Goal: Task Accomplishment & Management: Complete application form

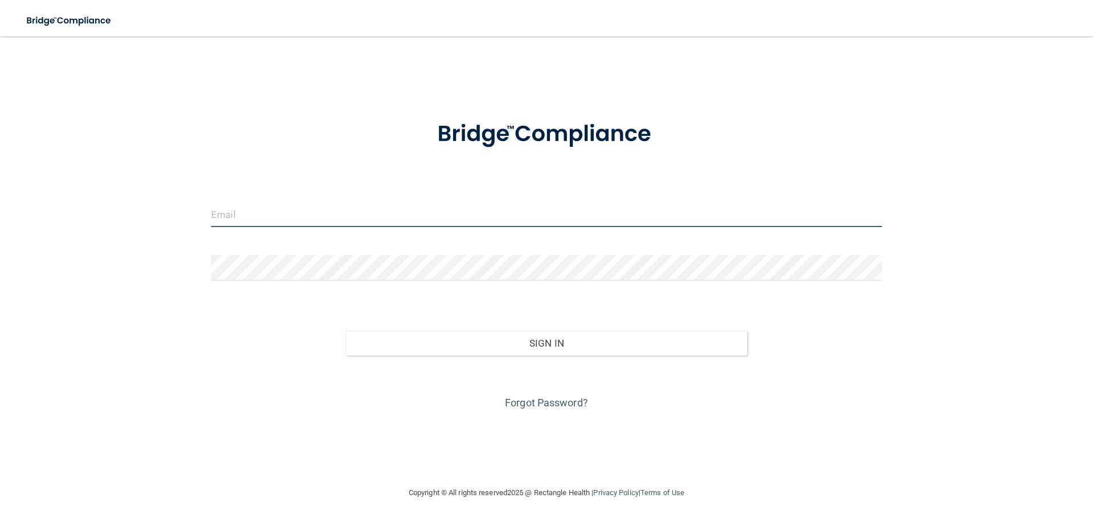
type input "[EMAIL_ADDRESS][DOMAIN_NAME]"
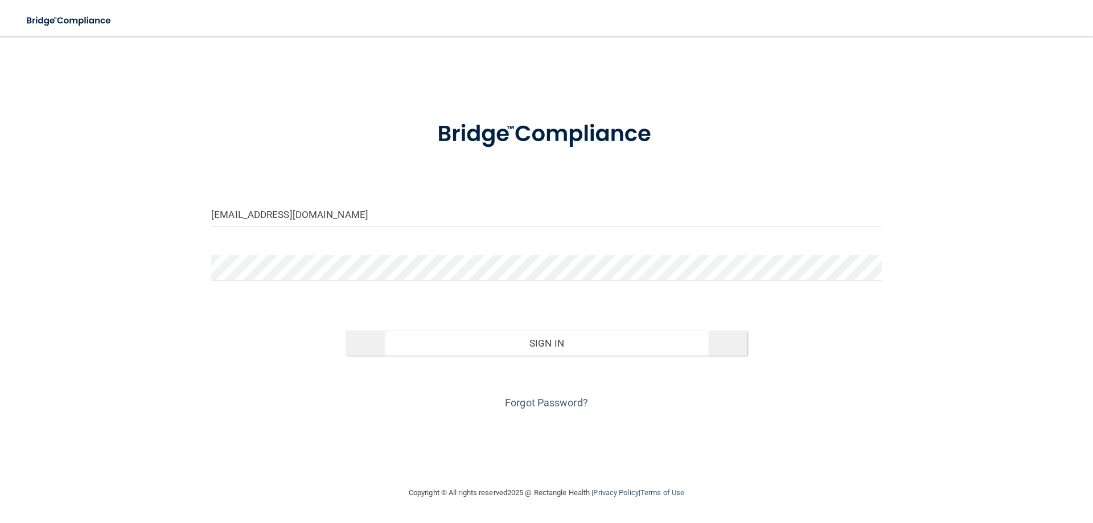
drag, startPoint x: 584, startPoint y: 320, endPoint x: 571, endPoint y: 344, distance: 26.8
click at [581, 326] on div "Sign In" at bounding box center [546, 332] width 687 height 48
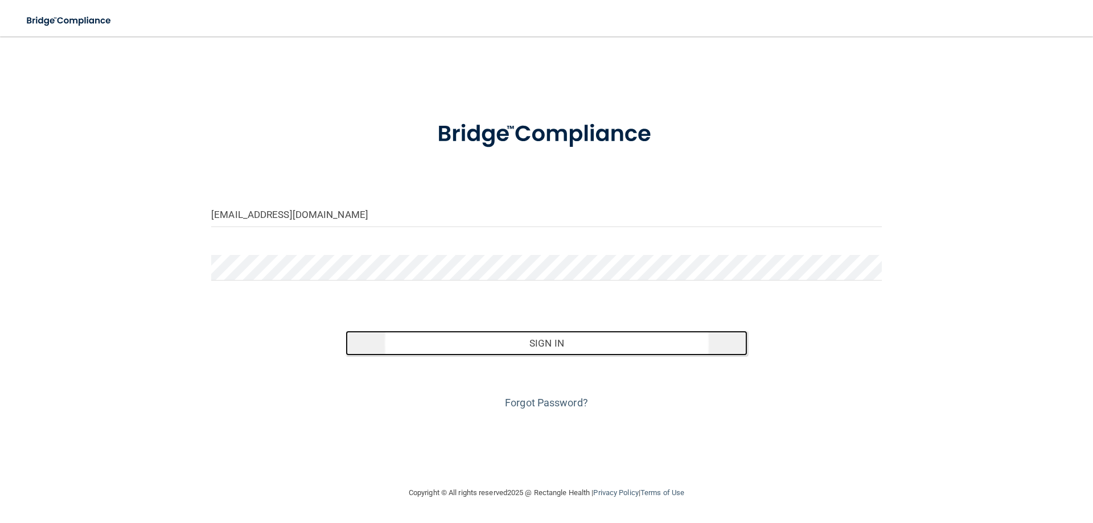
click at [570, 349] on button "Sign In" at bounding box center [546, 343] width 402 height 25
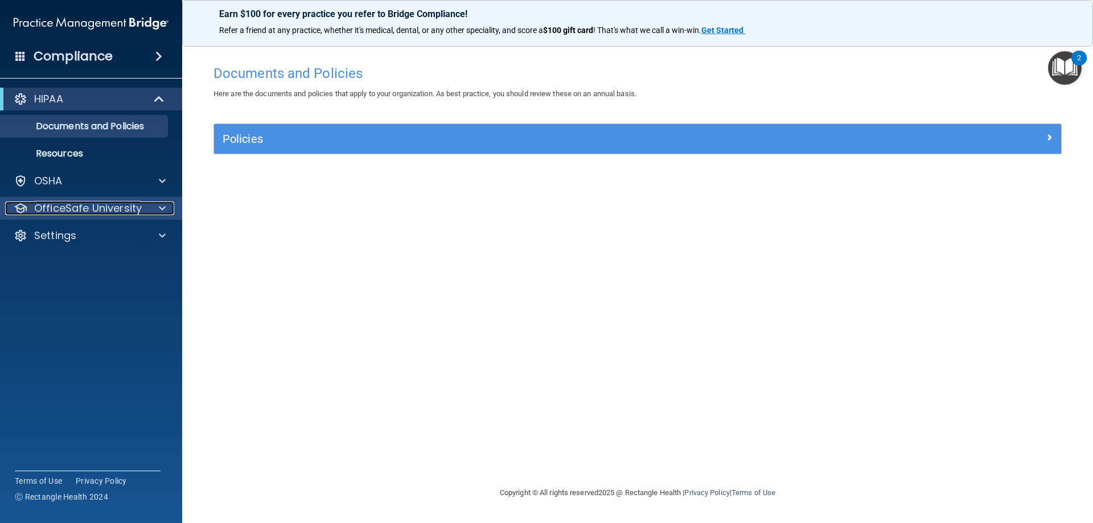
click at [166, 214] on div at bounding box center [160, 208] width 28 height 14
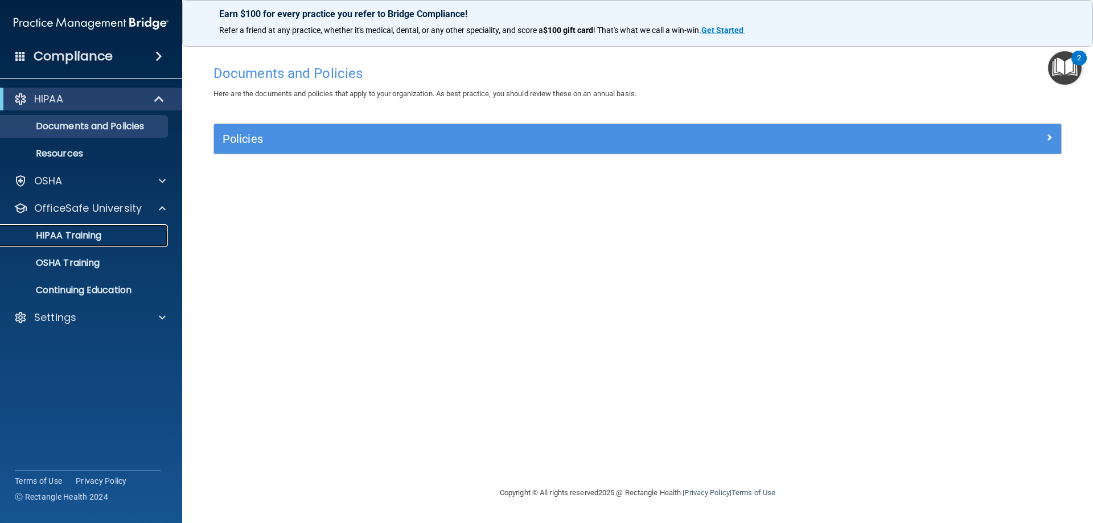
click at [76, 237] on p "HIPAA Training" at bounding box center [54, 235] width 94 height 11
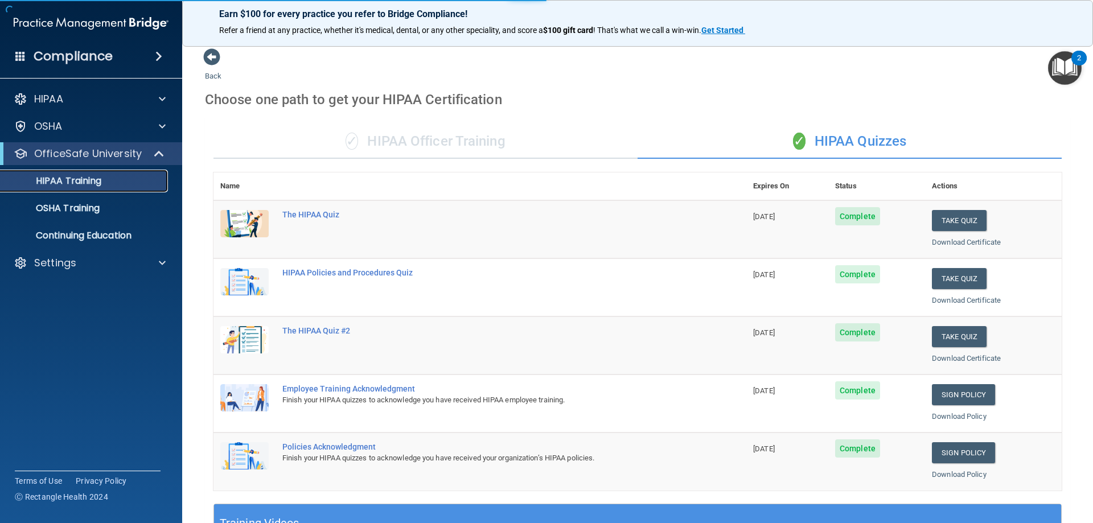
click at [76, 180] on p "HIPAA Training" at bounding box center [54, 180] width 94 height 11
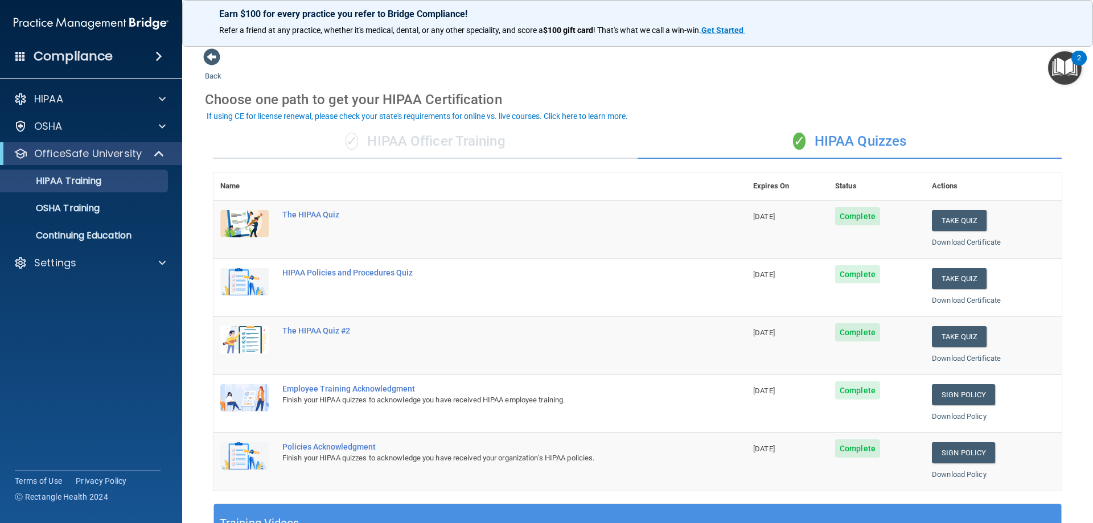
click at [851, 278] on span "Complete" at bounding box center [857, 274] width 45 height 18
click at [956, 273] on button "Take Quiz" at bounding box center [959, 278] width 55 height 21
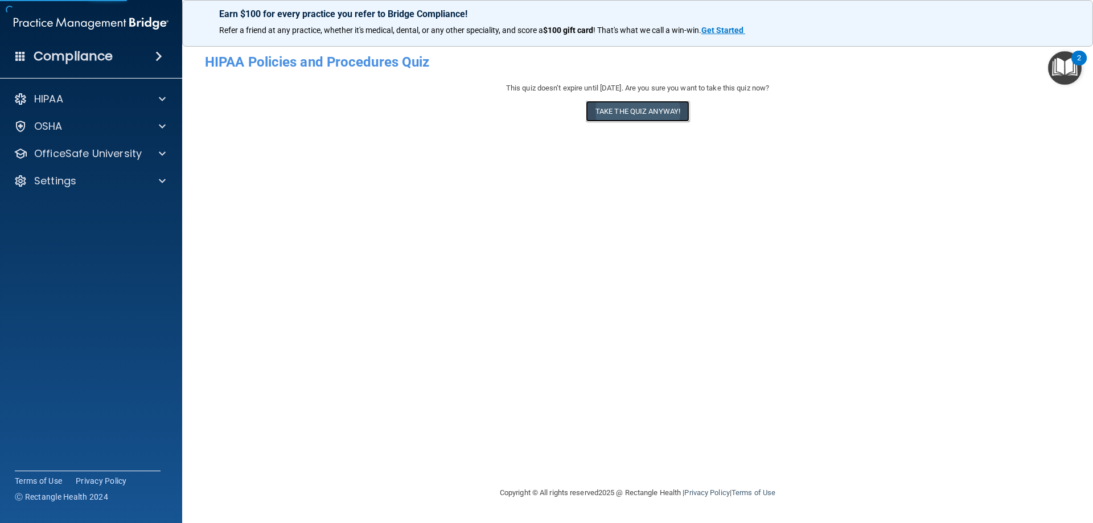
click at [632, 118] on button "Take the quiz anyway!" at bounding box center [638, 111] width 104 height 21
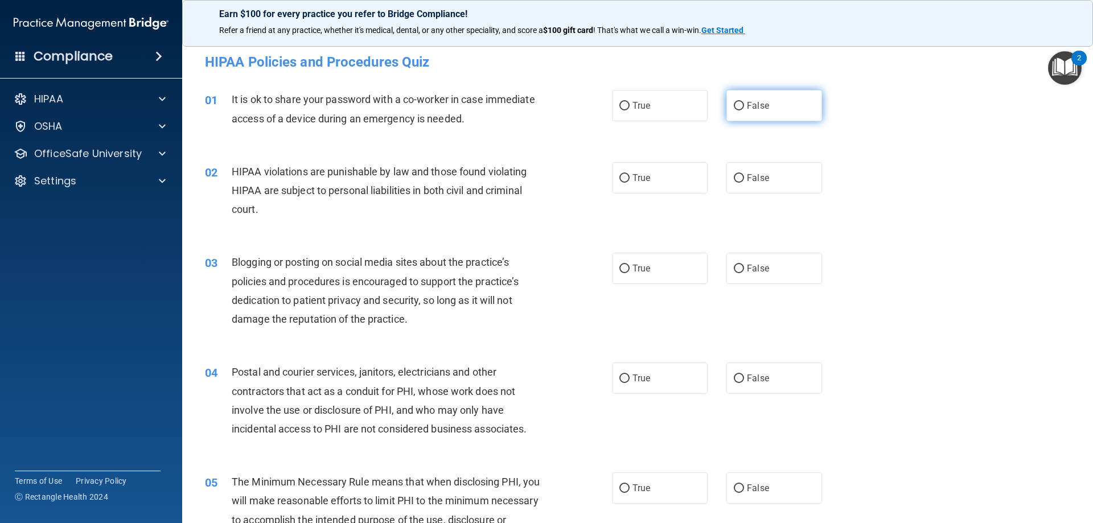
click at [747, 110] on span "False" at bounding box center [758, 105] width 22 height 11
click at [744, 110] on input "False" at bounding box center [739, 106] width 10 height 9
radio input "true"
click at [698, 170] on label "True" at bounding box center [660, 177] width 96 height 31
click at [629, 174] on input "True" at bounding box center [624, 178] width 10 height 9
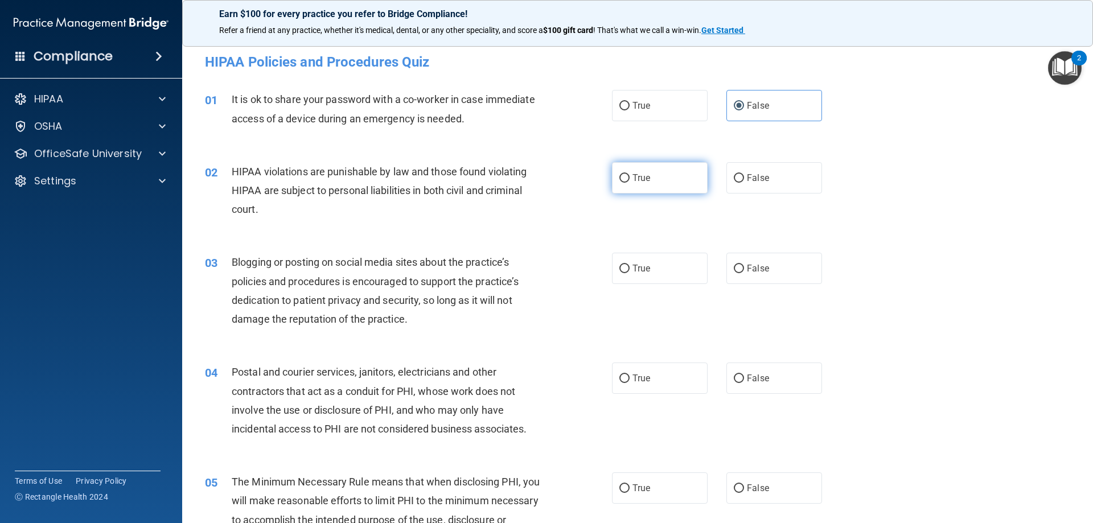
radio input "true"
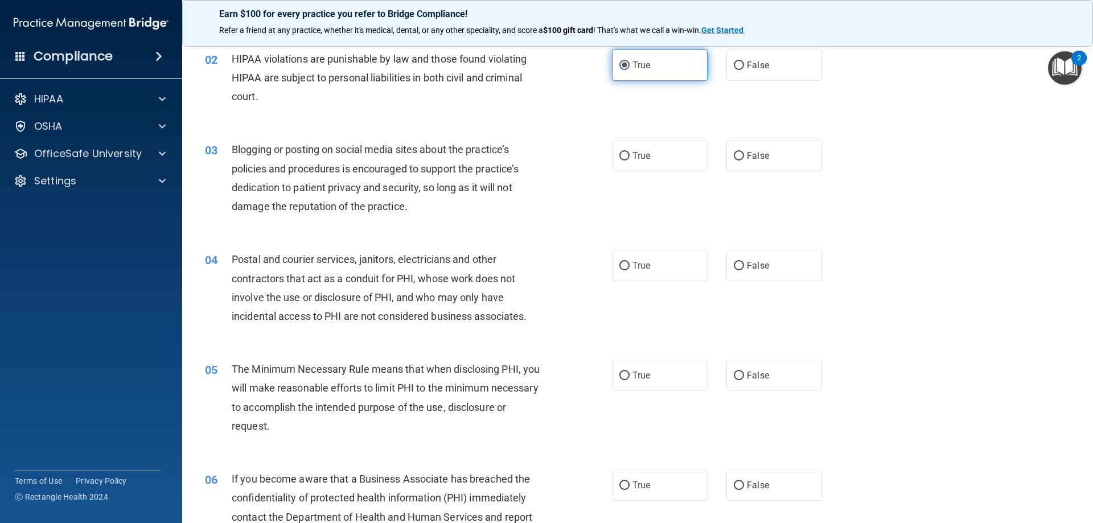
scroll to position [114, 0]
click at [772, 156] on label "False" at bounding box center [774, 154] width 96 height 31
click at [744, 156] on input "False" at bounding box center [739, 155] width 10 height 9
radio input "true"
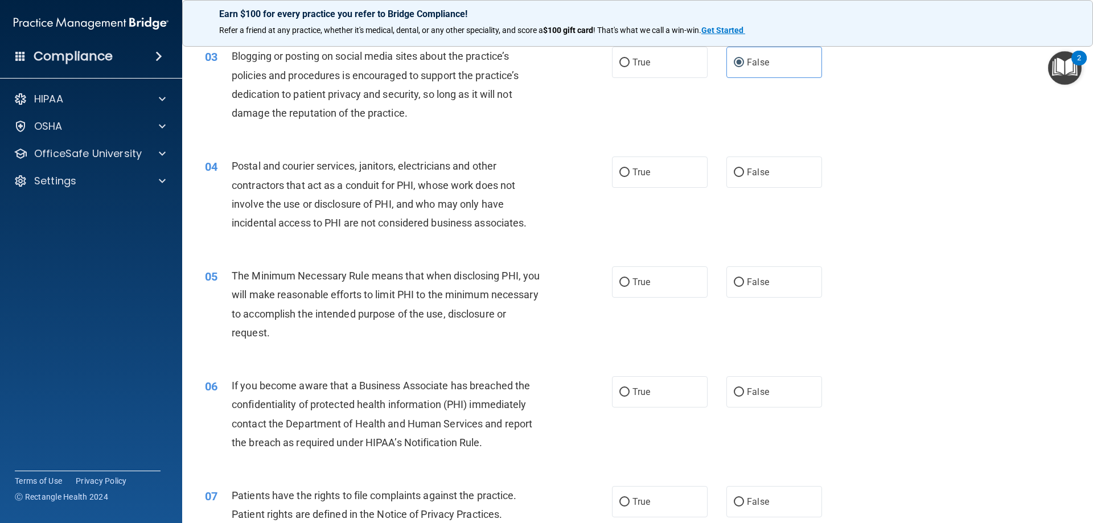
scroll to position [228, 0]
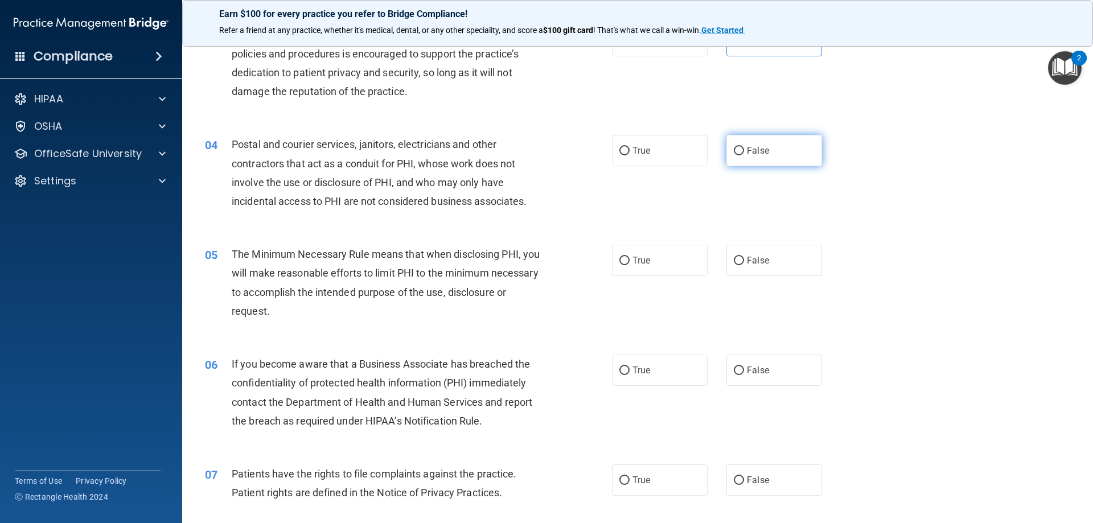
click at [726, 159] on label "False" at bounding box center [774, 150] width 96 height 31
click at [734, 155] on input "False" at bounding box center [739, 151] width 10 height 9
radio input "true"
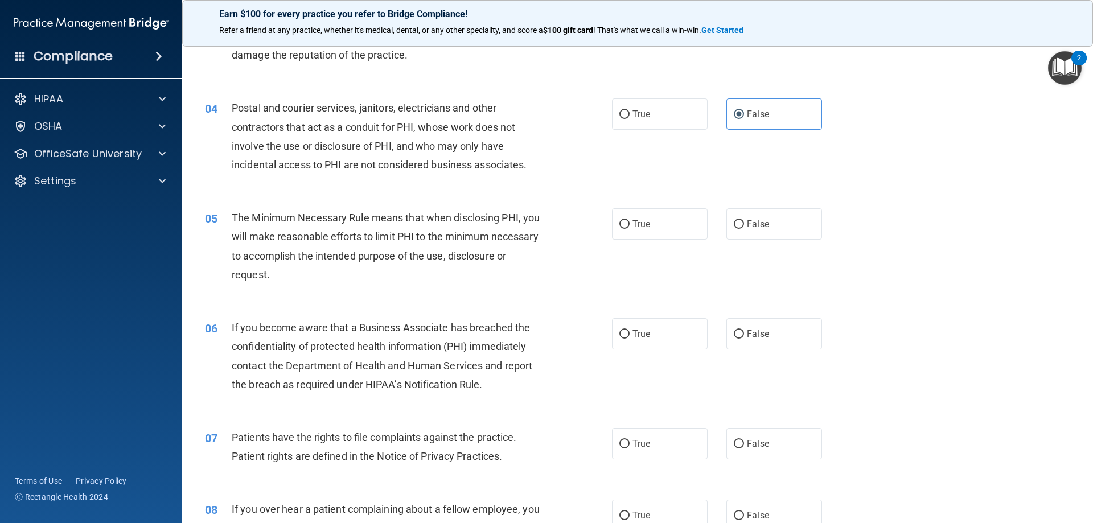
scroll to position [285, 0]
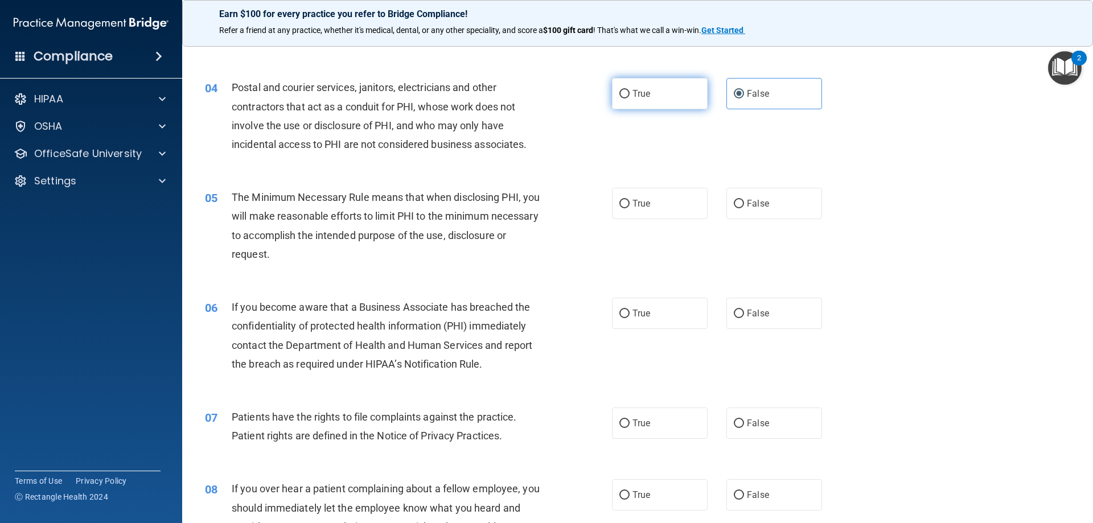
click at [632, 98] on span "True" at bounding box center [641, 93] width 18 height 11
click at [629, 98] on input "True" at bounding box center [624, 94] width 10 height 9
radio input "true"
radio input "false"
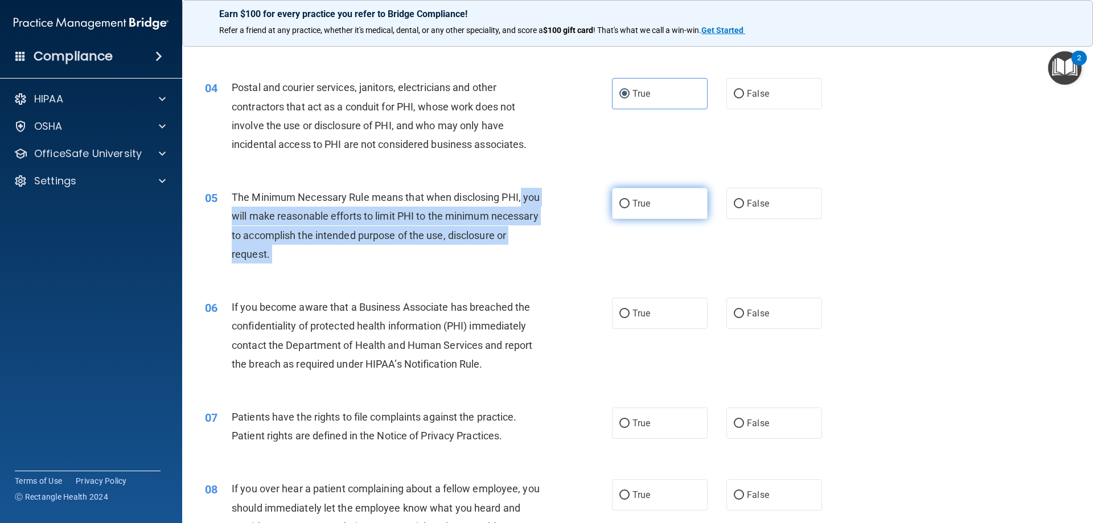
click at [841, 188] on ng-form "05 The Minimum Necessary Rule means that when disclosing PHI, you will make rea…" at bounding box center [841, 188] width 0 height 0
click at [619, 207] on input "True" at bounding box center [624, 204] width 10 height 9
radio input "true"
click at [602, 242] on div "05 The Minimum Necessary Rule means that when disclosing PHI, you will make rea…" at bounding box center [408, 228] width 441 height 81
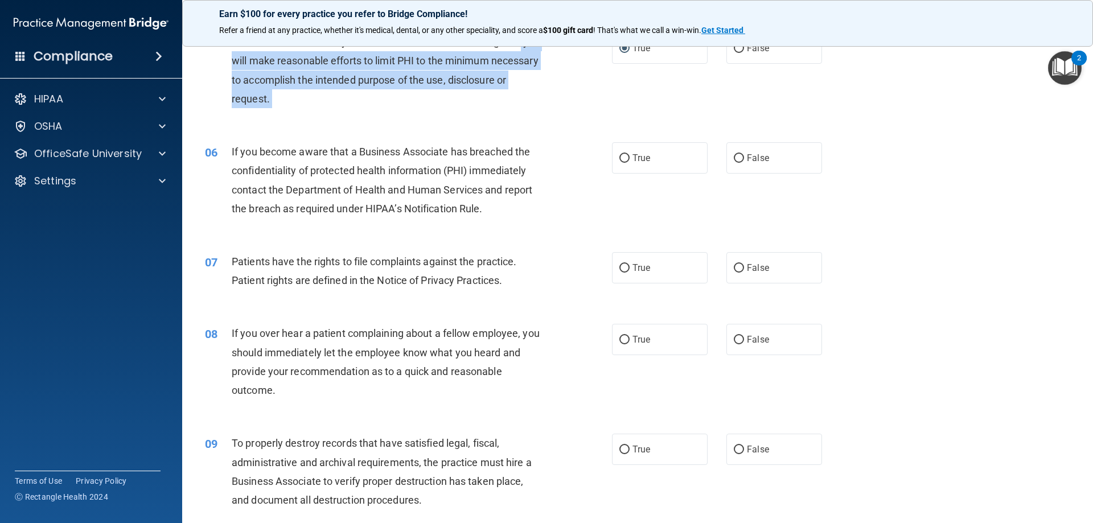
scroll to position [512, 0]
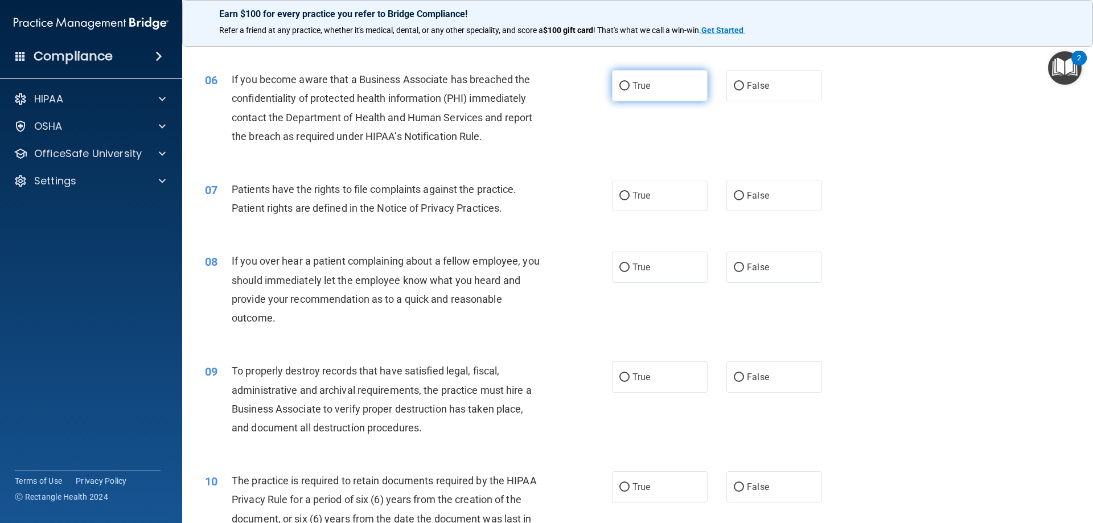
click at [642, 78] on label "True" at bounding box center [660, 85] width 96 height 31
click at [629, 82] on input "True" at bounding box center [624, 86] width 10 height 9
radio input "true"
click at [686, 190] on label "True" at bounding box center [660, 195] width 96 height 31
click at [629, 192] on input "True" at bounding box center [624, 196] width 10 height 9
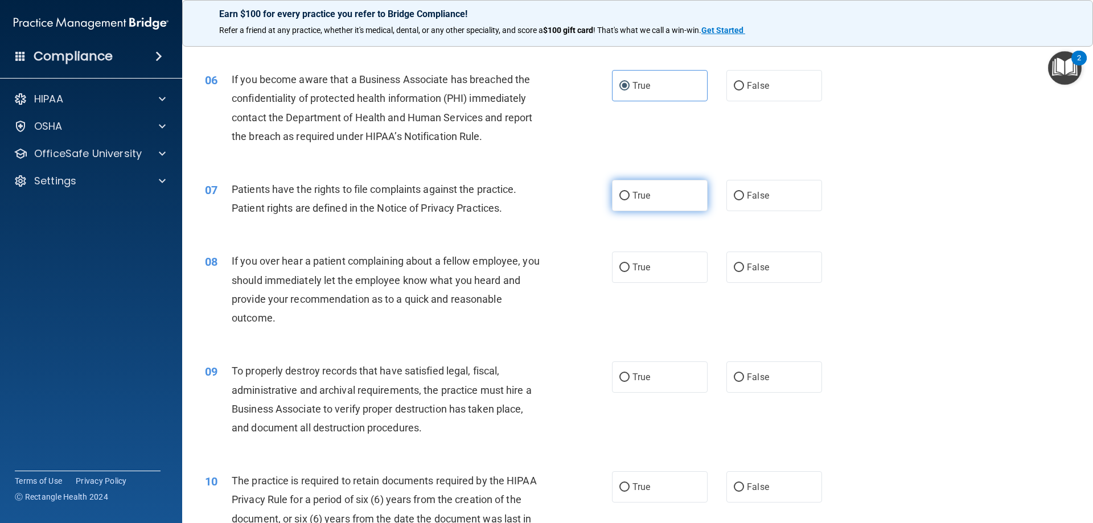
radio input "true"
drag, startPoint x: 230, startPoint y: 257, endPoint x: 217, endPoint y: 251, distance: 13.8
drag, startPoint x: 217, startPoint y: 251, endPoint x: 500, endPoint y: 246, distance: 282.9
click at [500, 246] on div "08 If you over hear a patient complaining about a fellow employee, you should i…" at bounding box center [637, 292] width 882 height 110
drag, startPoint x: 532, startPoint y: 291, endPoint x: 538, endPoint y: 295, distance: 7.6
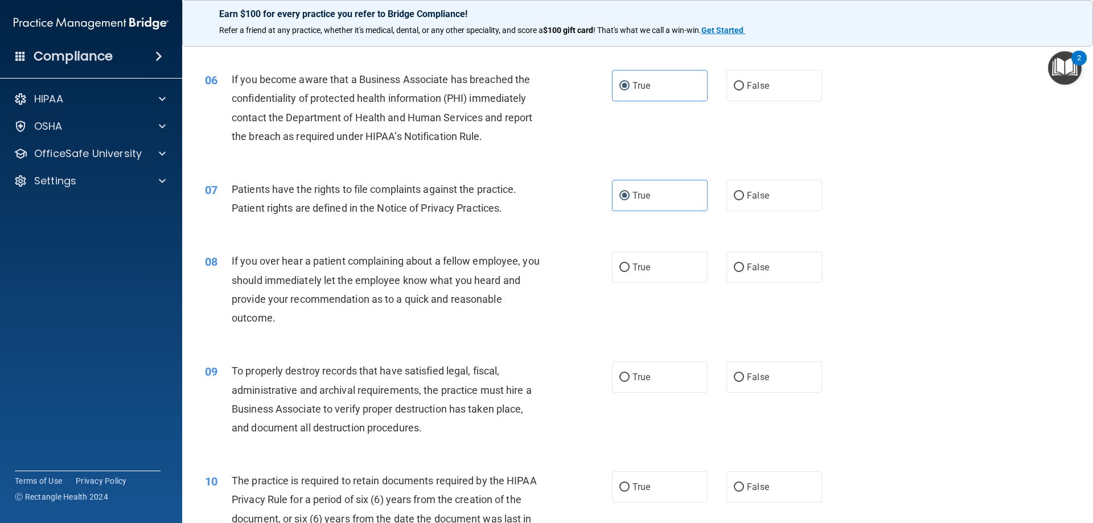
click at [536, 293] on div "If you over hear a patient complaining about a fellow employee, you should imme…" at bounding box center [391, 290] width 318 height 76
click at [660, 270] on label "True" at bounding box center [660, 267] width 96 height 31
click at [629, 270] on input "True" at bounding box center [624, 267] width 10 height 9
radio input "true"
click at [641, 317] on div "08 If you over hear a patient complaining about a fellow employee, you should i…" at bounding box center [637, 292] width 882 height 110
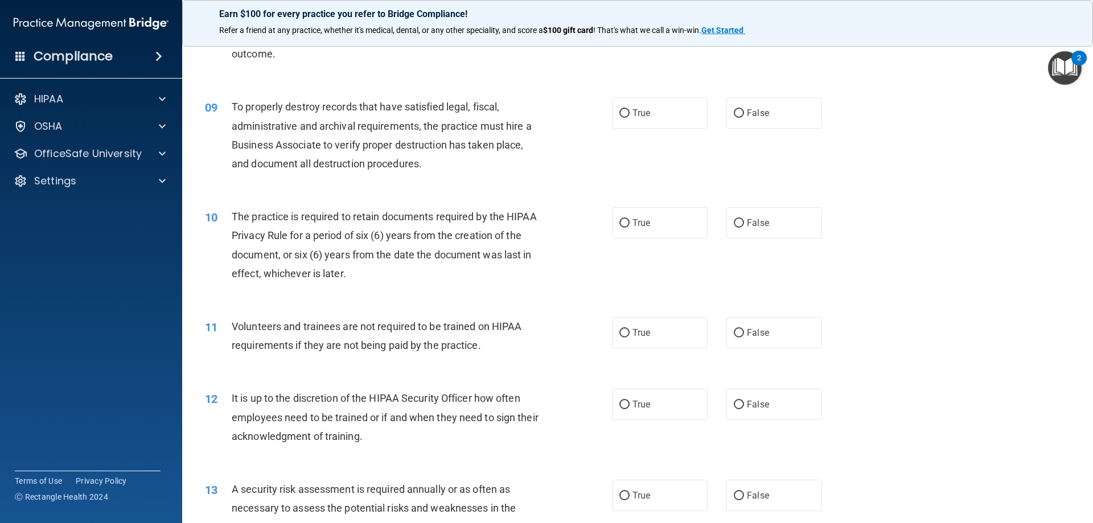
scroll to position [797, 0]
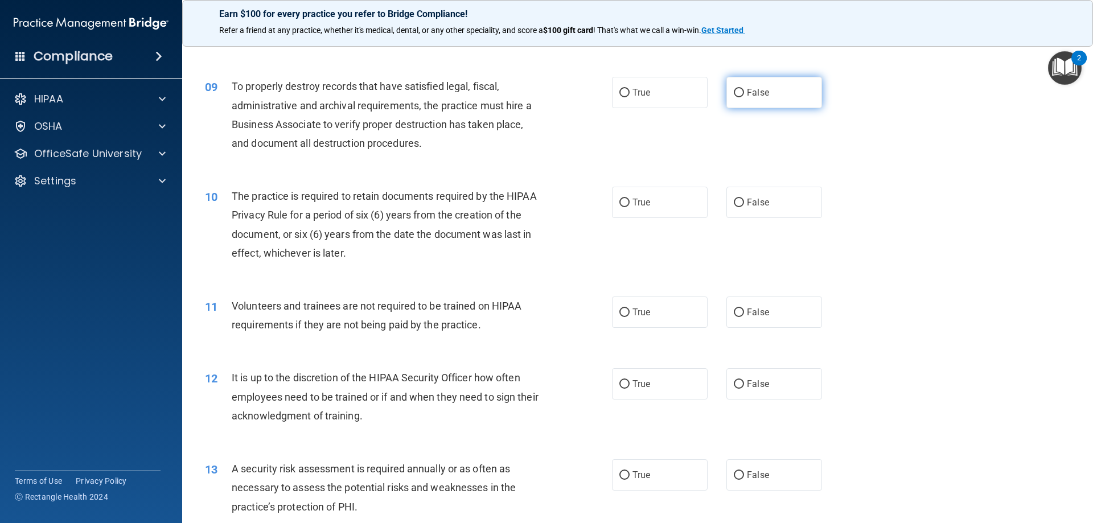
click at [734, 96] on input "False" at bounding box center [739, 93] width 10 height 9
radio input "true"
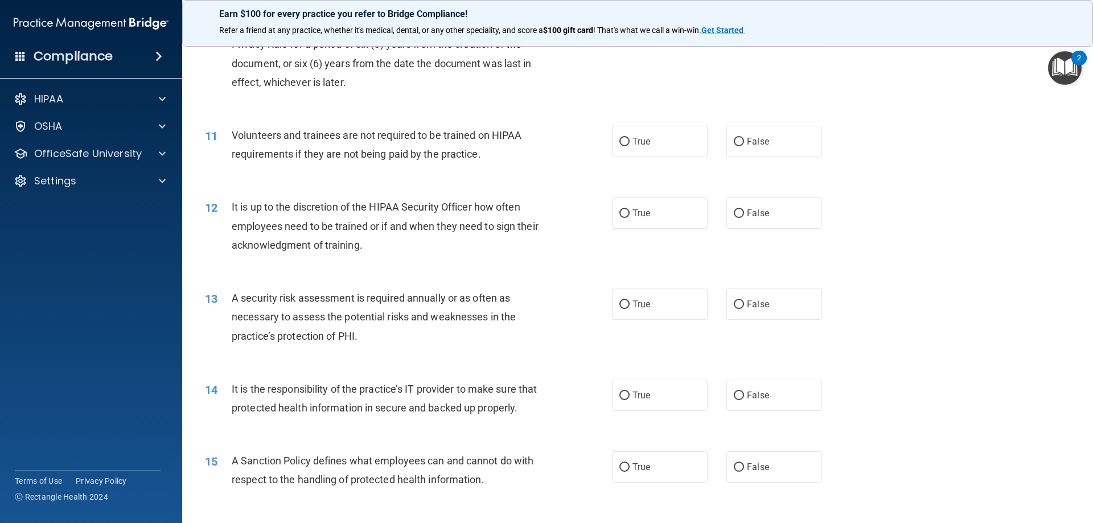
scroll to position [911, 0]
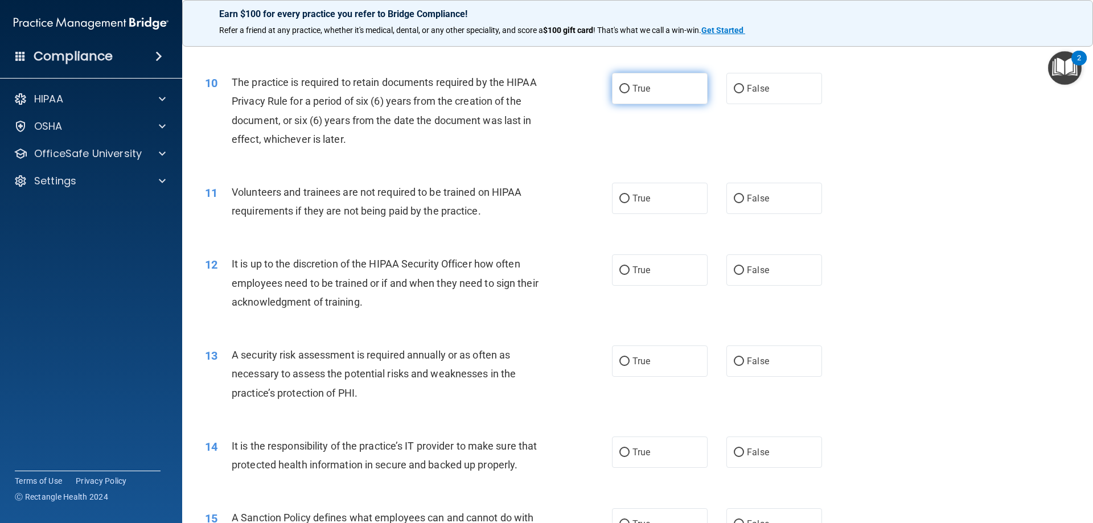
click at [619, 90] on input "True" at bounding box center [624, 89] width 10 height 9
radio input "true"
click at [780, 200] on label "False" at bounding box center [774, 198] width 96 height 31
click at [744, 200] on input "False" at bounding box center [739, 199] width 10 height 9
radio input "true"
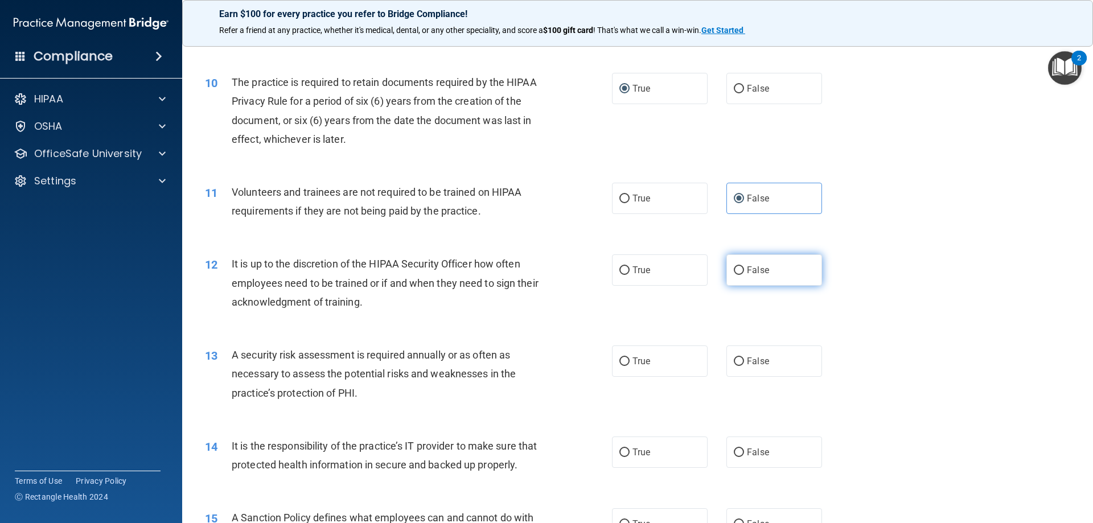
click at [755, 275] on span "False" at bounding box center [758, 270] width 22 height 11
click at [744, 275] on input "False" at bounding box center [739, 270] width 10 height 9
radio input "true"
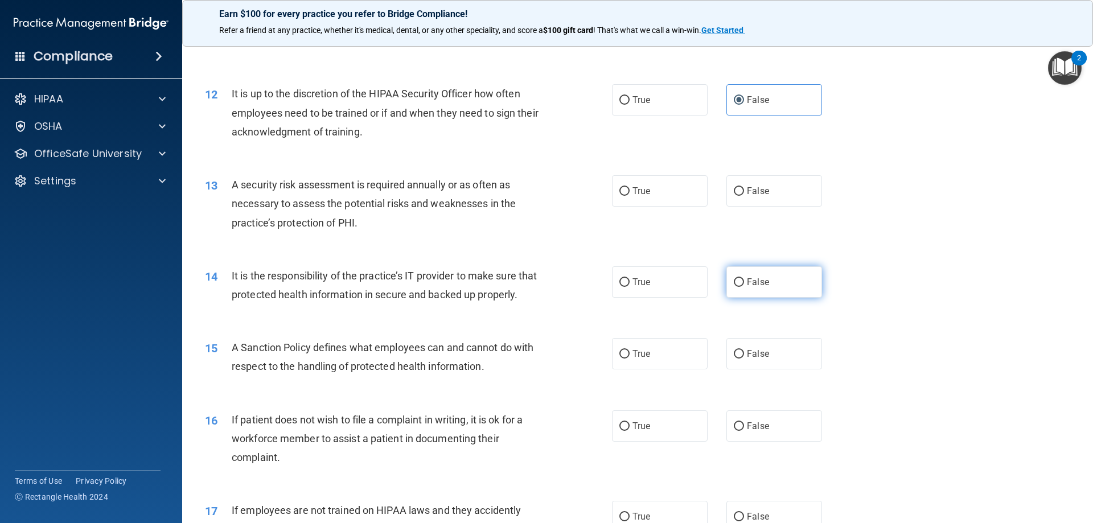
scroll to position [1081, 0]
click at [416, 224] on div "A security risk assessment is required annually or as often as necessary to ass…" at bounding box center [391, 203] width 318 height 57
click at [642, 186] on span "True" at bounding box center [641, 190] width 18 height 11
click at [629, 187] on input "True" at bounding box center [624, 191] width 10 height 9
radio input "true"
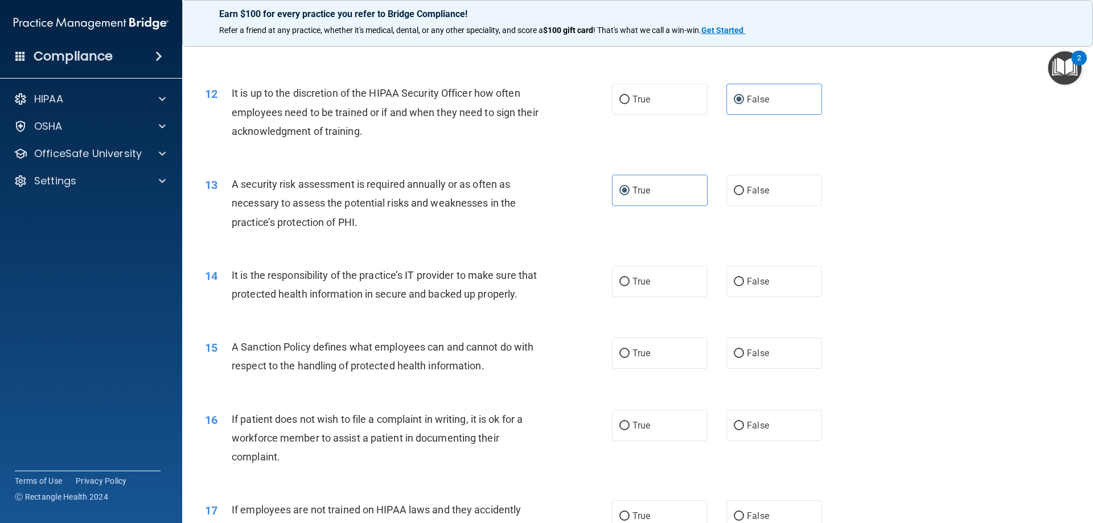
click at [489, 303] on div "It is the responsibility of the practice’s IT provider to make sure that protec…" at bounding box center [391, 285] width 318 height 38
click at [786, 295] on label "False" at bounding box center [774, 281] width 96 height 31
click at [744, 286] on input "False" at bounding box center [739, 282] width 10 height 9
radio input "true"
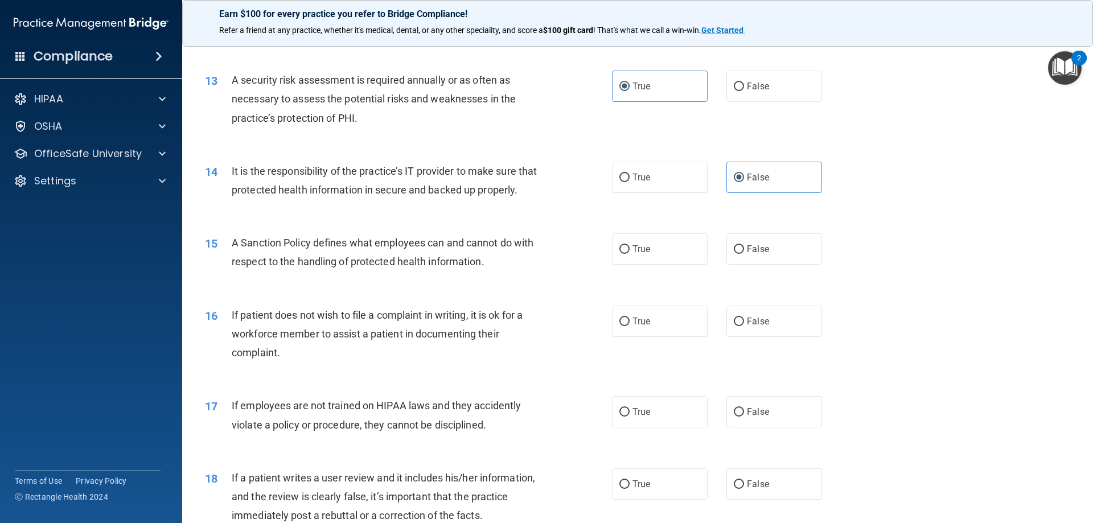
scroll to position [1195, 0]
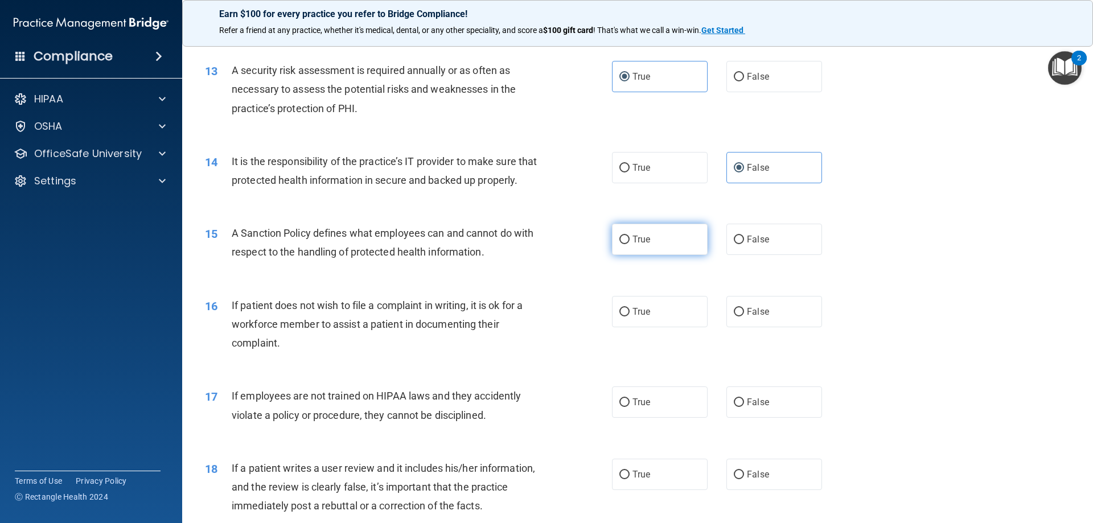
click at [661, 255] on label "True" at bounding box center [660, 239] width 96 height 31
click at [629, 244] on input "True" at bounding box center [624, 240] width 10 height 9
radio input "true"
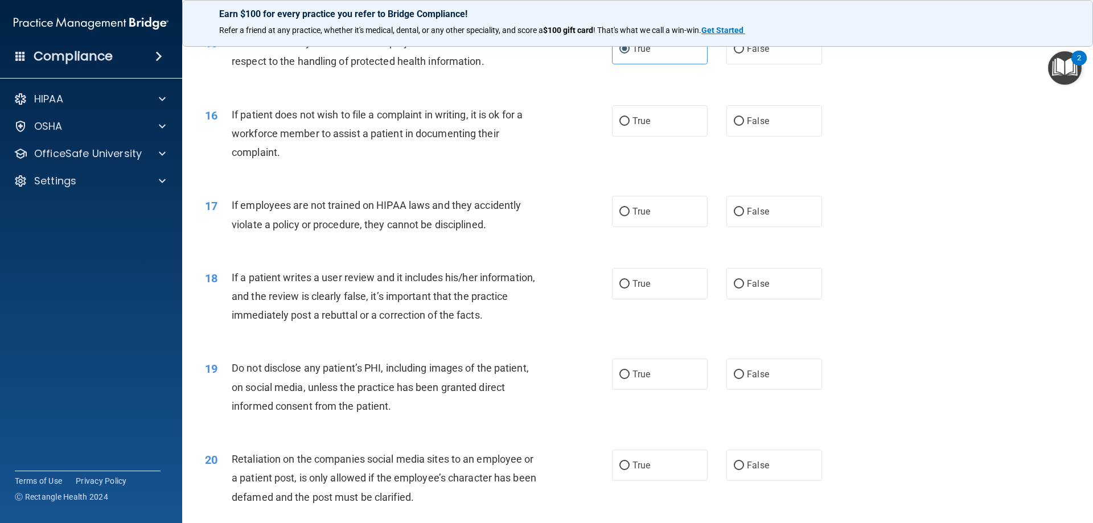
scroll to position [1366, 0]
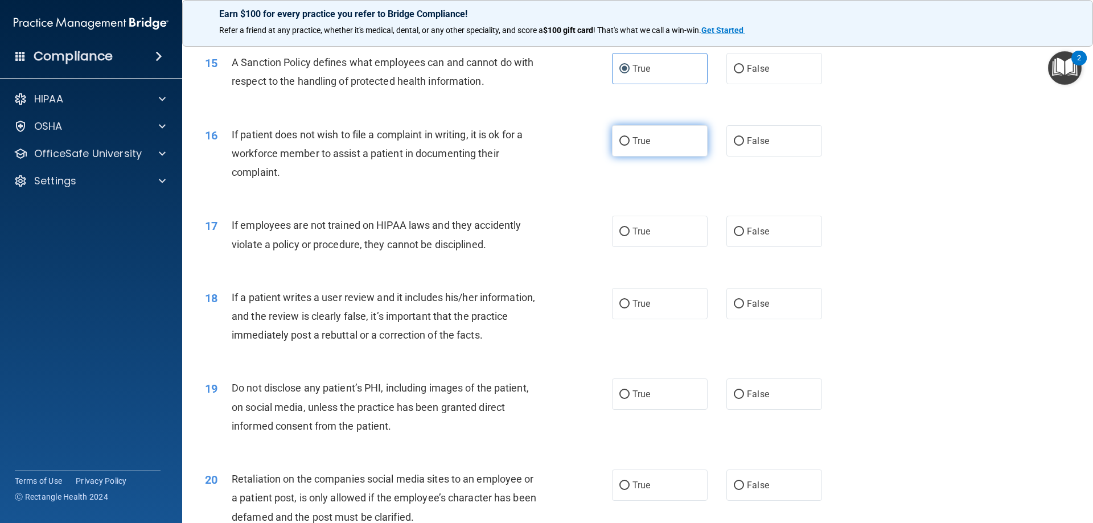
click at [614, 156] on label "True" at bounding box center [660, 140] width 96 height 31
click at [619, 146] on input "True" at bounding box center [624, 141] width 10 height 9
radio input "true"
click at [755, 237] on span "False" at bounding box center [758, 231] width 22 height 11
click at [744, 236] on input "False" at bounding box center [739, 232] width 10 height 9
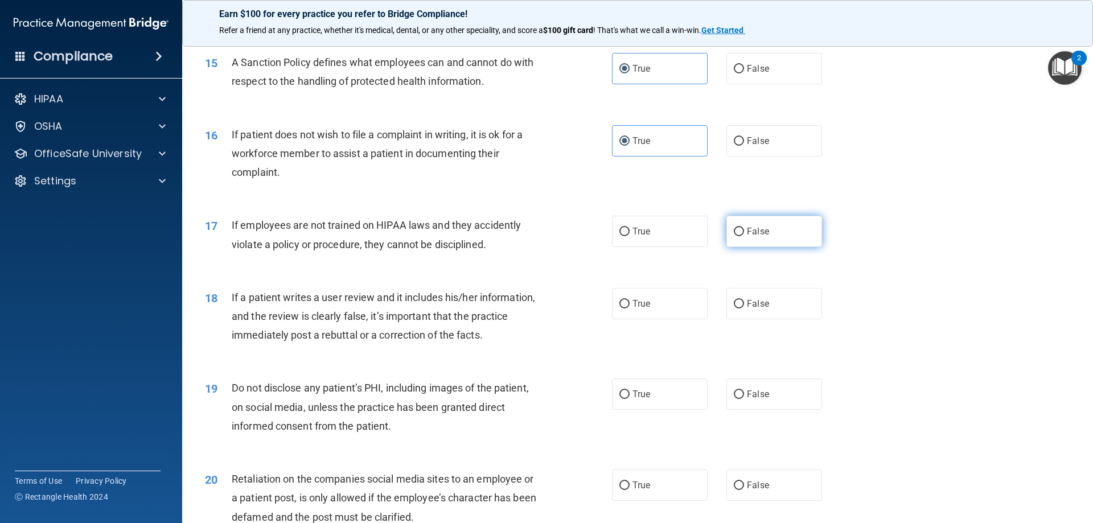
radio input "true"
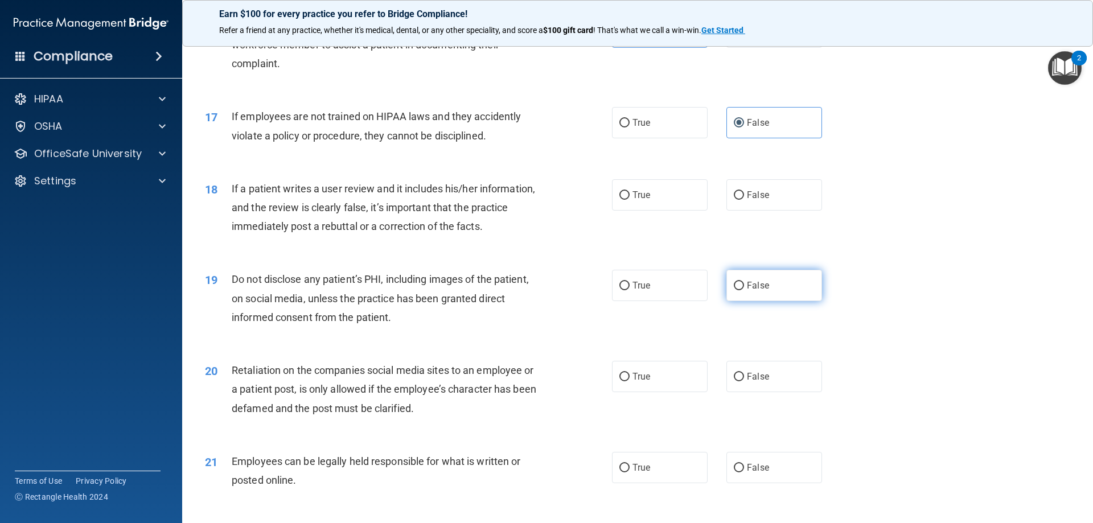
scroll to position [1537, 0]
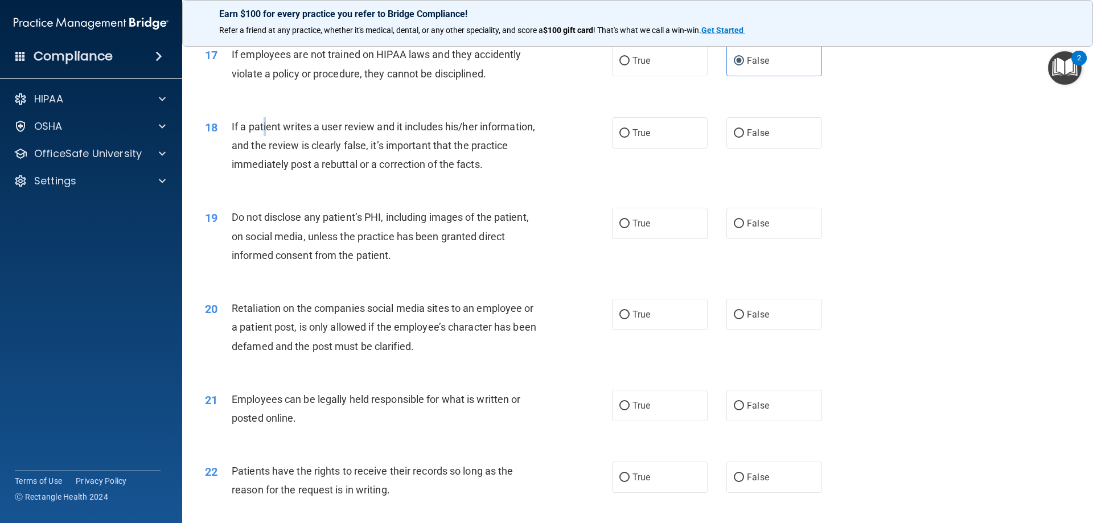
drag, startPoint x: 263, startPoint y: 139, endPoint x: 283, endPoint y: 139, distance: 19.3
click at [270, 137] on div "If a patient writes a user review and it includes his/her information, and the …" at bounding box center [391, 145] width 318 height 57
click at [299, 145] on span "If a patient writes a user review and it includes his/her information, and the …" at bounding box center [383, 146] width 303 height 50
click at [332, 170] on span "If a patient writes a user review and it includes his/her information, and the …" at bounding box center [383, 146] width 303 height 50
click at [776, 149] on label "False" at bounding box center [774, 132] width 96 height 31
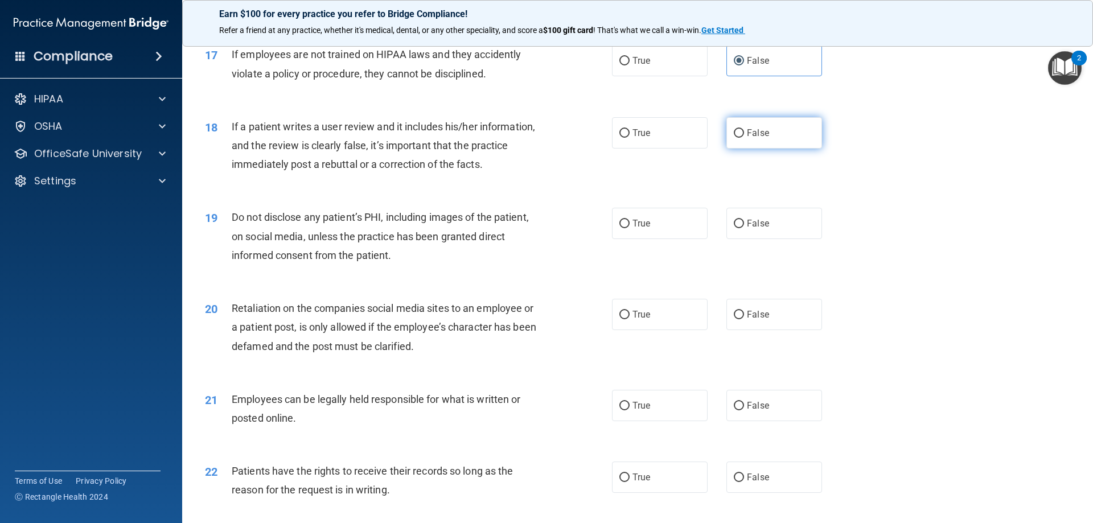
click at [744, 138] on input "False" at bounding box center [739, 133] width 10 height 9
radio input "true"
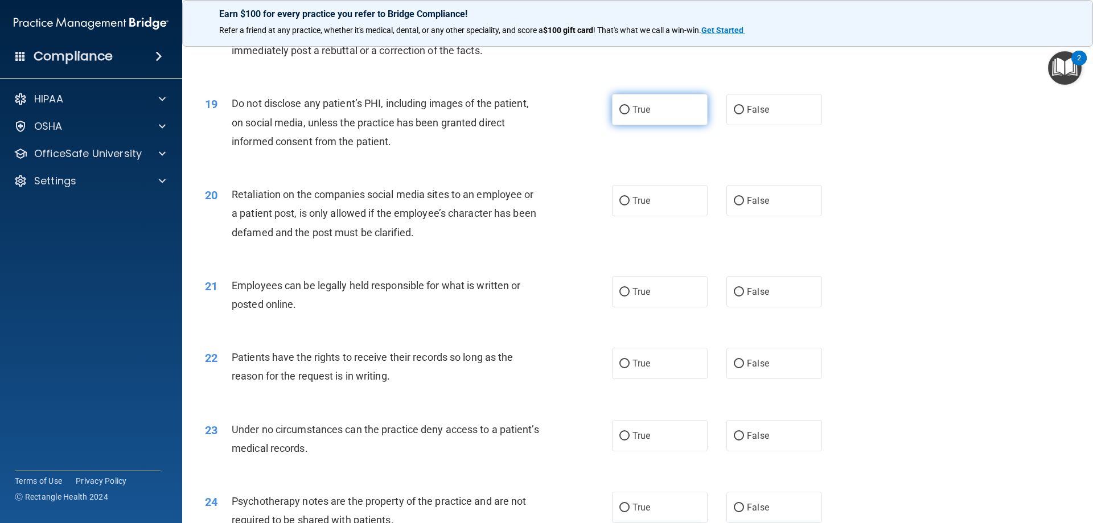
click at [614, 120] on label "True" at bounding box center [660, 109] width 96 height 31
click at [619, 114] on input "True" at bounding box center [624, 110] width 10 height 9
radio input "true"
click at [657, 171] on div "19 Do not disclose any patient’s PHI, including images of the patient, on socia…" at bounding box center [637, 125] width 882 height 91
drag, startPoint x: 751, startPoint y: 232, endPoint x: 738, endPoint y: 246, distance: 18.9
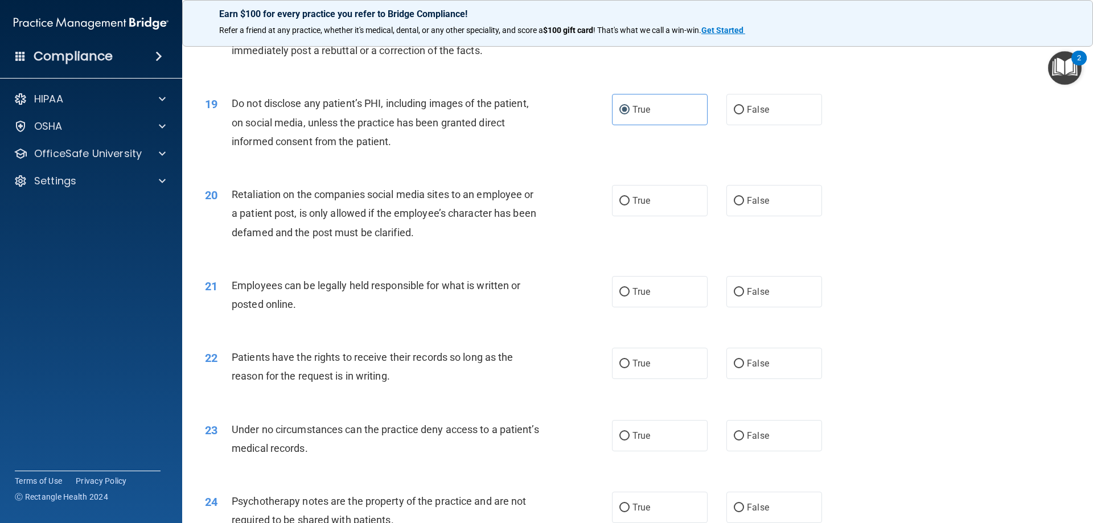
click at [748, 216] on label "False" at bounding box center [774, 200] width 96 height 31
click at [752, 206] on span "False" at bounding box center [758, 200] width 22 height 11
click at [744, 205] on input "False" at bounding box center [739, 201] width 10 height 9
radio input "true"
click at [621, 244] on div "20 Retaliation on the companies social media sites to an employee or a patient …" at bounding box center [408, 216] width 441 height 63
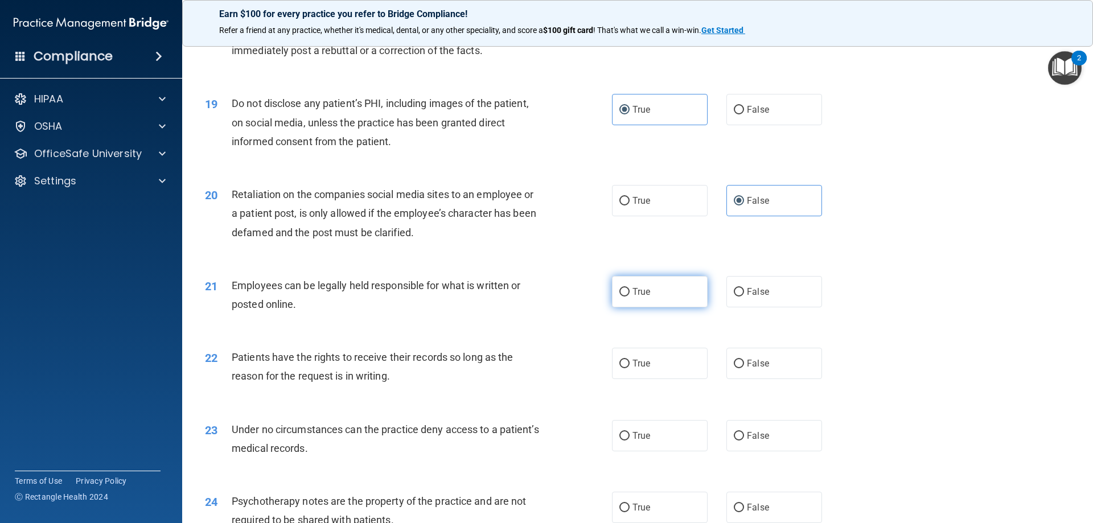
click at [682, 307] on label "True" at bounding box center [660, 291] width 96 height 31
click at [629, 296] on input "True" at bounding box center [624, 292] width 10 height 9
radio input "true"
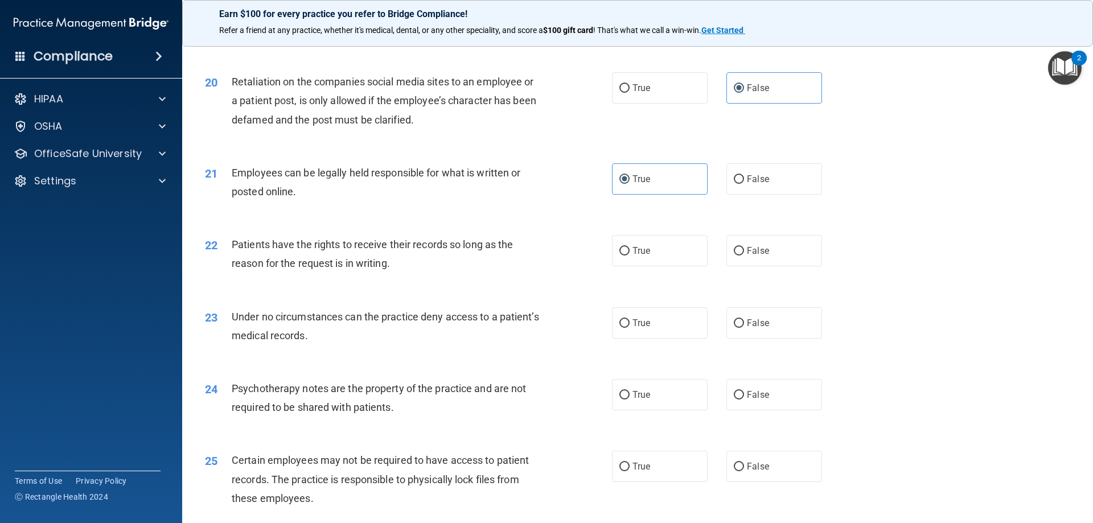
scroll to position [1764, 0]
click at [631, 265] on label "True" at bounding box center [660, 249] width 96 height 31
click at [629, 254] on input "True" at bounding box center [624, 250] width 10 height 9
radio input "true"
click at [640, 337] on label "True" at bounding box center [660, 321] width 96 height 31
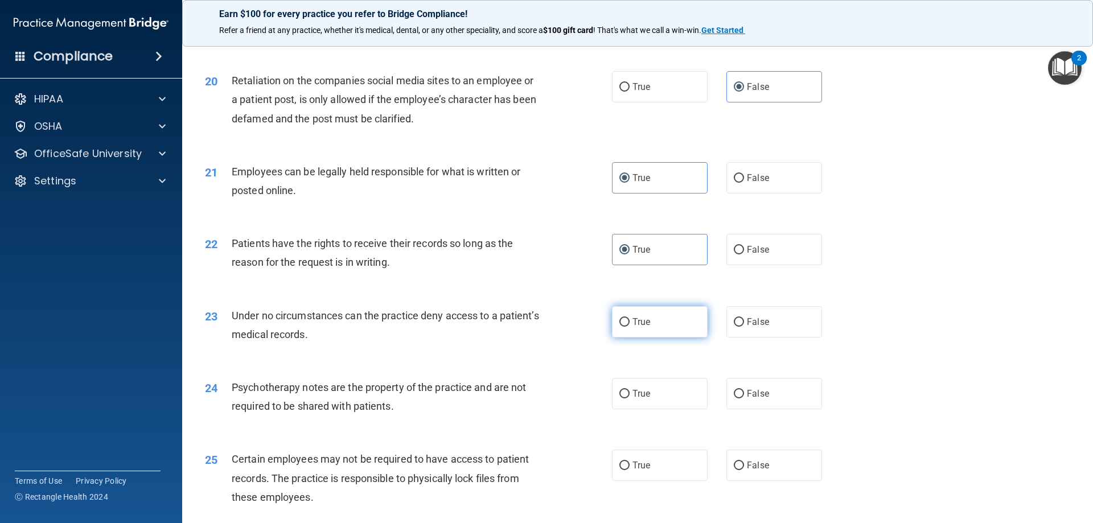
click at [629, 327] on input "True" at bounding box center [624, 322] width 10 height 9
radio input "true"
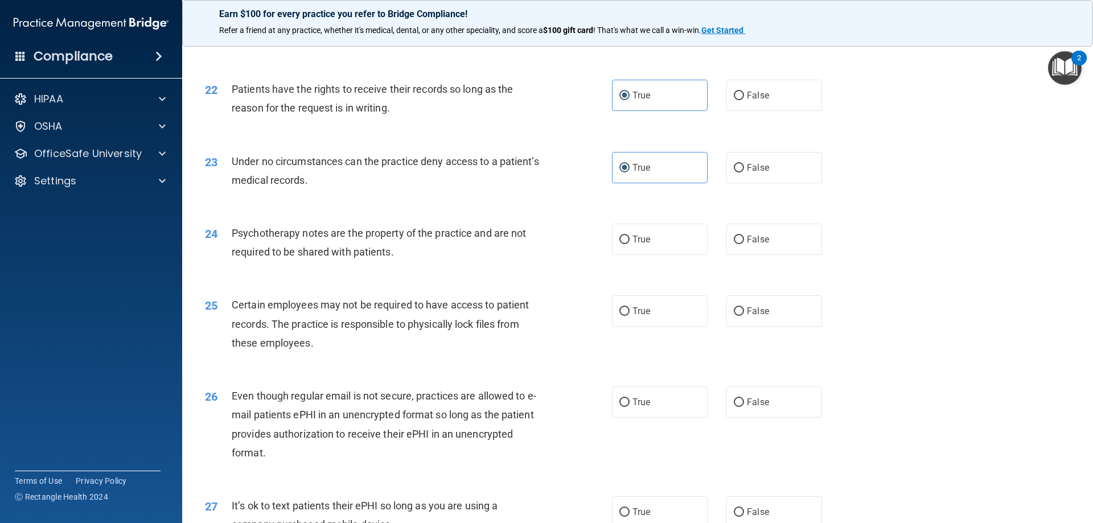
scroll to position [1935, 0]
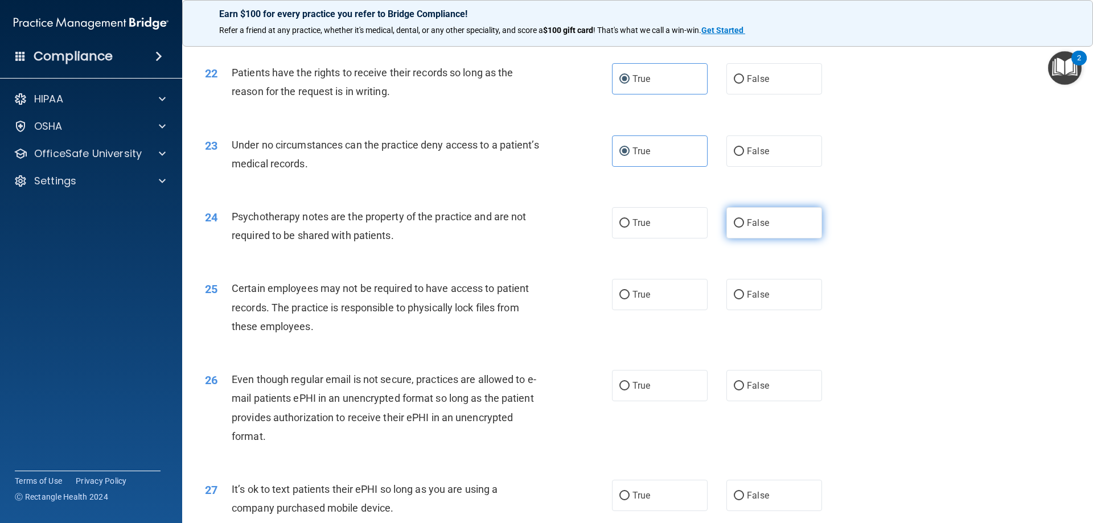
click at [726, 238] on label "False" at bounding box center [774, 222] width 96 height 31
click at [734, 228] on input "False" at bounding box center [739, 223] width 10 height 9
radio input "true"
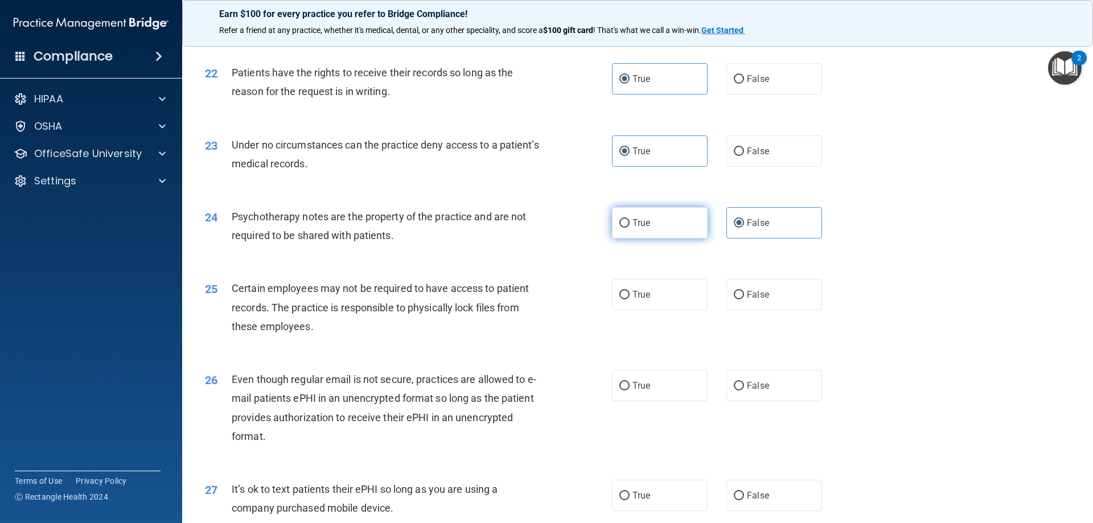
click at [671, 238] on label "True" at bounding box center [660, 222] width 96 height 31
click at [629, 228] on input "True" at bounding box center [624, 223] width 10 height 9
radio input "true"
radio input "false"
click at [658, 310] on label "True" at bounding box center [660, 294] width 96 height 31
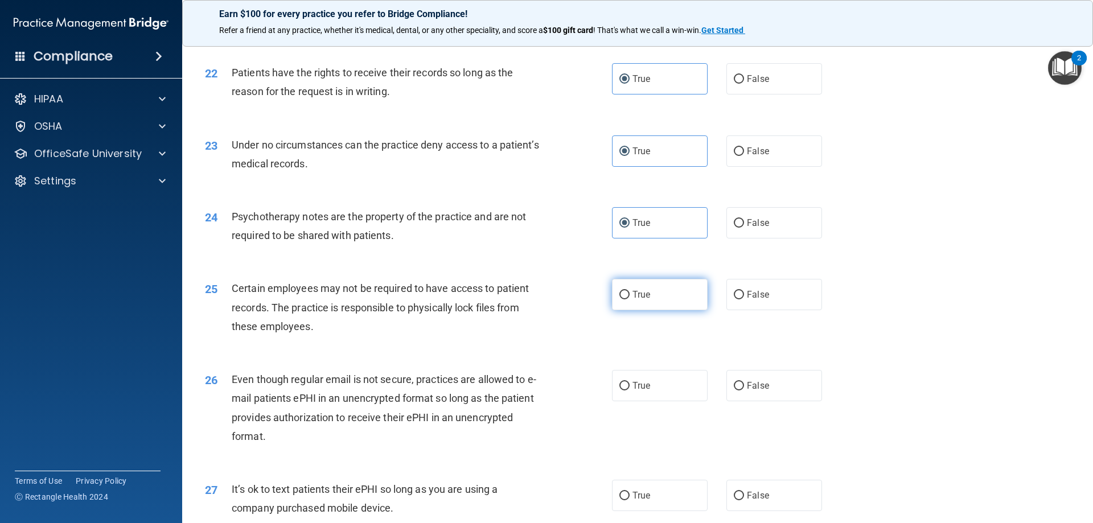
click at [629, 299] on input "True" at bounding box center [624, 295] width 10 height 9
radio input "true"
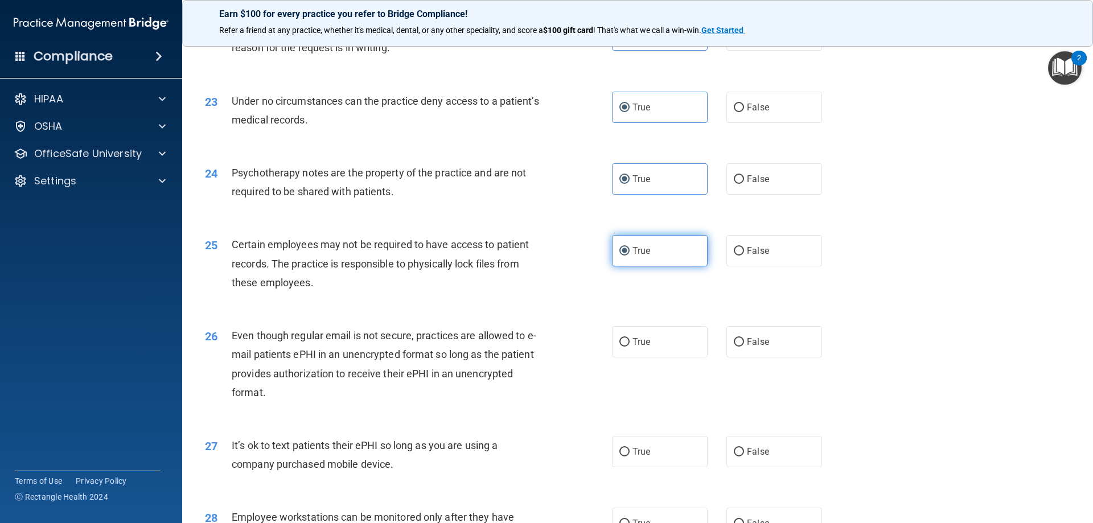
scroll to position [2049, 0]
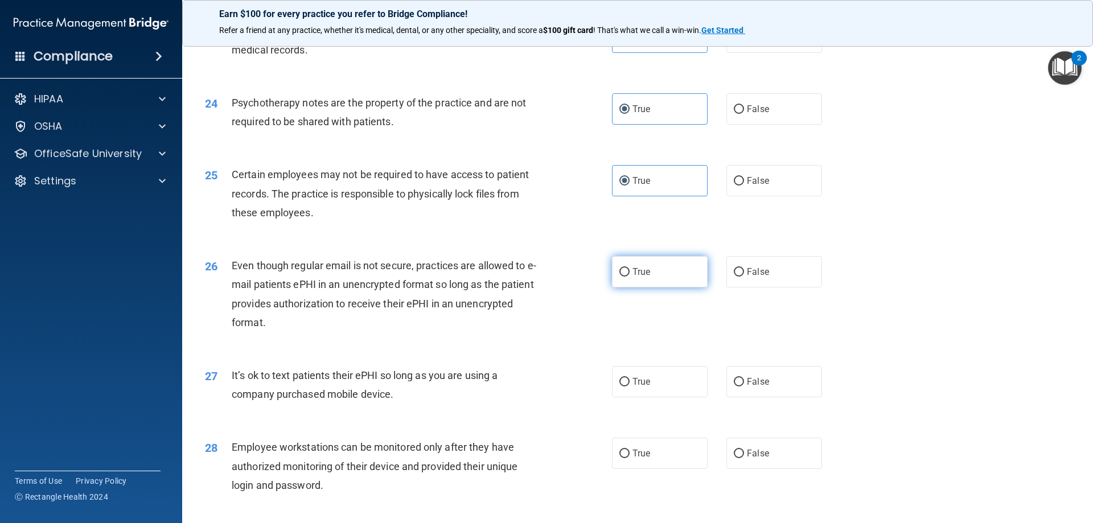
click at [656, 287] on label "True" at bounding box center [660, 271] width 96 height 31
click at [629, 277] on input "True" at bounding box center [624, 272] width 10 height 9
radio input "true"
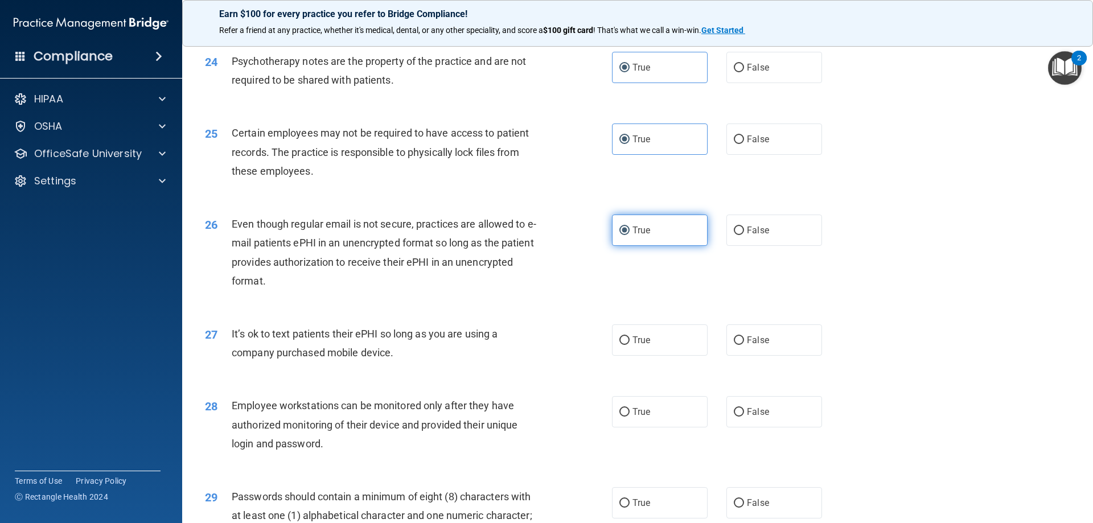
scroll to position [2162, 0]
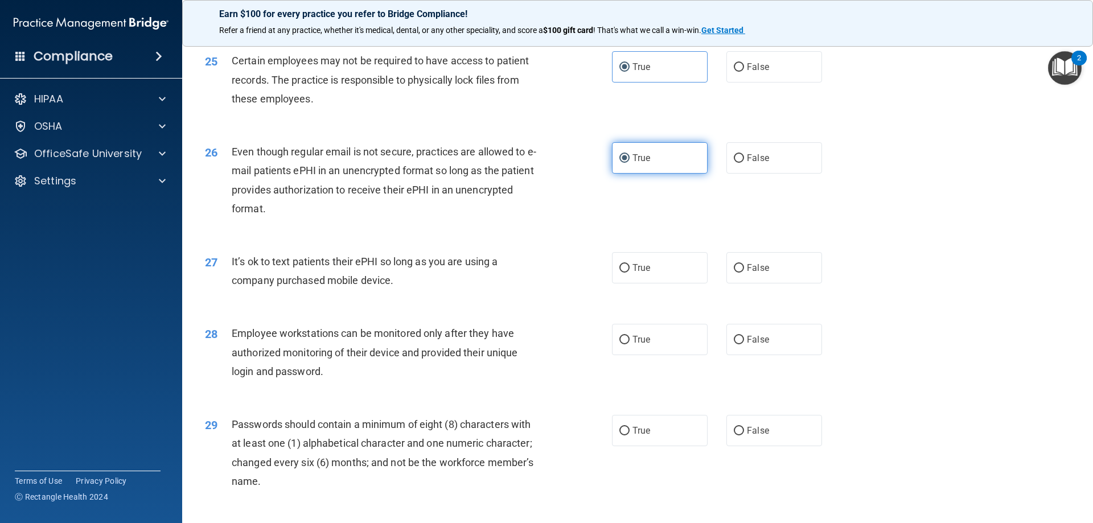
click at [654, 283] on label "True" at bounding box center [660, 267] width 96 height 31
click at [629, 273] on input "True" at bounding box center [624, 268] width 10 height 9
radio input "true"
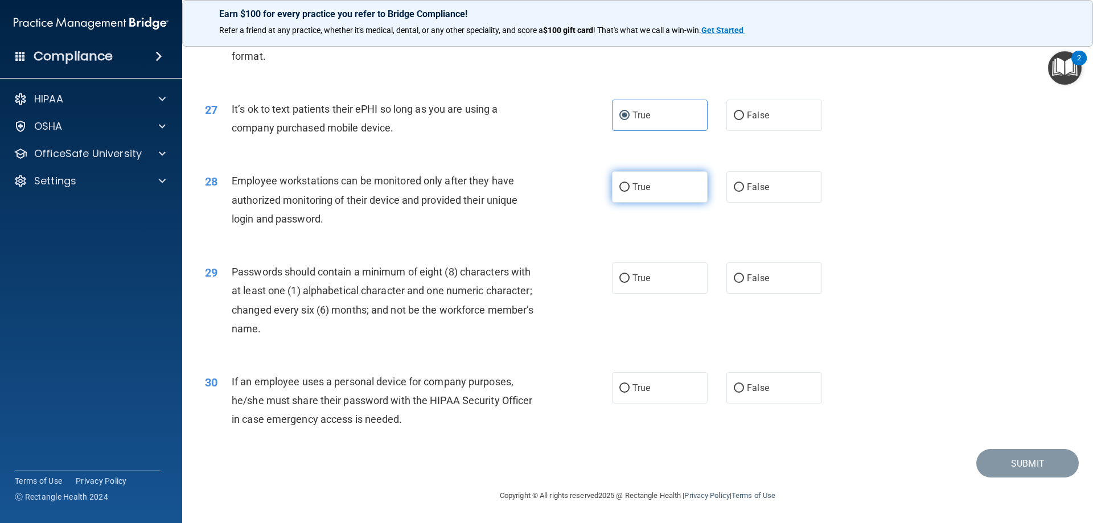
scroll to position [2333, 0]
click at [635, 195] on label "True" at bounding box center [660, 186] width 96 height 31
click at [629, 192] on input "True" at bounding box center [624, 187] width 10 height 9
radio input "true"
click at [716, 186] on div "True False" at bounding box center [726, 186] width 229 height 31
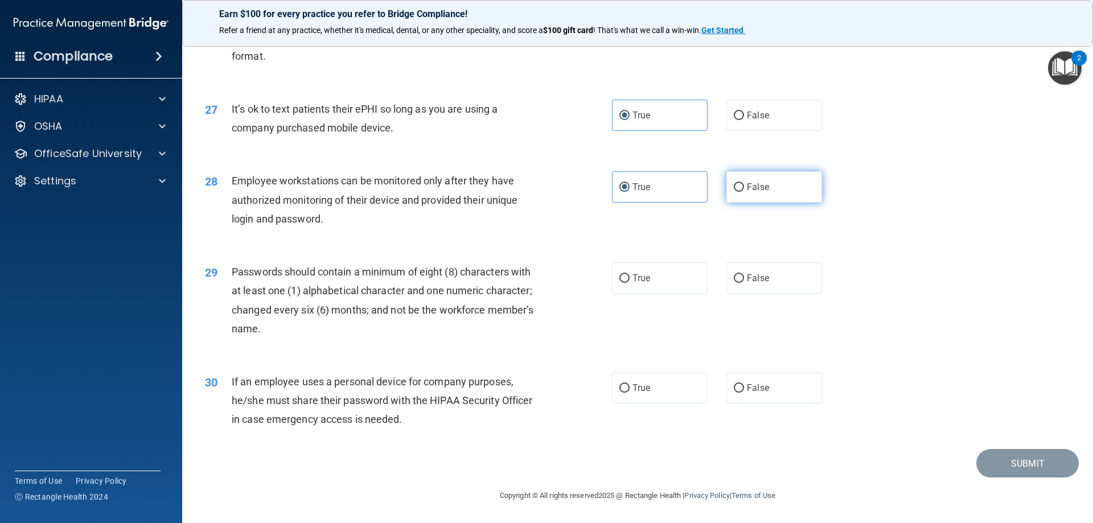
click at [726, 189] on label "False" at bounding box center [774, 186] width 96 height 31
click at [734, 189] on input "False" at bounding box center [739, 187] width 10 height 9
radio input "true"
radio input "false"
click at [666, 279] on label "True" at bounding box center [660, 277] width 96 height 31
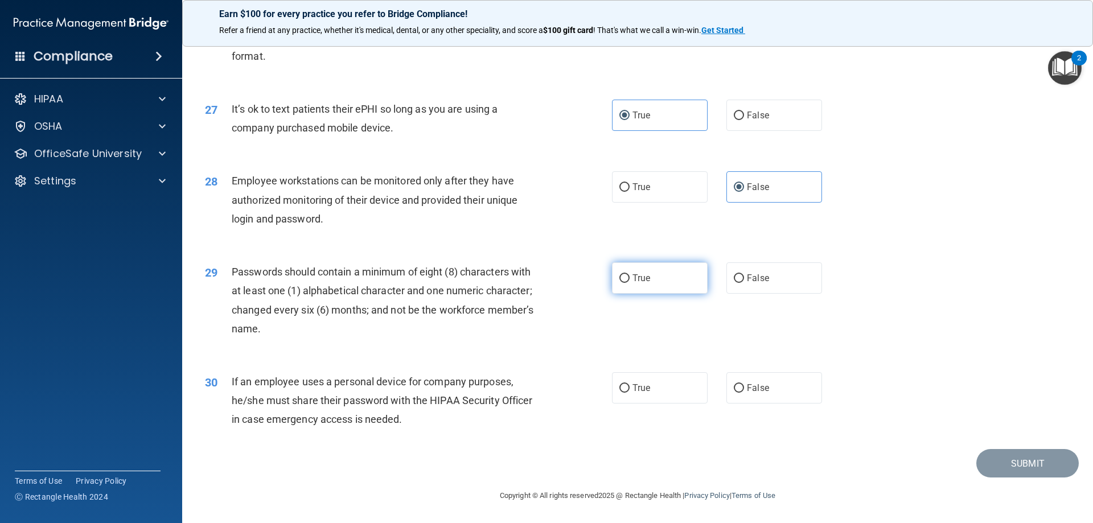
click at [629, 279] on input "True" at bounding box center [624, 278] width 10 height 9
radio input "true"
drag, startPoint x: 704, startPoint y: 382, endPoint x: 728, endPoint y: 395, distance: 27.5
click at [705, 382] on div "True False" at bounding box center [726, 387] width 229 height 31
click at [690, 385] on label "True" at bounding box center [660, 387] width 96 height 31
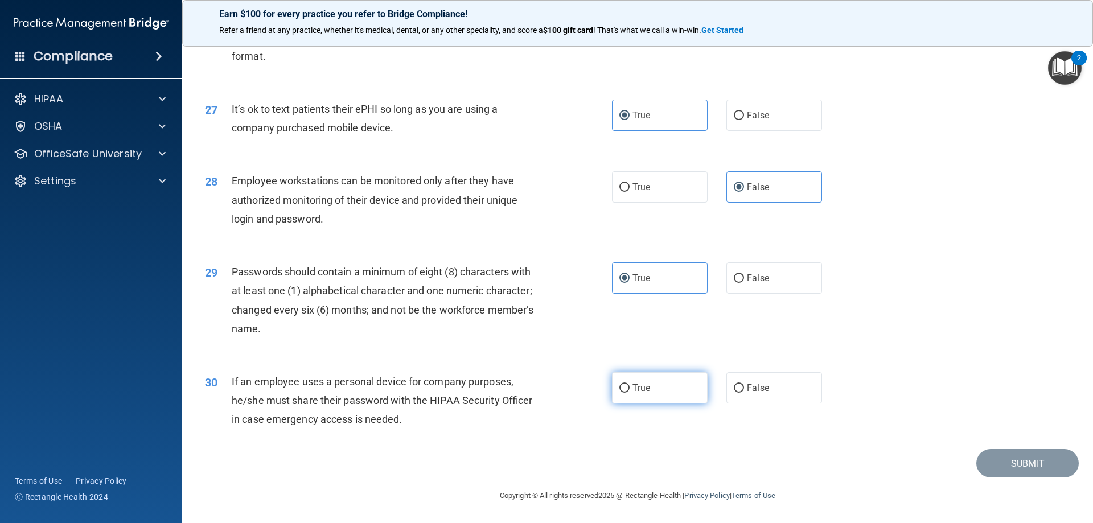
click at [629, 385] on input "True" at bounding box center [624, 388] width 10 height 9
radio input "true"
click at [986, 467] on button "Submit" at bounding box center [1027, 463] width 102 height 29
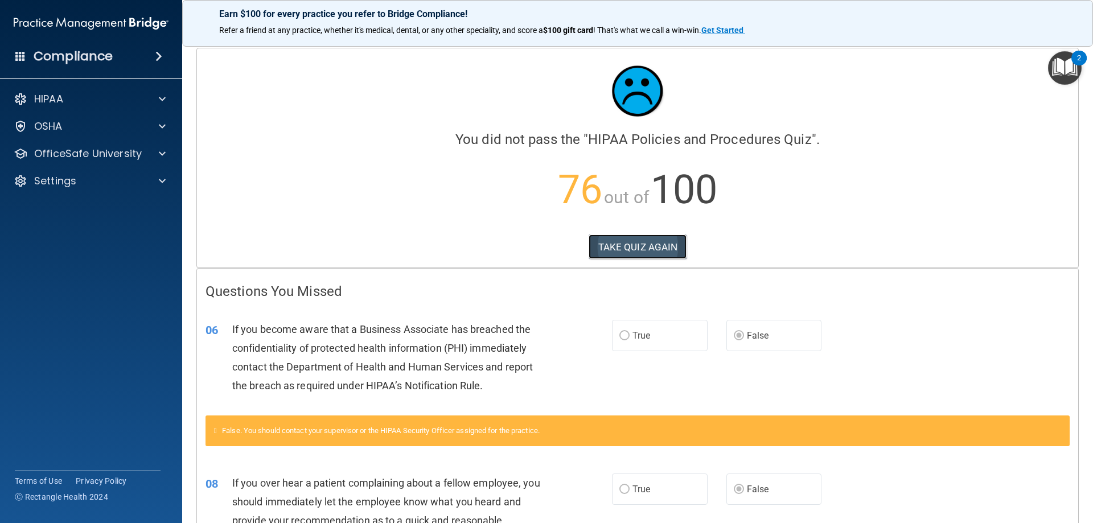
click at [595, 250] on button "TAKE QUIZ AGAIN" at bounding box center [637, 246] width 98 height 25
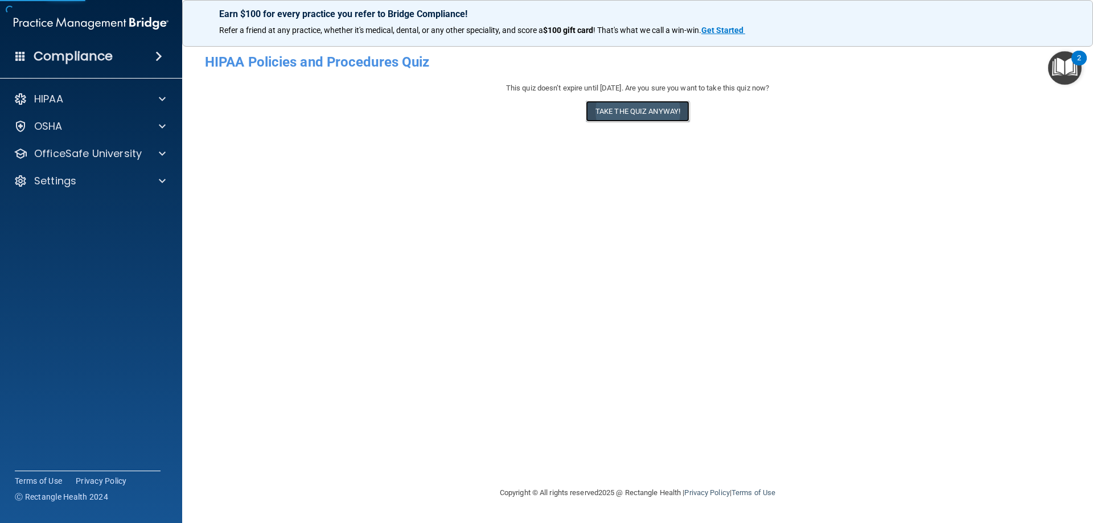
click at [656, 111] on button "Take the quiz anyway!" at bounding box center [638, 111] width 104 height 21
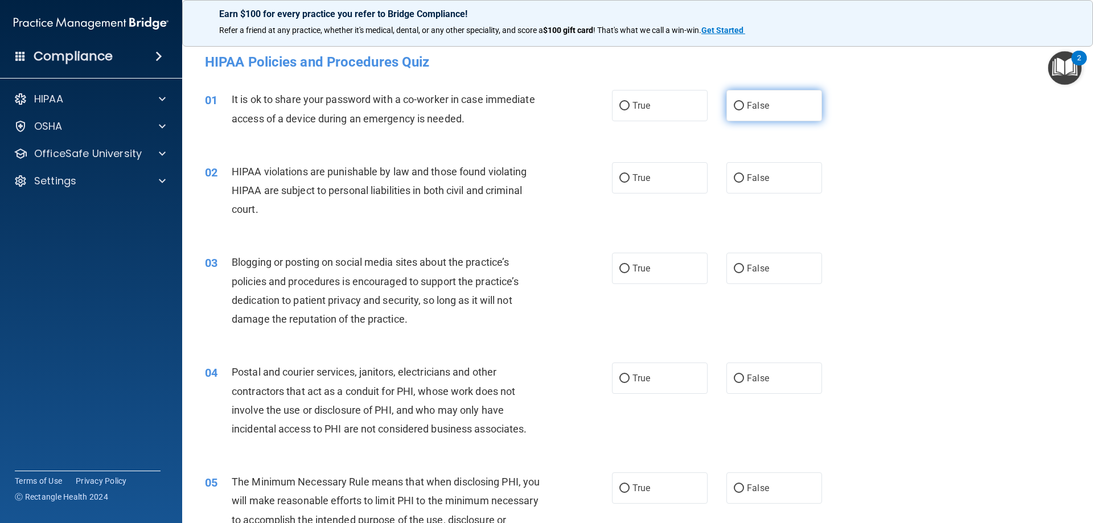
click at [748, 118] on label "False" at bounding box center [774, 105] width 96 height 31
click at [744, 110] on input "False" at bounding box center [739, 106] width 10 height 9
radio input "true"
click at [670, 170] on label "True" at bounding box center [660, 177] width 96 height 31
click at [629, 174] on input "True" at bounding box center [624, 178] width 10 height 9
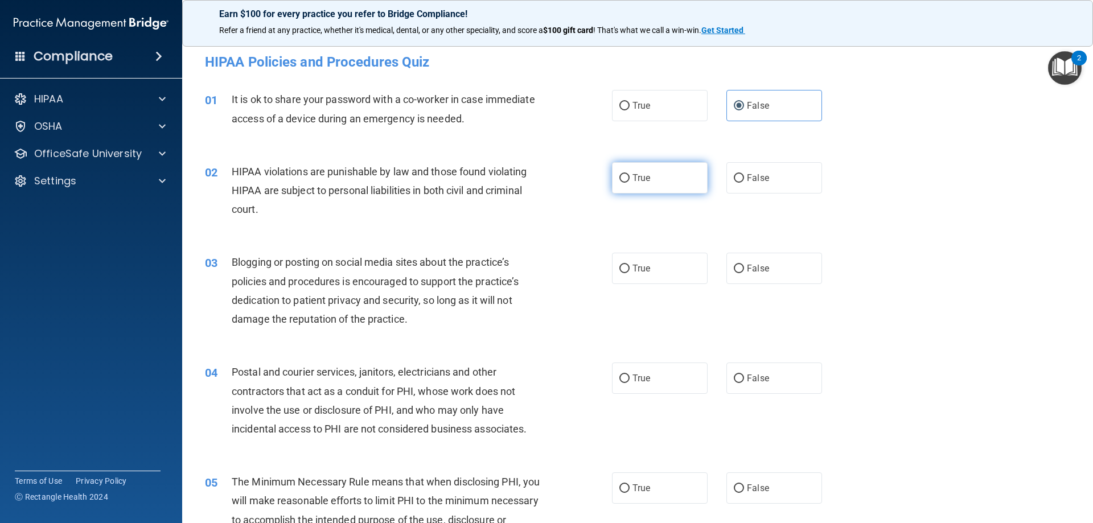
radio input "true"
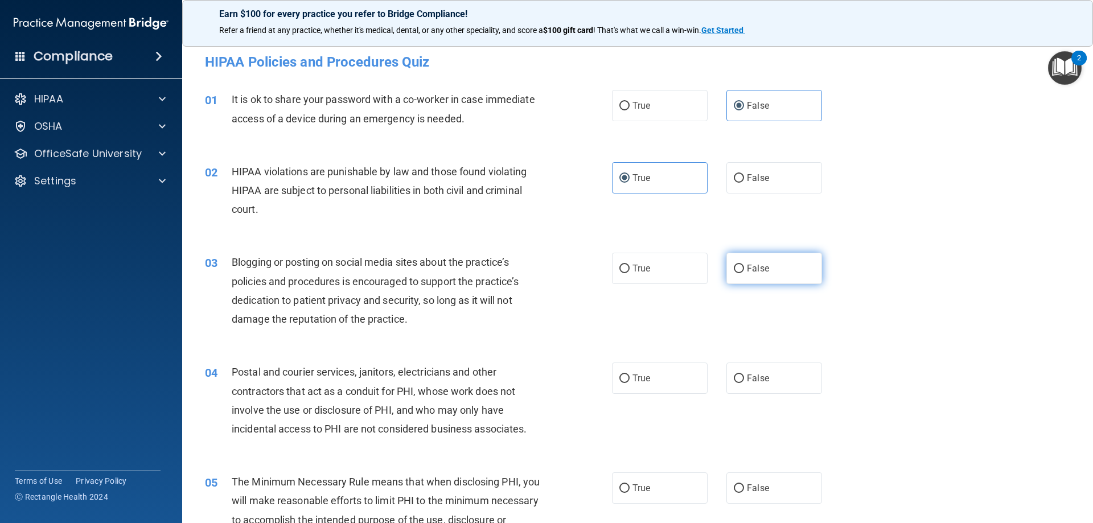
click at [752, 278] on label "False" at bounding box center [774, 268] width 96 height 31
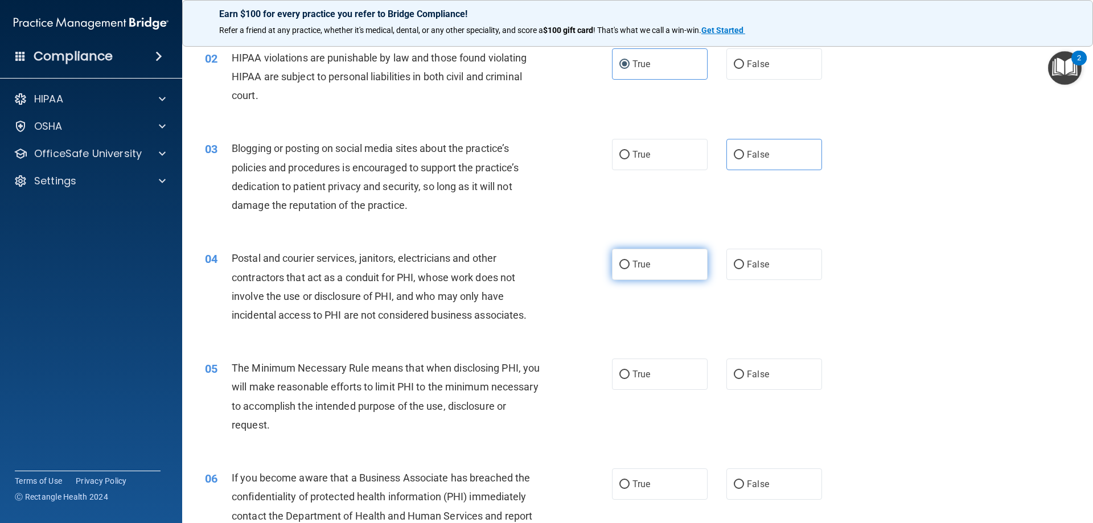
click at [649, 261] on label "True" at bounding box center [660, 264] width 96 height 31
click at [629, 261] on input "True" at bounding box center [624, 265] width 10 height 9
radio input "true"
click at [751, 300] on div "04 Postal and courier services, janitors, electricians and other contractors th…" at bounding box center [637, 289] width 882 height 110
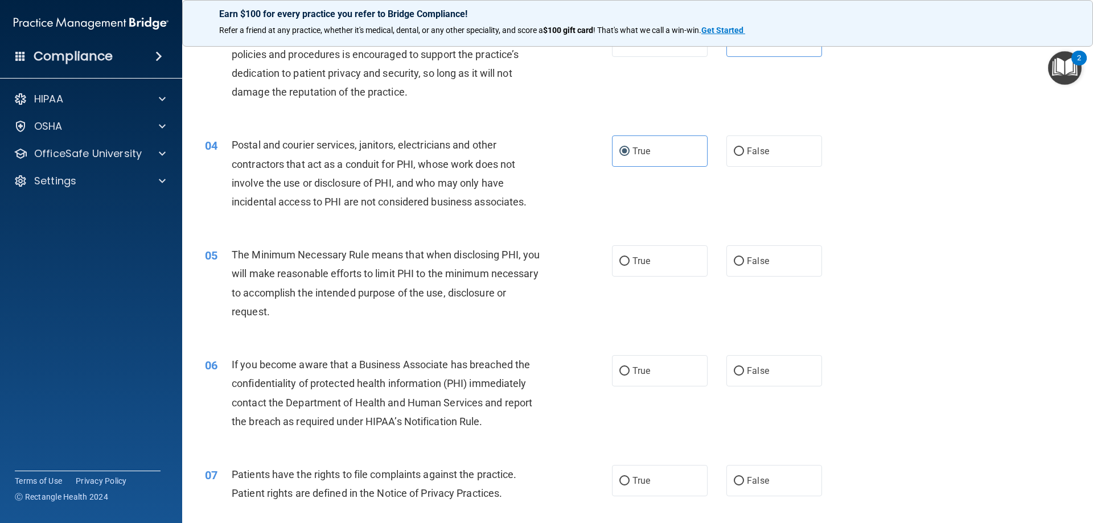
scroll to position [228, 0]
click at [612, 265] on label "True" at bounding box center [660, 260] width 96 height 31
click at [619, 265] on input "True" at bounding box center [624, 261] width 10 height 9
radio input "true"
click at [767, 368] on label "False" at bounding box center [774, 370] width 96 height 31
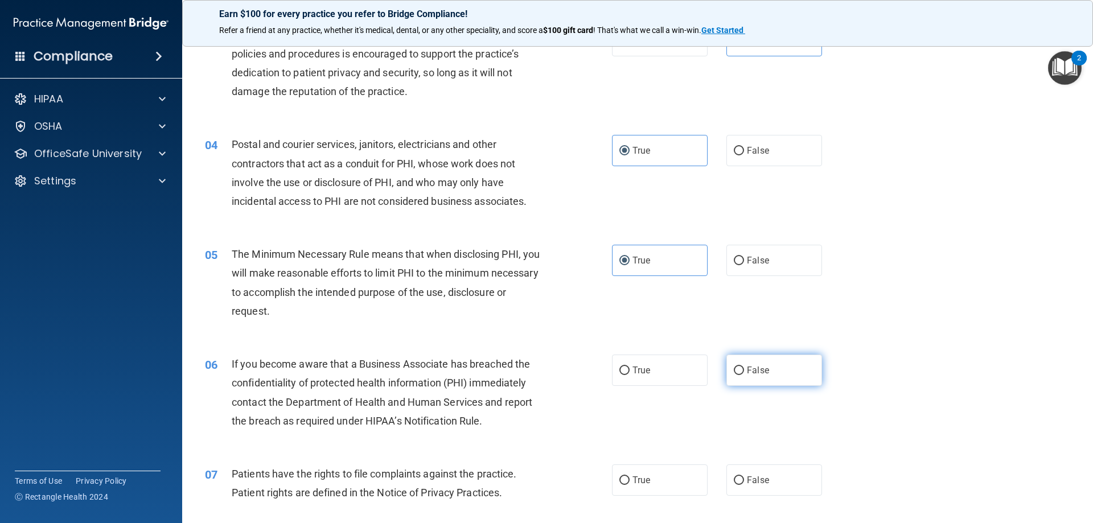
click at [744, 368] on input "False" at bounding box center [739, 370] width 10 height 9
radio input "true"
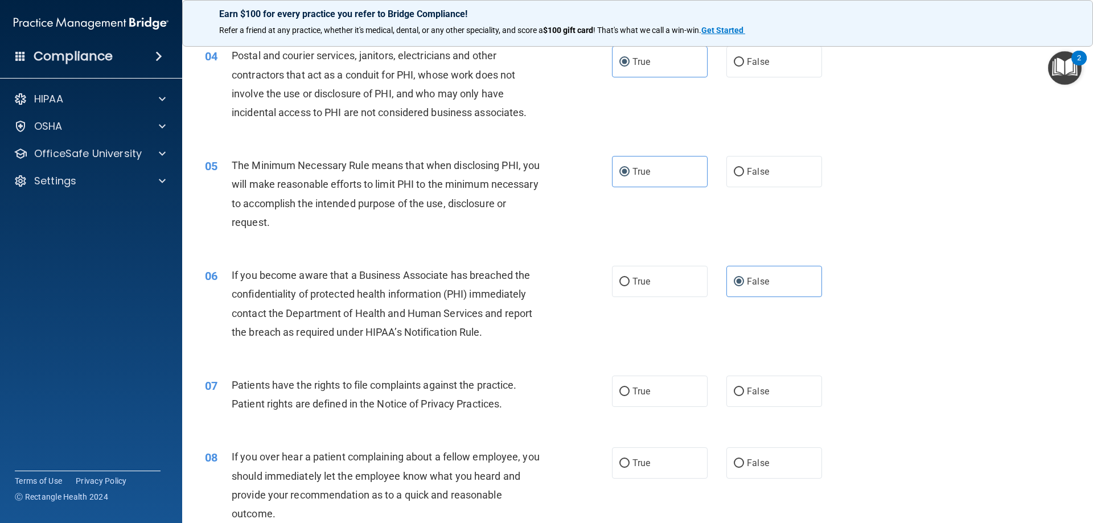
scroll to position [341, 0]
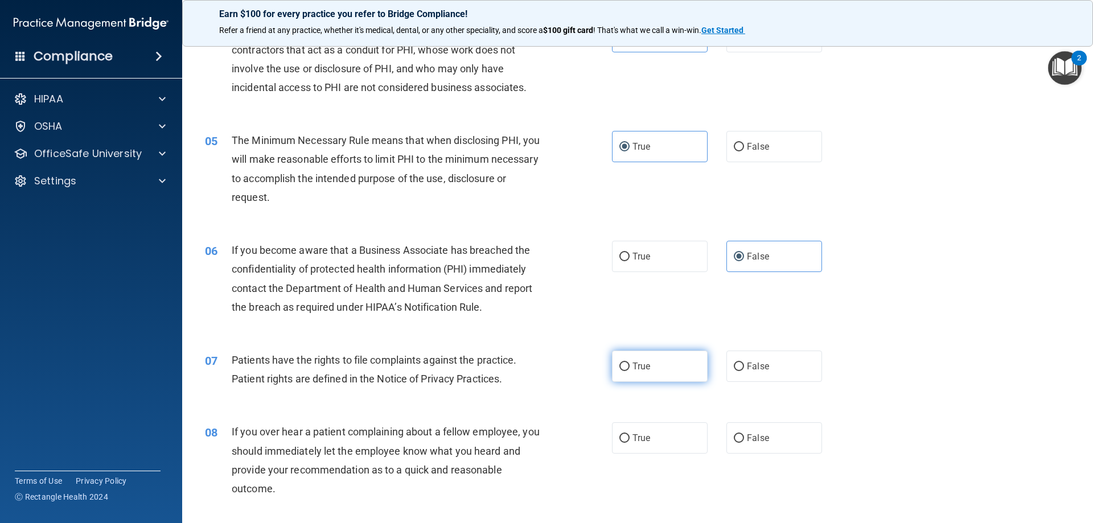
click at [687, 372] on label "True" at bounding box center [660, 366] width 96 height 31
click at [629, 371] on input "True" at bounding box center [624, 367] width 10 height 9
radio input "true"
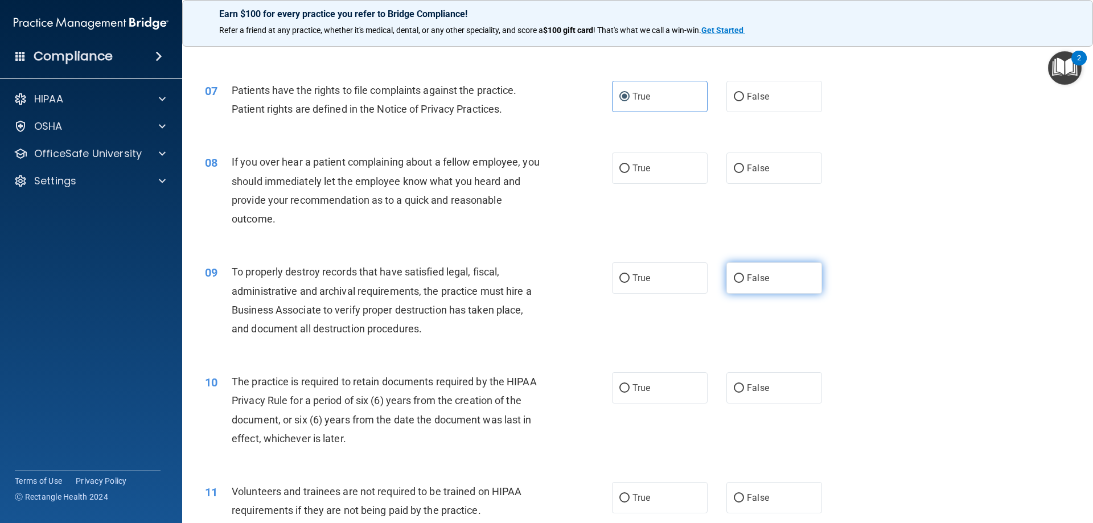
scroll to position [512, 0]
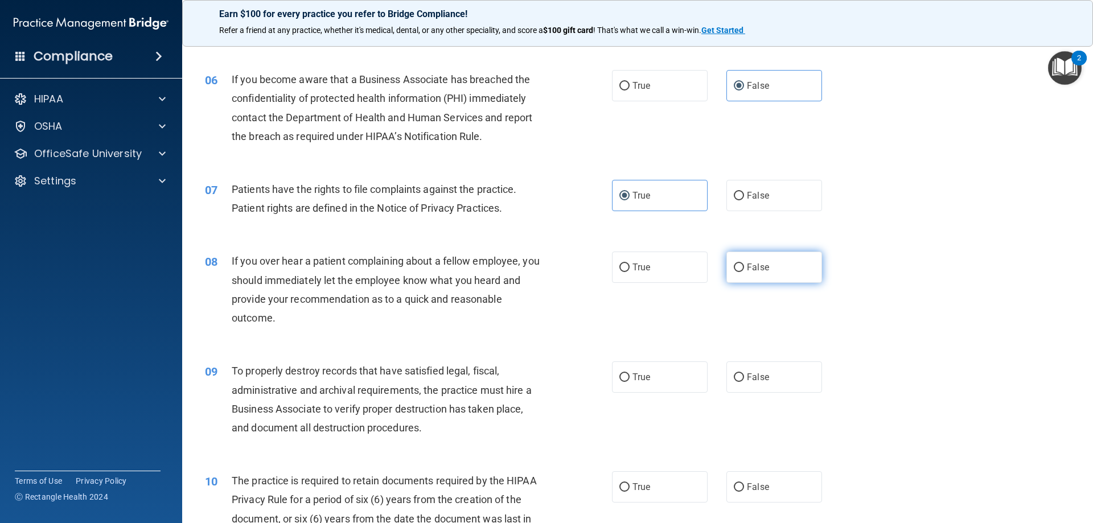
click at [747, 270] on span "False" at bounding box center [758, 267] width 22 height 11
click at [743, 270] on input "False" at bounding box center [739, 267] width 10 height 9
radio input "true"
click at [726, 372] on label "False" at bounding box center [774, 376] width 96 height 31
click at [734, 373] on input "False" at bounding box center [739, 377] width 10 height 9
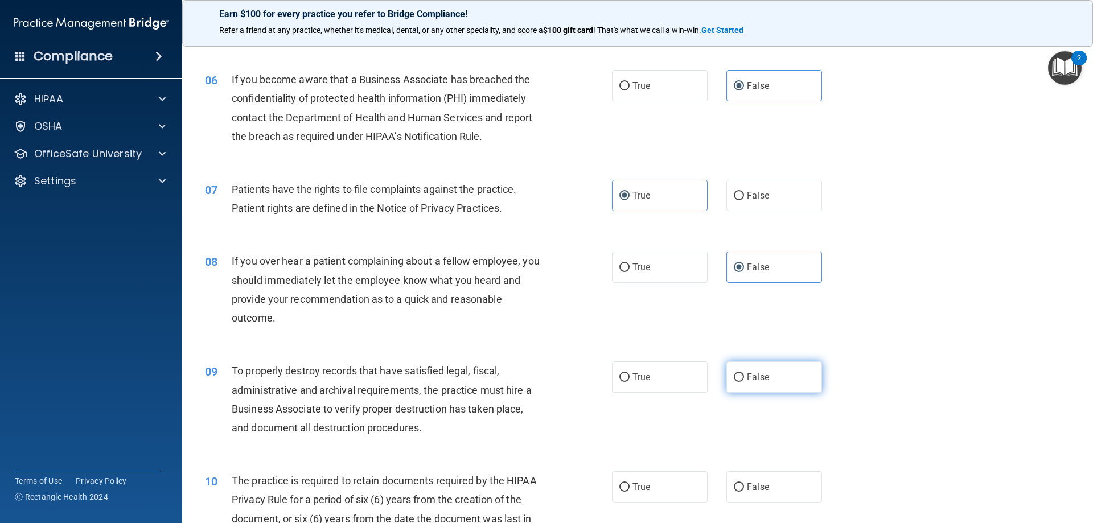
radio input "true"
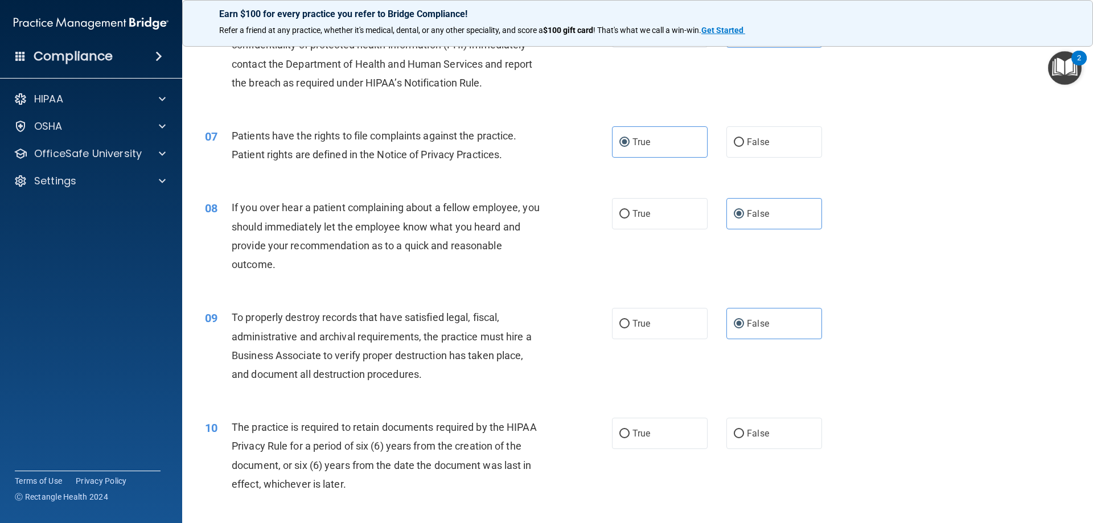
scroll to position [683, 0]
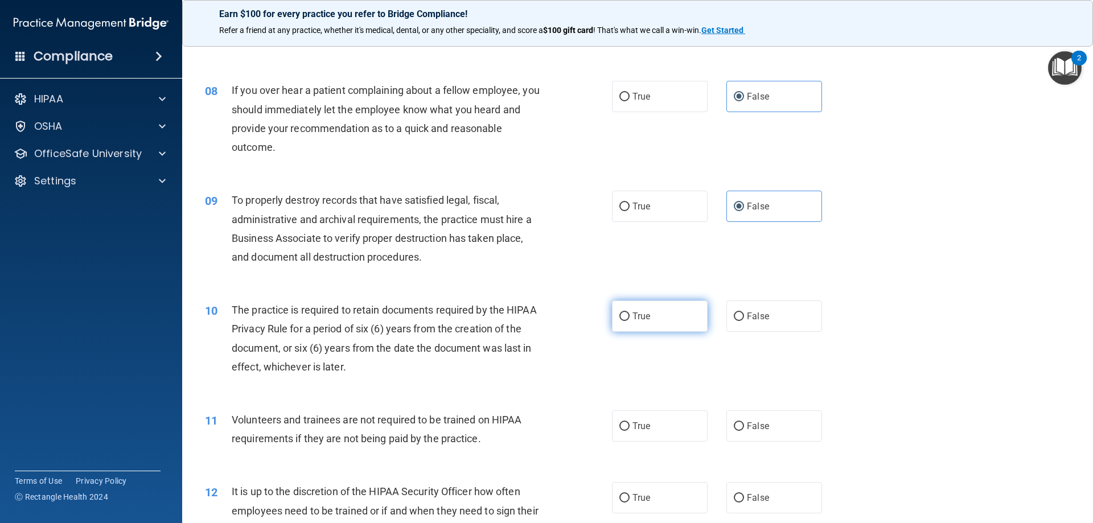
drag, startPoint x: 669, startPoint y: 313, endPoint x: 664, endPoint y: 316, distance: 5.9
click at [668, 313] on label "True" at bounding box center [660, 315] width 96 height 31
click at [629, 313] on input "True" at bounding box center [624, 316] width 10 height 9
radio input "true"
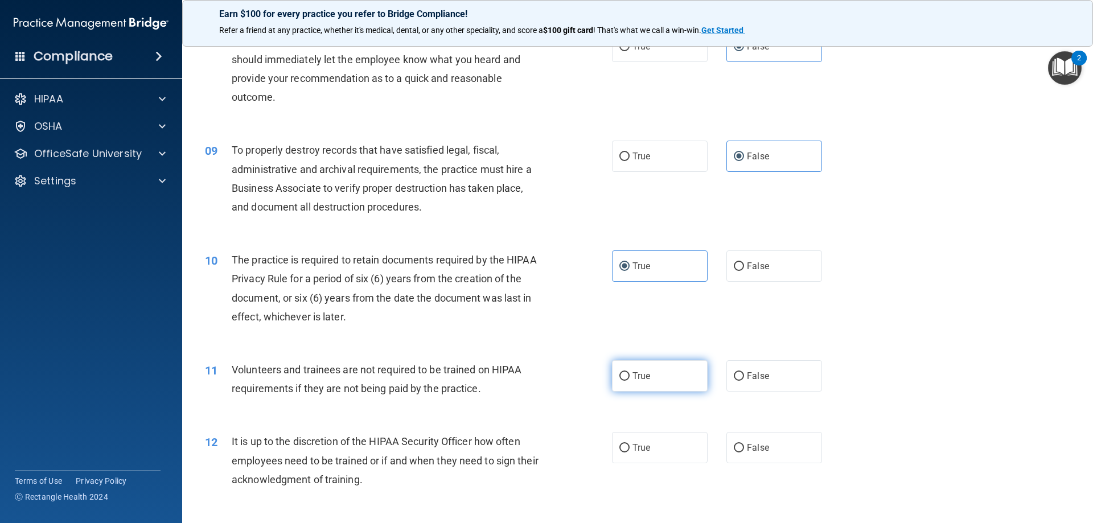
scroll to position [854, 0]
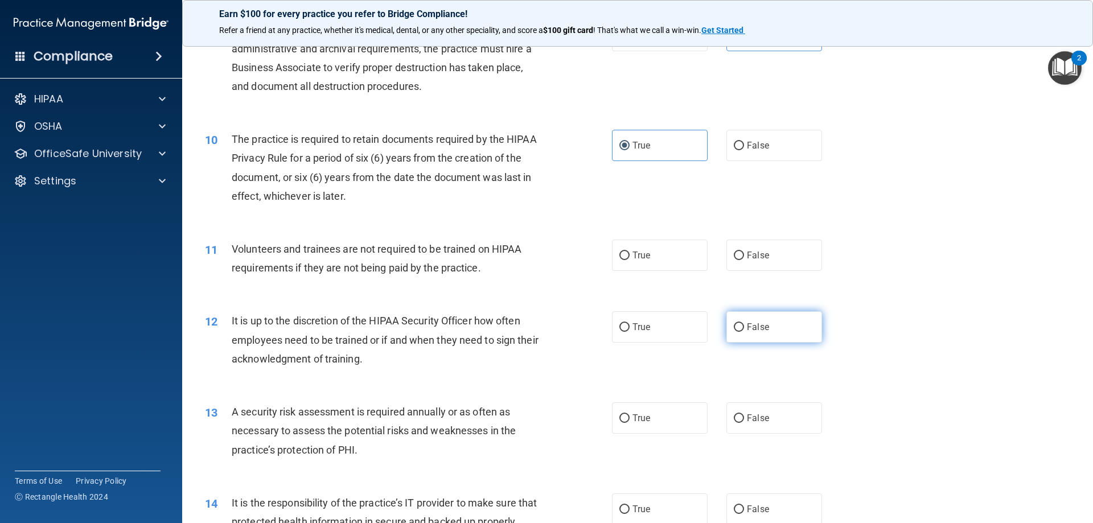
click at [736, 328] on input "False" at bounding box center [739, 327] width 10 height 9
radio input "true"
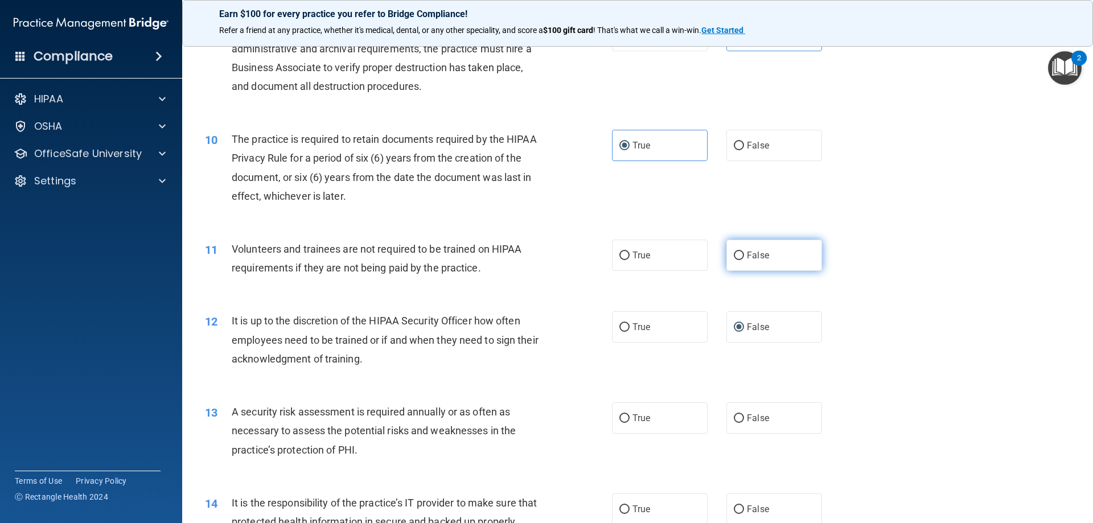
click at [753, 247] on label "False" at bounding box center [774, 255] width 96 height 31
click at [744, 252] on input "False" at bounding box center [739, 256] width 10 height 9
radio input "true"
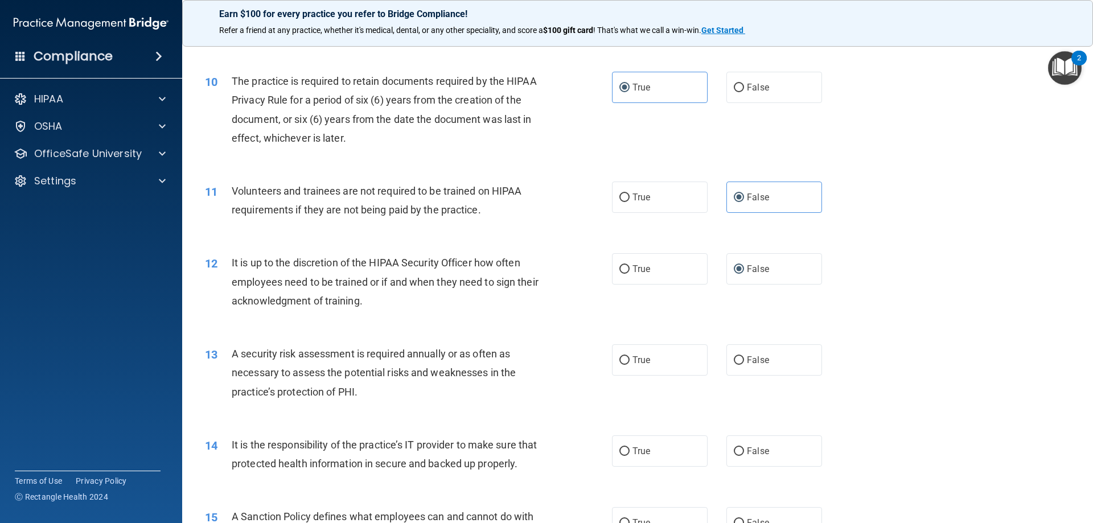
scroll to position [967, 0]
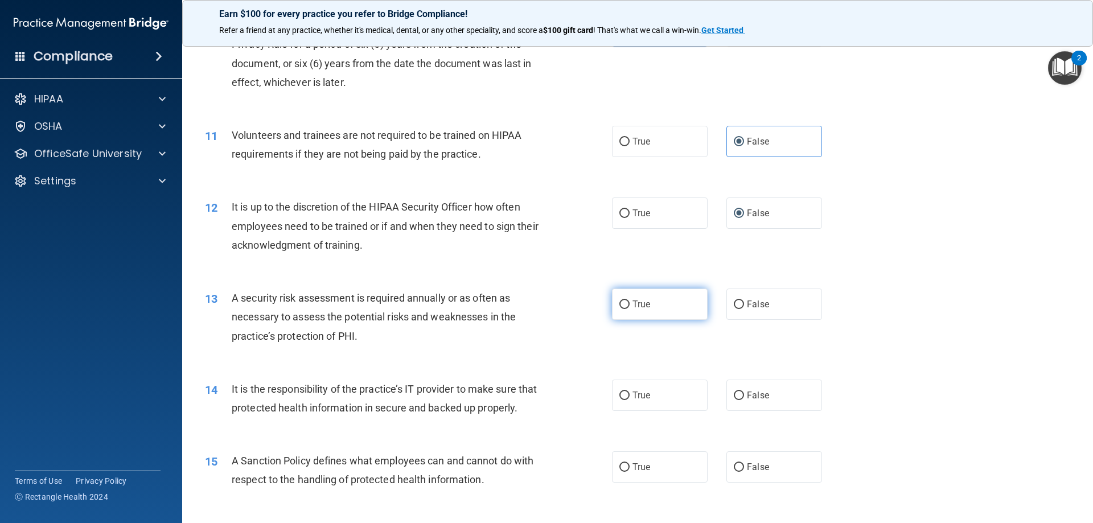
click at [645, 306] on label "True" at bounding box center [660, 304] width 96 height 31
click at [629, 306] on input "True" at bounding box center [624, 304] width 10 height 9
radio input "true"
click at [751, 394] on span "False" at bounding box center [758, 395] width 22 height 11
click at [744, 394] on input "False" at bounding box center [739, 396] width 10 height 9
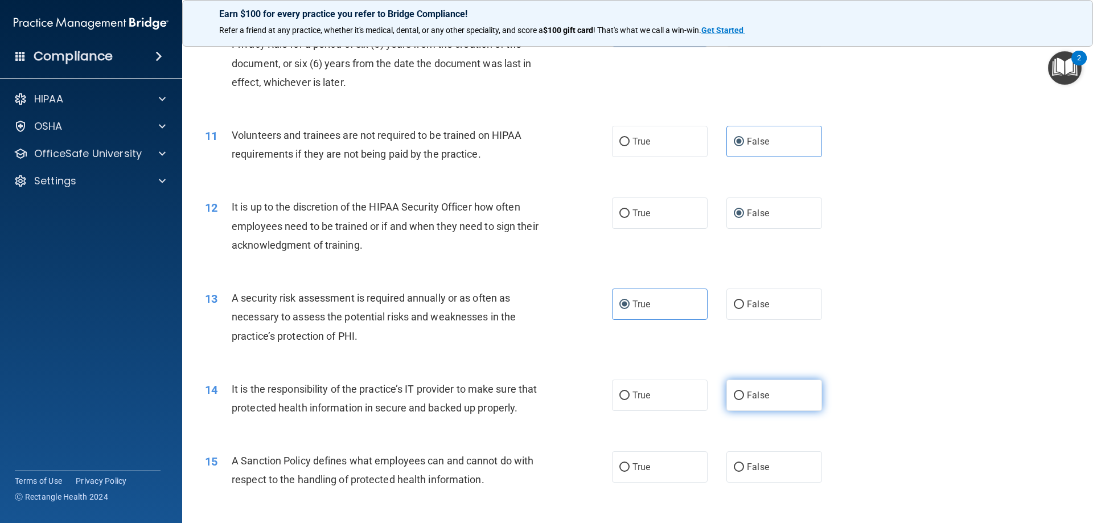
radio input "true"
click at [743, 483] on label "False" at bounding box center [774, 466] width 96 height 31
click at [743, 472] on input "False" at bounding box center [739, 467] width 10 height 9
radio input "true"
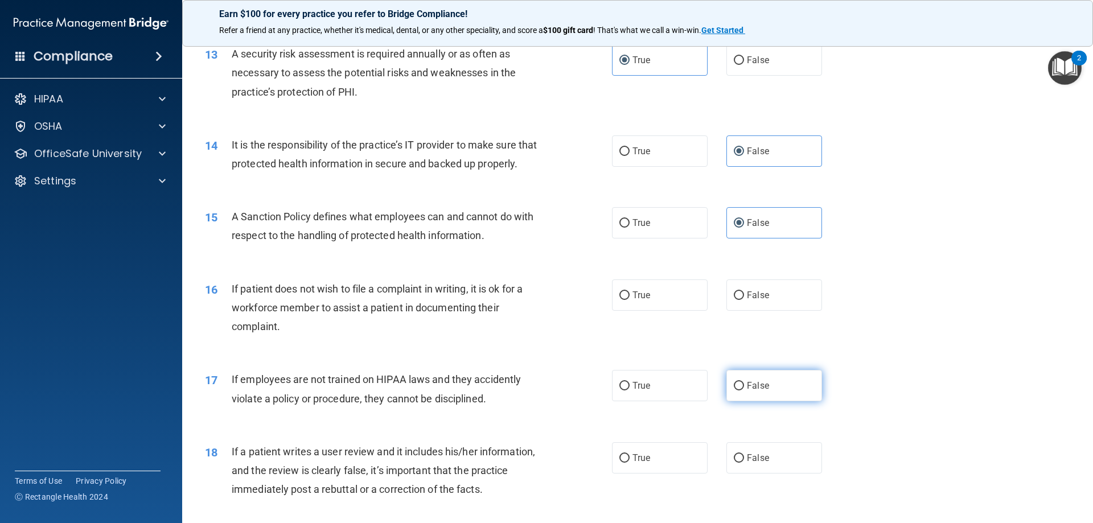
scroll to position [1252, 0]
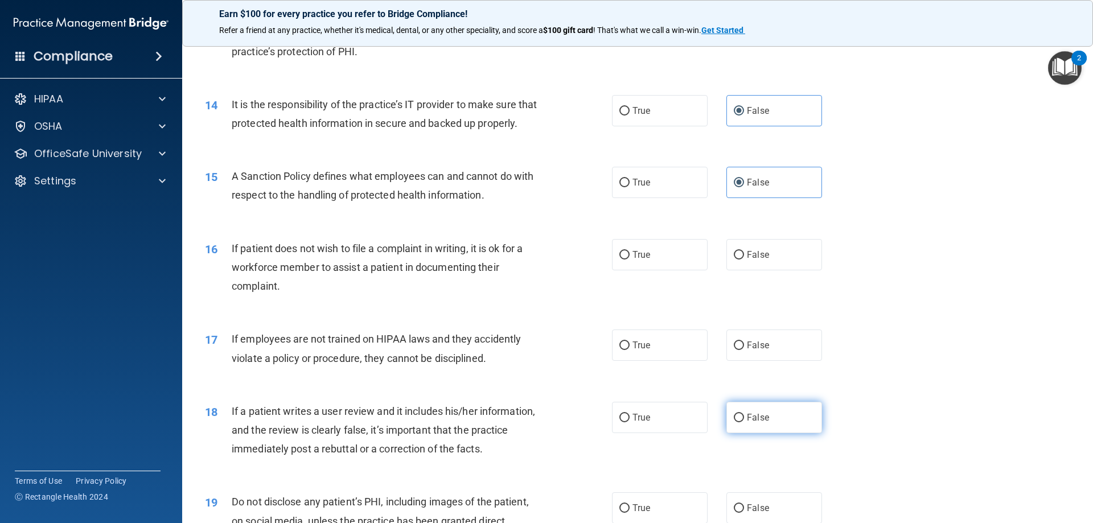
click at [764, 433] on label "False" at bounding box center [774, 417] width 96 height 31
click at [744, 422] on input "False" at bounding box center [739, 418] width 10 height 9
radio input "true"
click at [758, 351] on span "False" at bounding box center [758, 345] width 22 height 11
click at [744, 350] on input "False" at bounding box center [739, 345] width 10 height 9
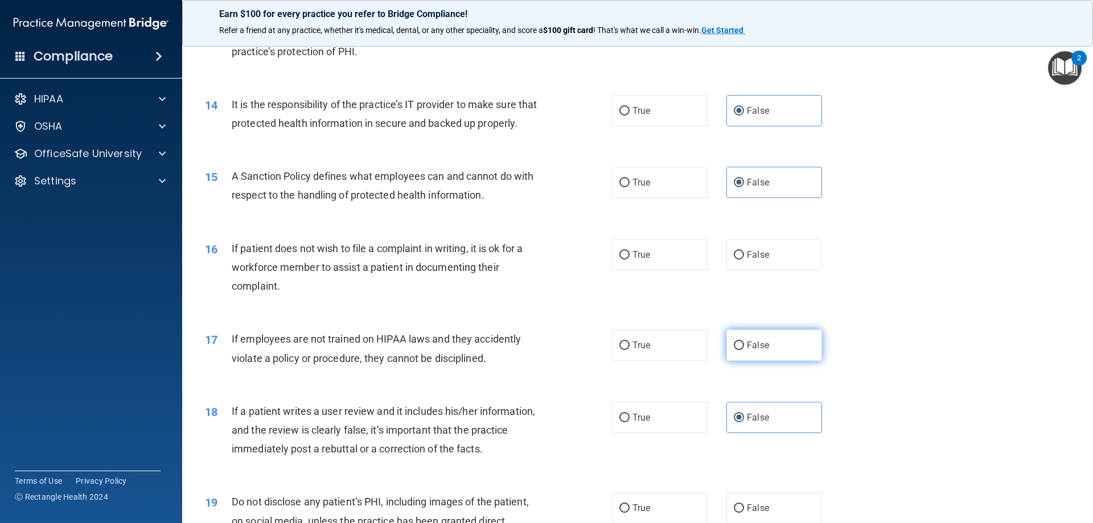
radio input "true"
click at [659, 270] on label "True" at bounding box center [660, 254] width 96 height 31
click at [629, 259] on input "True" at bounding box center [624, 255] width 10 height 9
radio input "true"
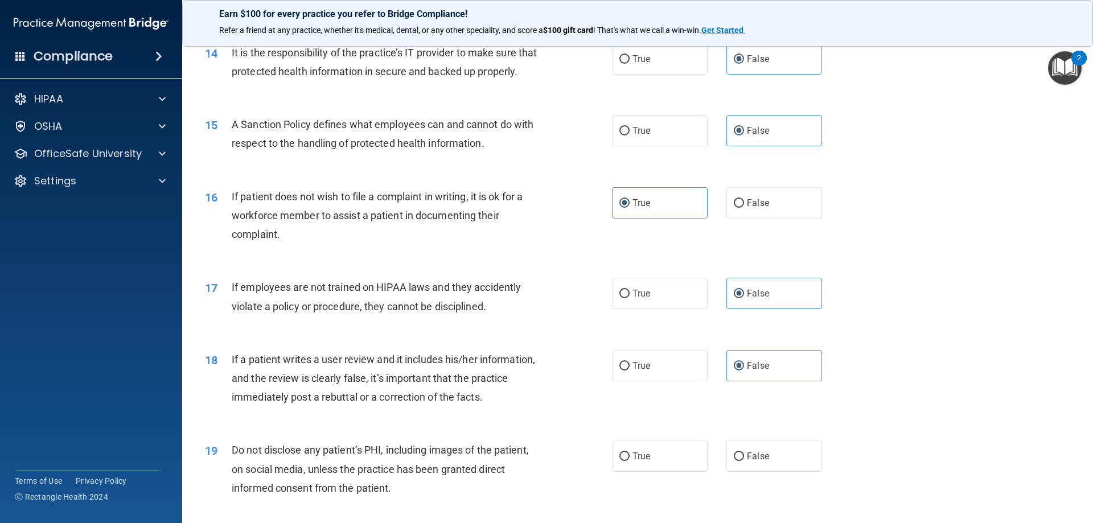
scroll to position [1423, 0]
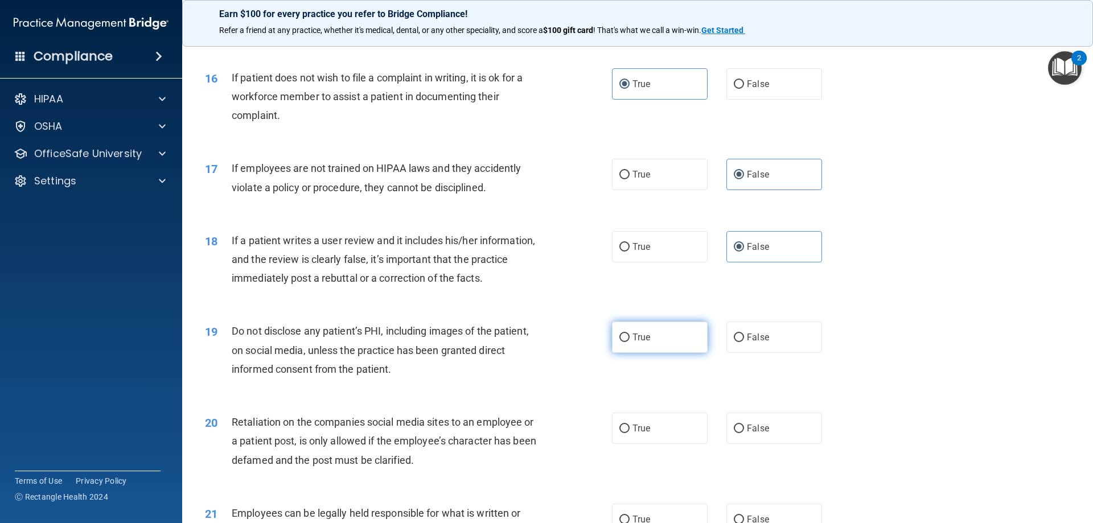
click at [660, 344] on label "True" at bounding box center [660, 337] width 96 height 31
click at [629, 342] on input "True" at bounding box center [624, 337] width 10 height 9
radio input "true"
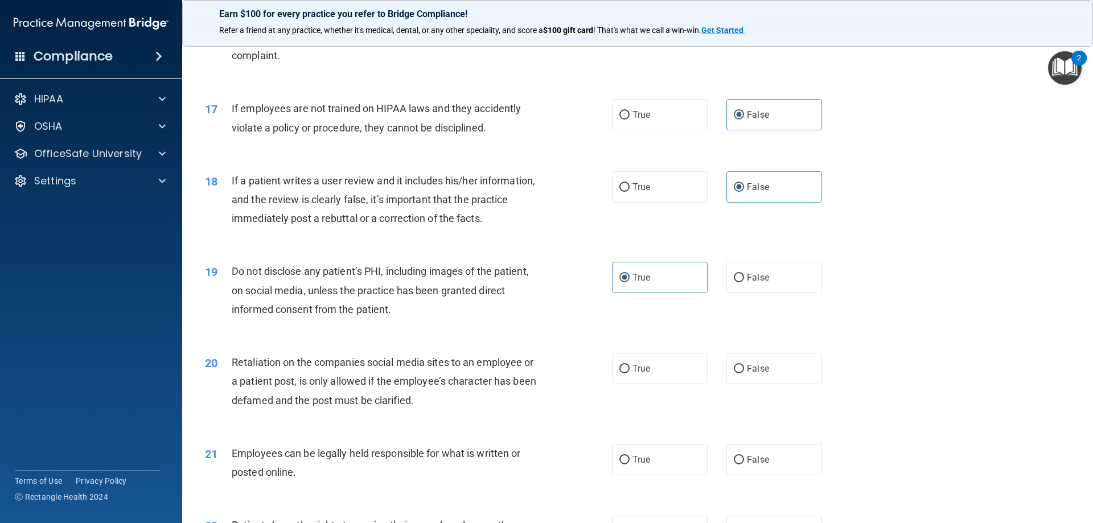
scroll to position [1537, 0]
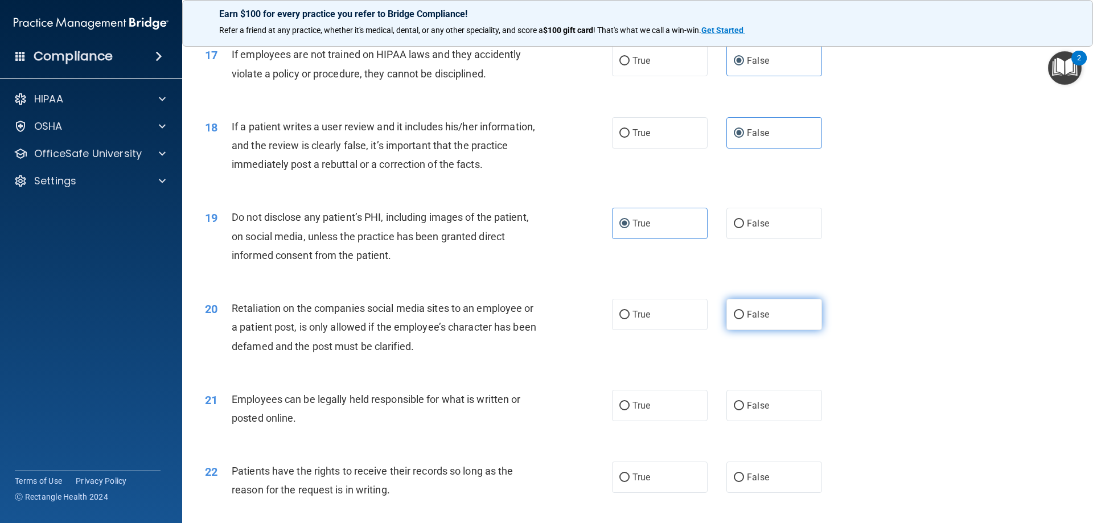
click at [779, 330] on label "False" at bounding box center [774, 314] width 96 height 31
click at [744, 319] on input "False" at bounding box center [739, 315] width 10 height 9
radio input "true"
click at [677, 413] on label "True" at bounding box center [660, 405] width 96 height 31
click at [629, 410] on input "True" at bounding box center [624, 406] width 10 height 9
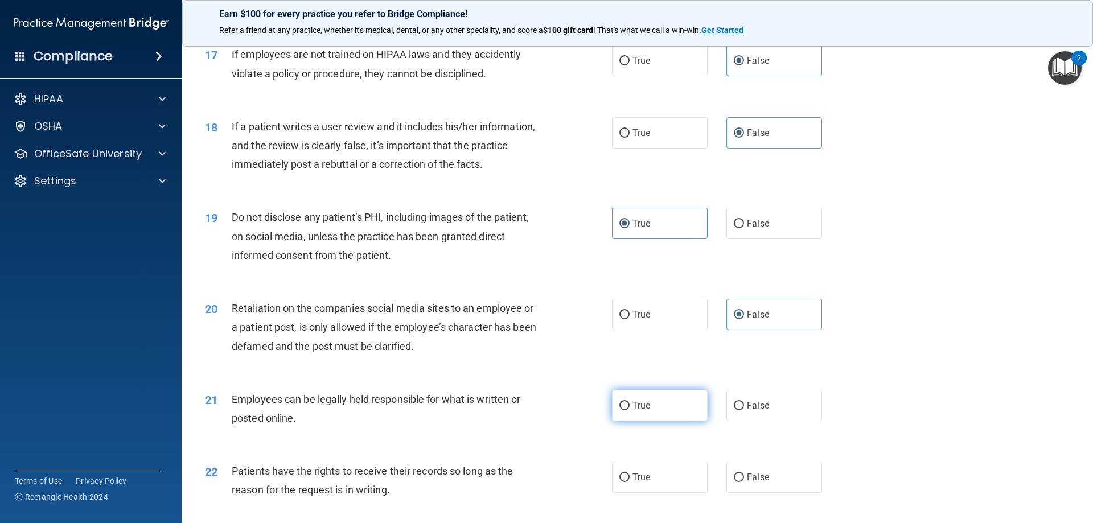
radio input "true"
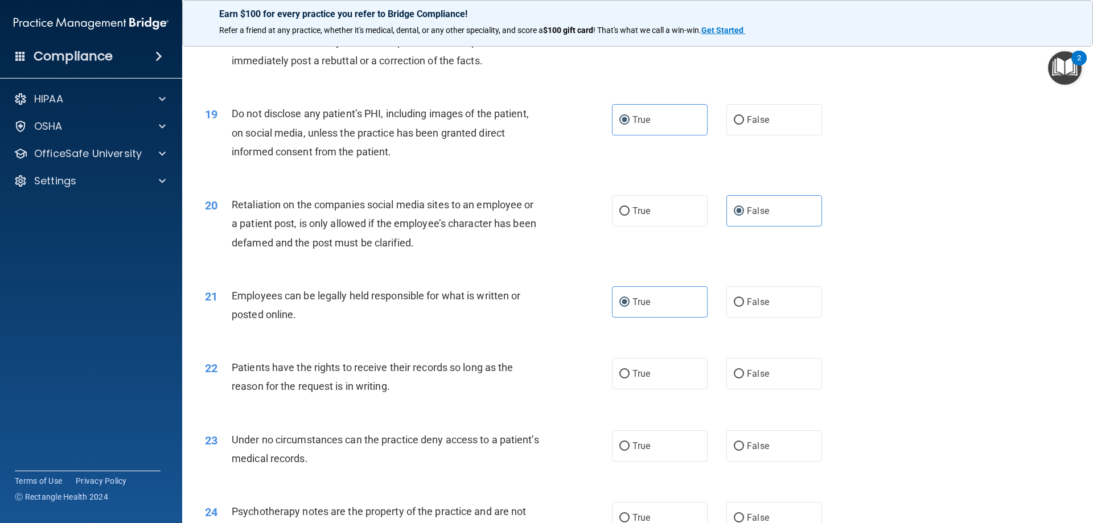
scroll to position [1650, 0]
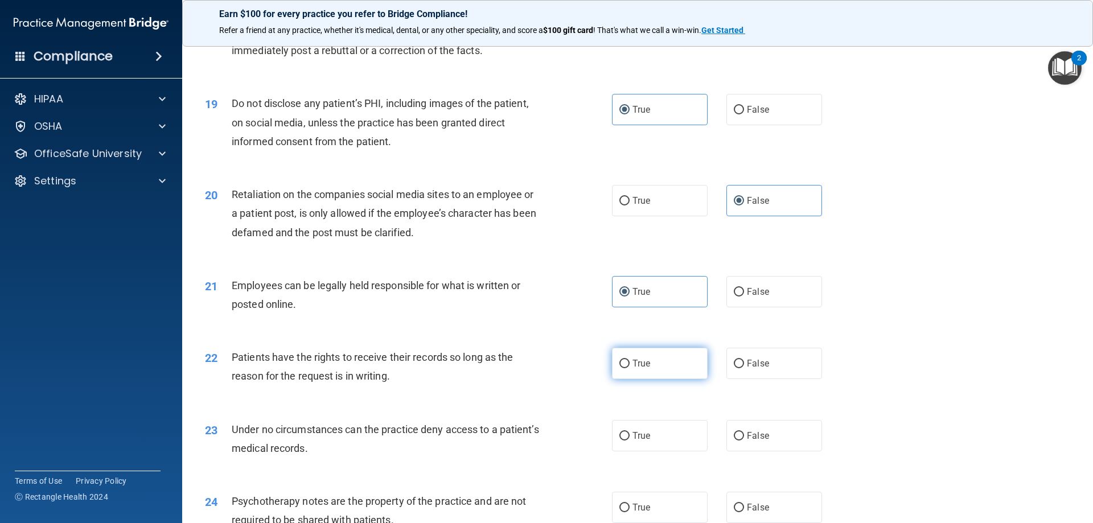
click at [665, 379] on label "True" at bounding box center [660, 363] width 96 height 31
click at [629, 368] on input "True" at bounding box center [624, 364] width 10 height 9
radio input "true"
drag, startPoint x: 649, startPoint y: 451, endPoint x: 656, endPoint y: 454, distance: 7.2
click at [656, 451] on label "True" at bounding box center [660, 435] width 96 height 31
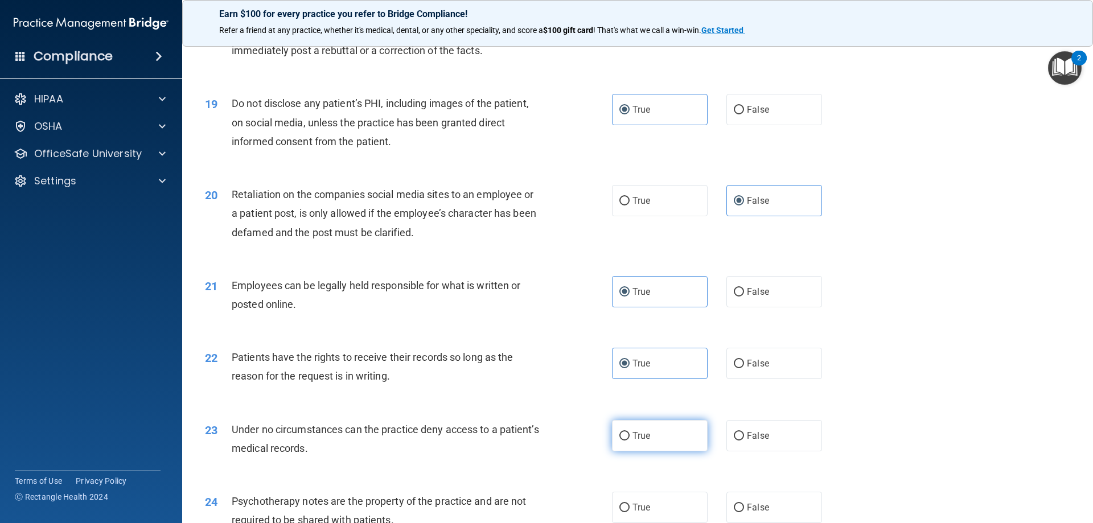
click at [629, 440] on input "True" at bounding box center [624, 436] width 10 height 9
radio input "true"
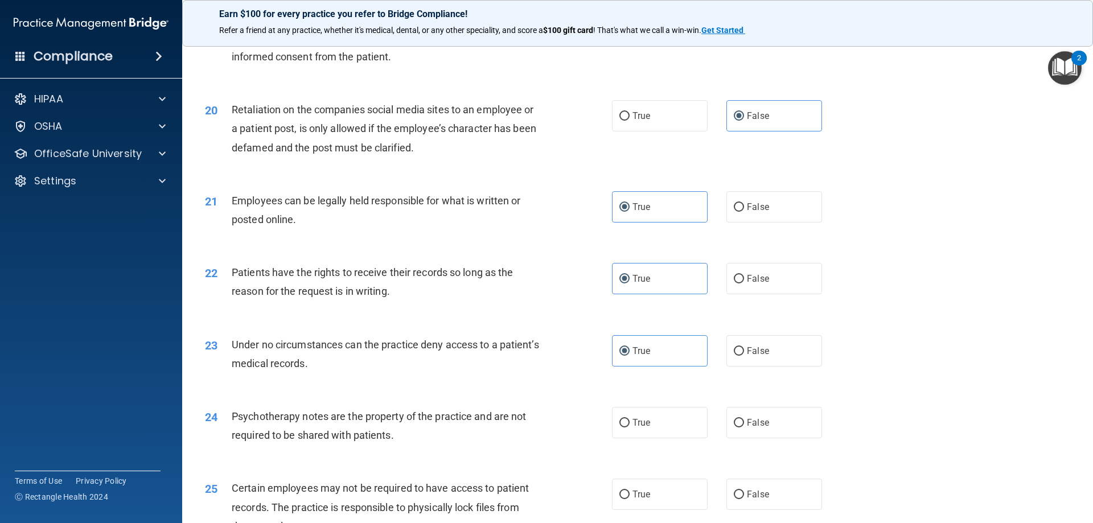
scroll to position [1878, 0]
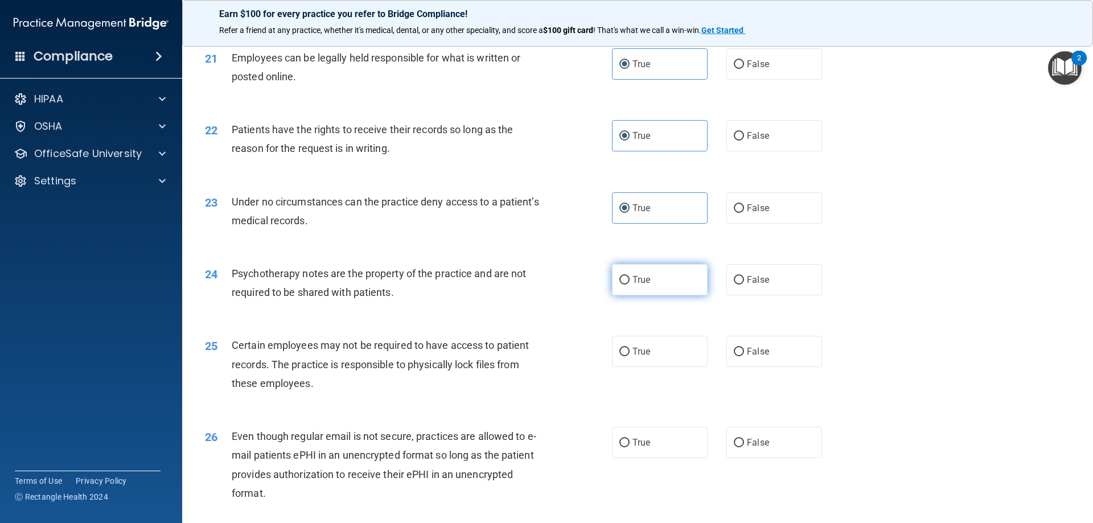
click at [659, 295] on label "True" at bounding box center [660, 279] width 96 height 31
click at [629, 285] on input "True" at bounding box center [624, 280] width 10 height 9
radio input "true"
click at [674, 367] on label "True" at bounding box center [660, 351] width 96 height 31
click at [629, 356] on input "True" at bounding box center [624, 352] width 10 height 9
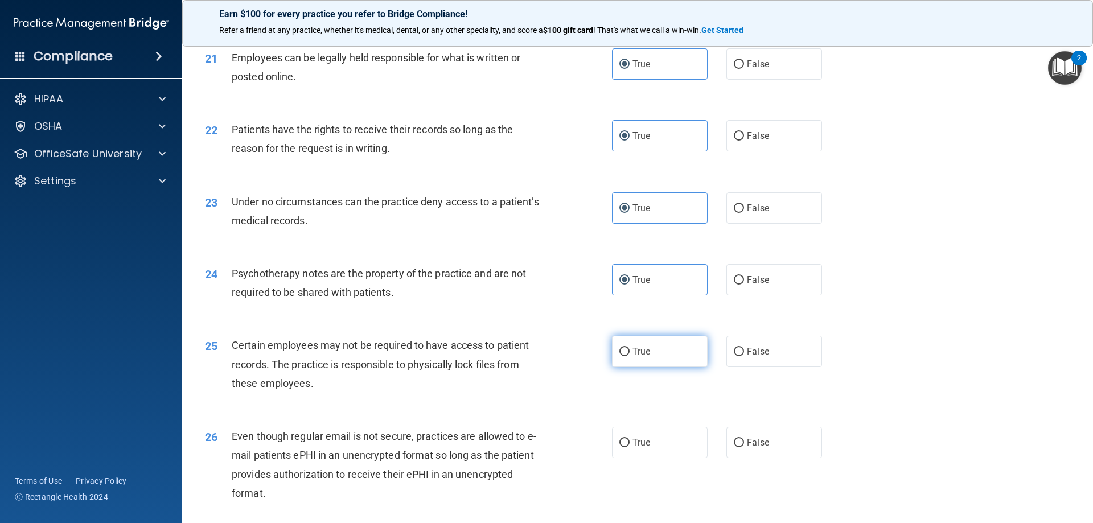
radio input "true"
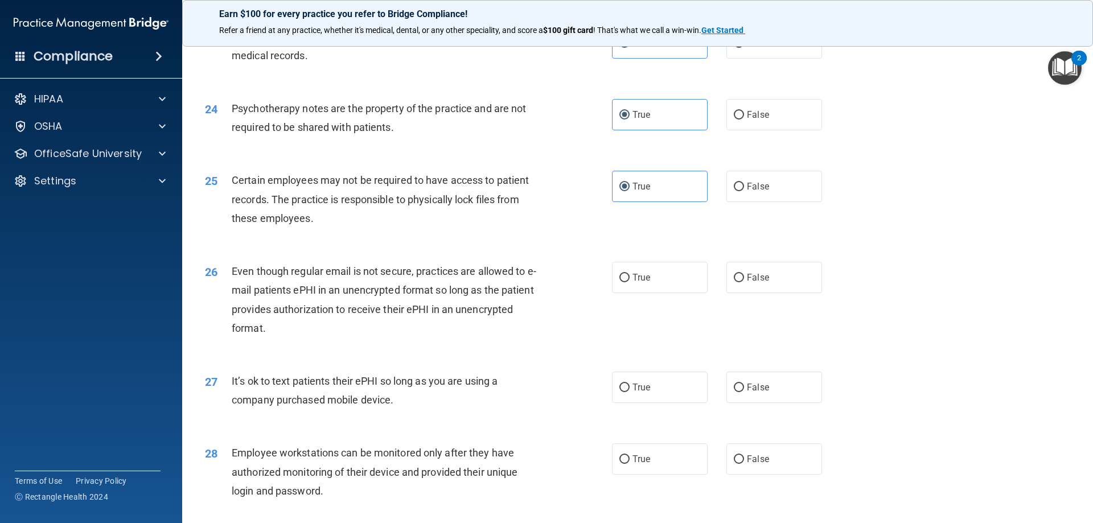
scroll to position [2049, 0]
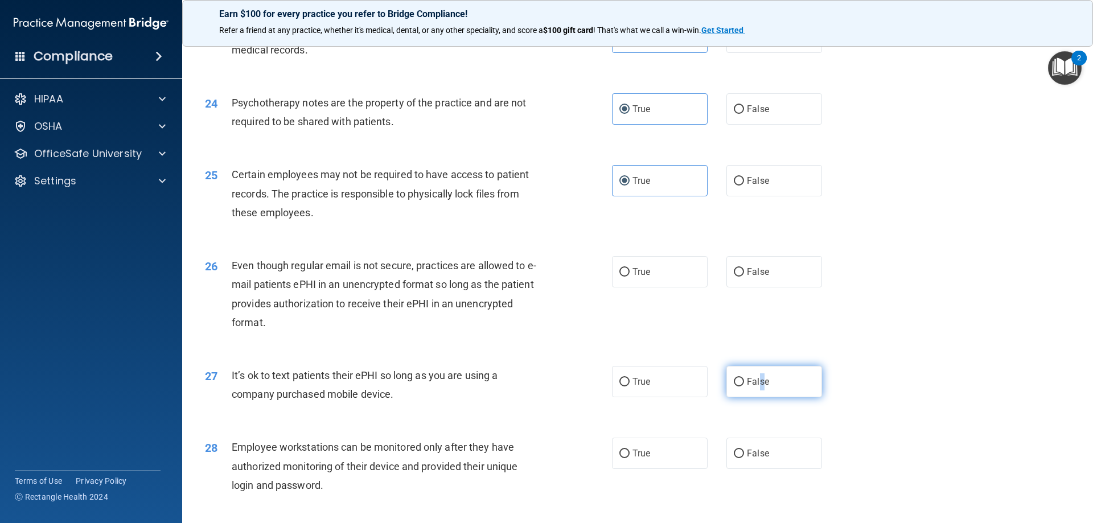
click at [756, 387] on span "False" at bounding box center [758, 381] width 22 height 11
click at [744, 386] on input "False" at bounding box center [739, 382] width 10 height 9
radio input "true"
drag, startPoint x: 629, startPoint y: 464, endPoint x: 599, endPoint y: 445, distance: 35.8
click at [625, 461] on label "True" at bounding box center [660, 453] width 96 height 31
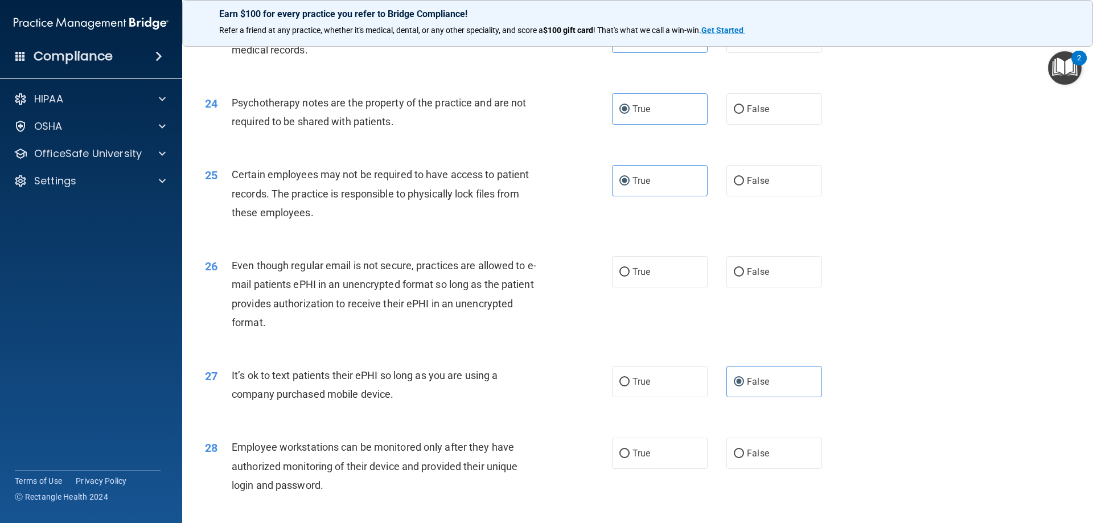
click at [625, 458] on input "True" at bounding box center [624, 454] width 10 height 9
radio input "true"
click at [668, 287] on label "True" at bounding box center [660, 271] width 96 height 31
click at [629, 277] on input "True" at bounding box center [624, 272] width 10 height 9
radio input "true"
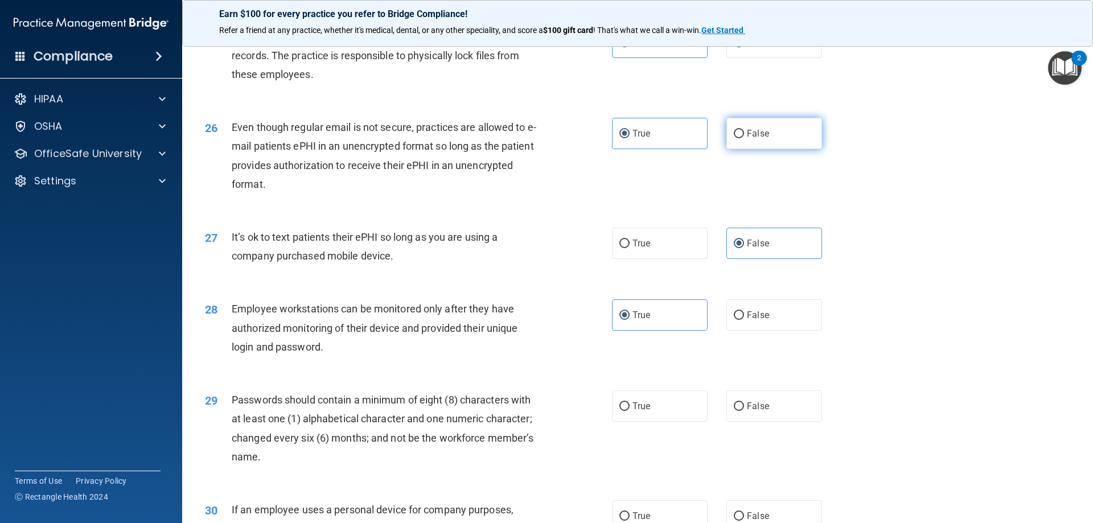
scroll to position [2219, 0]
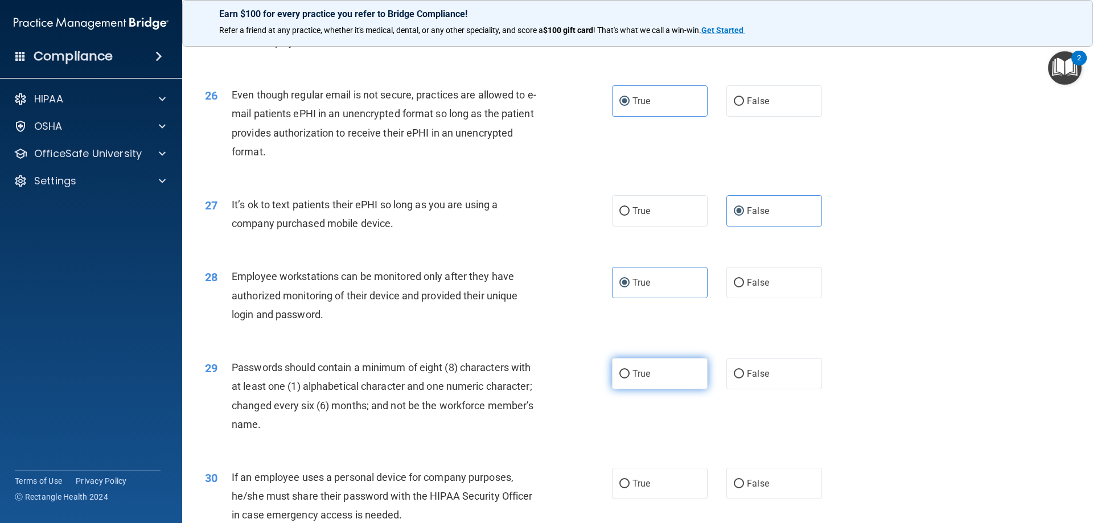
click at [674, 389] on label "True" at bounding box center [660, 373] width 96 height 31
click at [629, 378] on input "True" at bounding box center [624, 374] width 10 height 9
radio input "true"
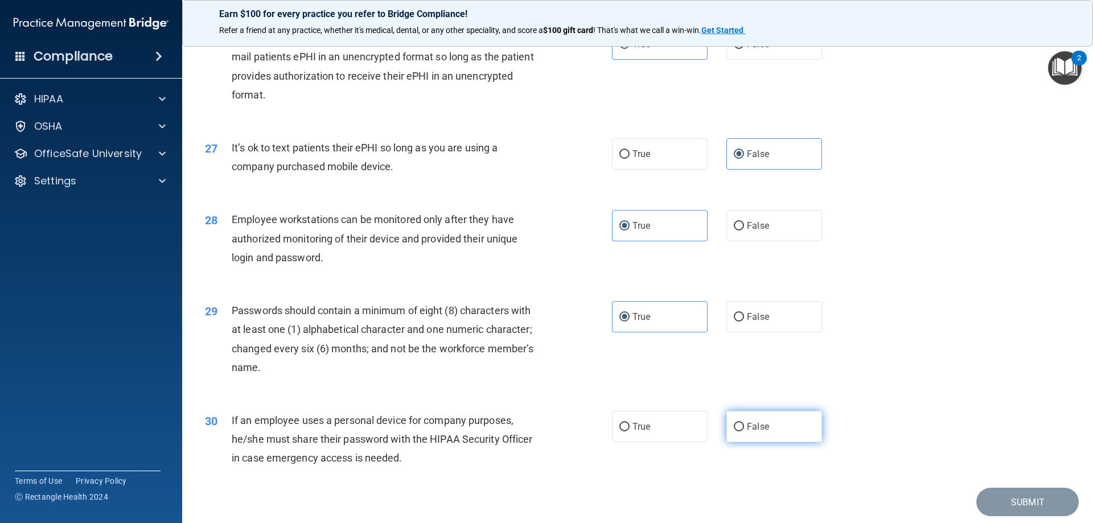
click at [746, 442] on label "False" at bounding box center [774, 426] width 96 height 31
click at [744, 431] on input "False" at bounding box center [739, 427] width 10 height 9
radio input "true"
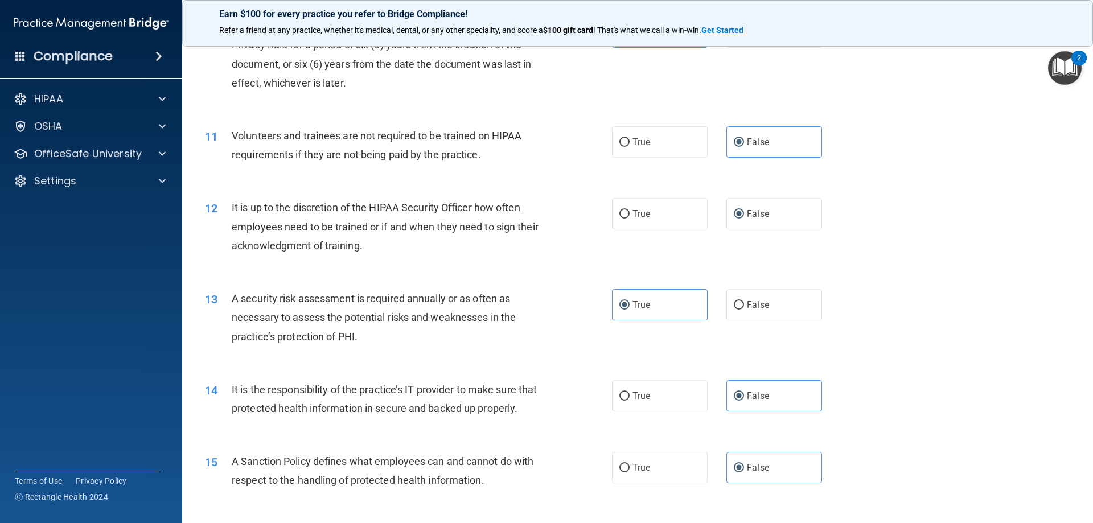
scroll to position [967, 0]
click at [747, 217] on span "False" at bounding box center [758, 213] width 22 height 11
click at [744, 217] on input "False" at bounding box center [739, 213] width 10 height 9
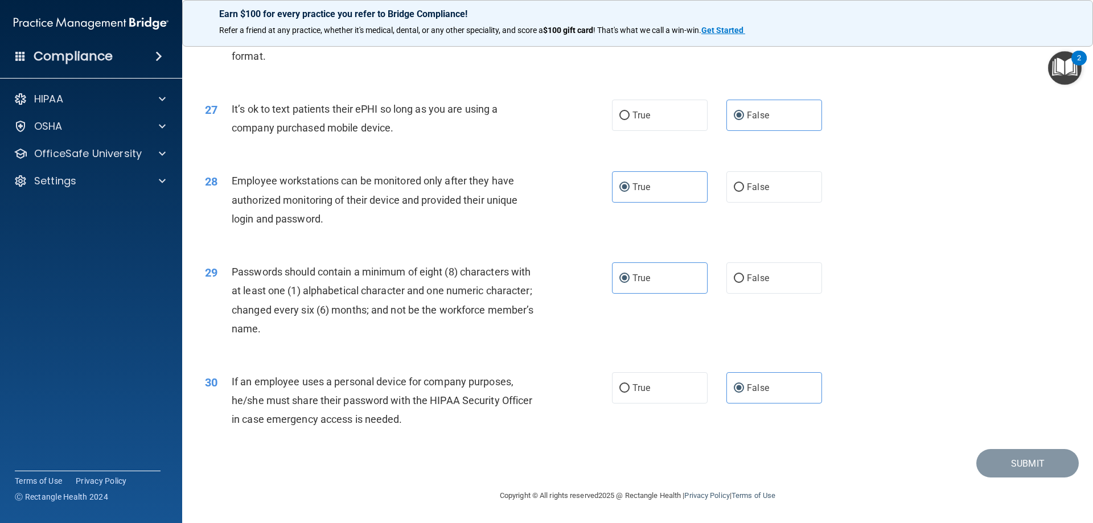
scroll to position [2334, 0]
click at [794, 378] on label "False" at bounding box center [774, 387] width 96 height 31
click at [744, 384] on input "False" at bounding box center [739, 388] width 10 height 9
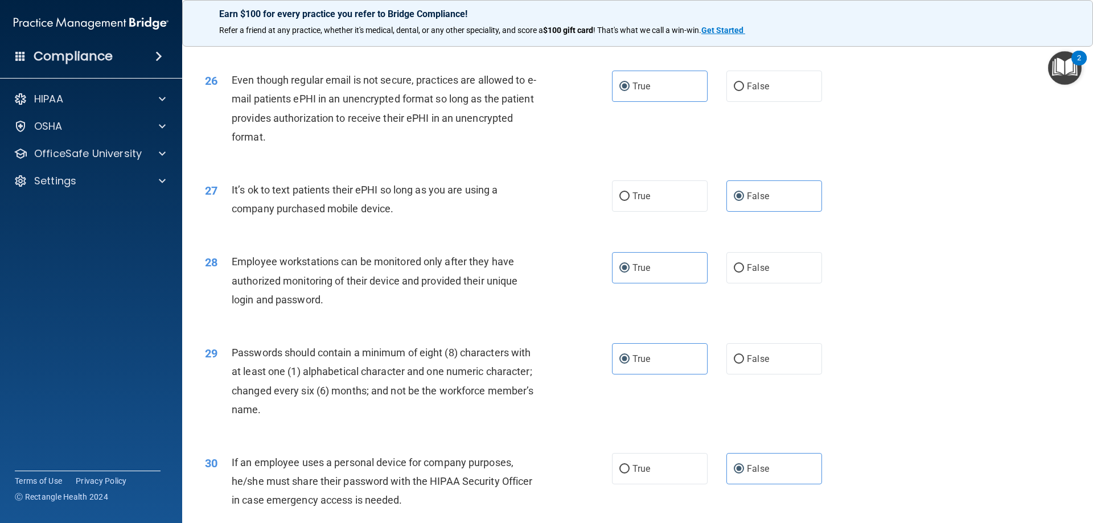
scroll to position [2163, 0]
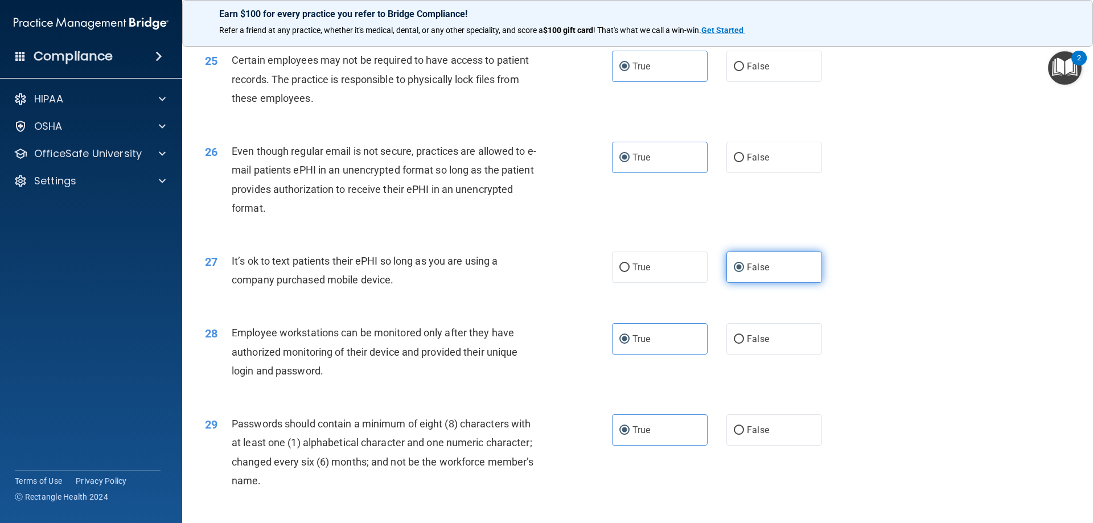
click at [776, 278] on label "False" at bounding box center [774, 267] width 96 height 31
click at [744, 272] on input "False" at bounding box center [739, 267] width 10 height 9
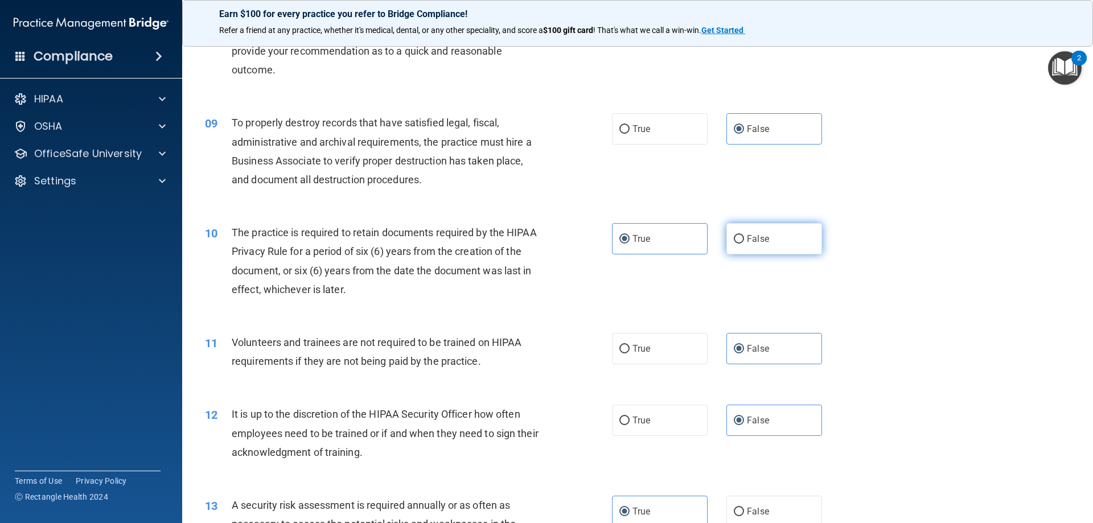
scroll to position [740, 0]
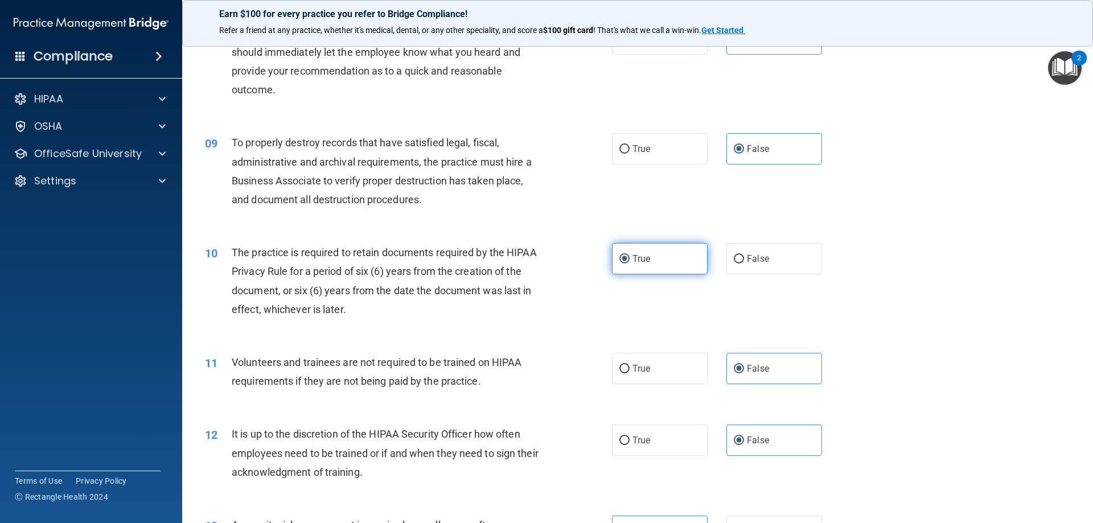
click at [665, 249] on label "True" at bounding box center [660, 258] width 96 height 31
click at [629, 255] on input "True" at bounding box center [624, 259] width 10 height 9
click at [814, 147] on div "True False" at bounding box center [726, 148] width 229 height 31
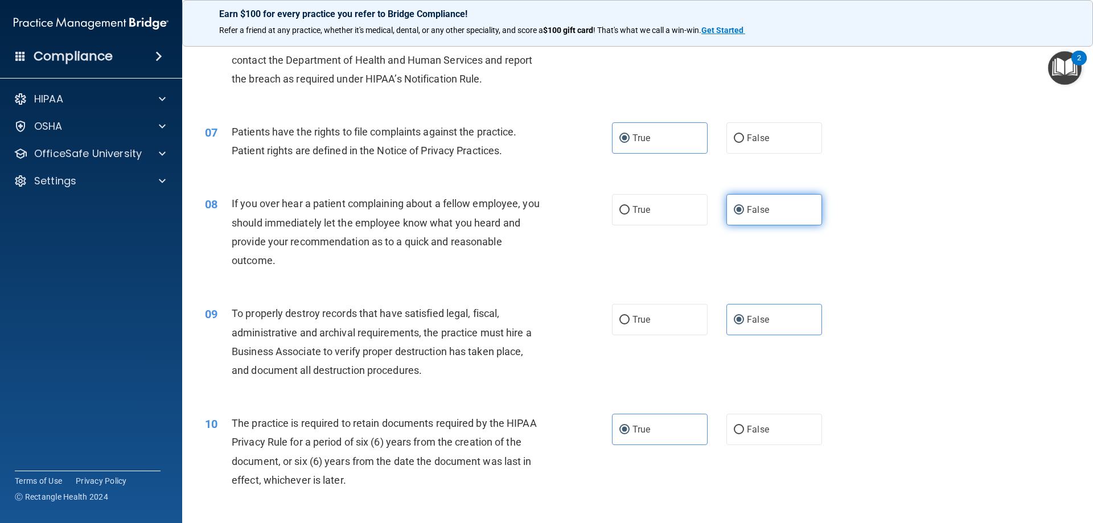
click at [782, 196] on label "False" at bounding box center [774, 209] width 96 height 31
click at [744, 206] on input "False" at bounding box center [739, 210] width 10 height 9
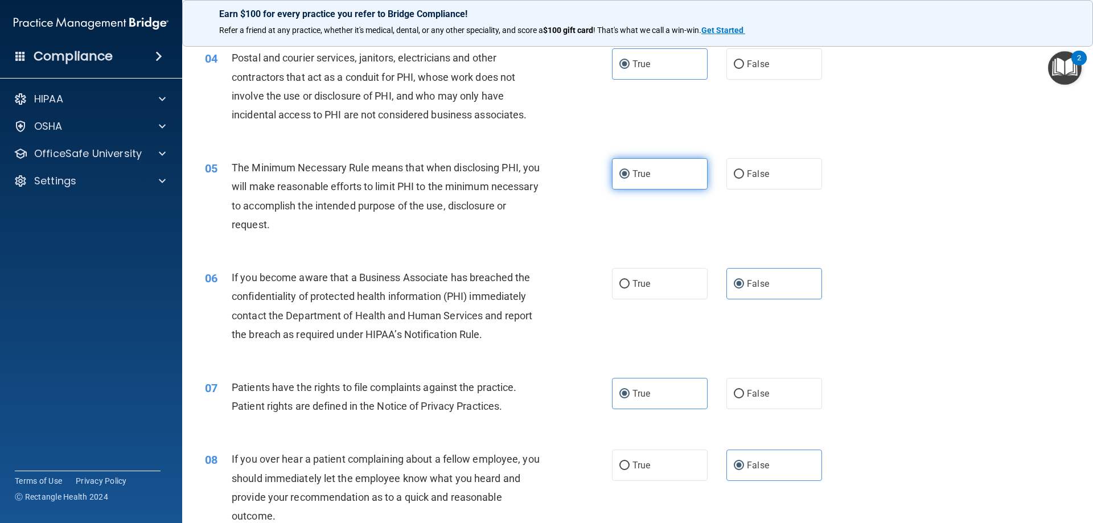
scroll to position [285, 0]
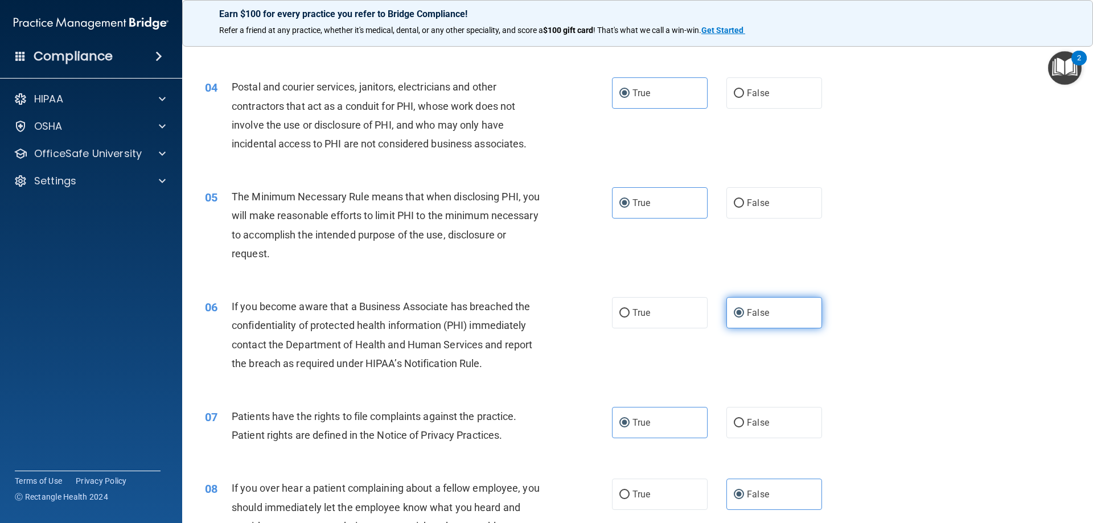
click at [759, 320] on label "False" at bounding box center [774, 312] width 96 height 31
click at [744, 318] on input "False" at bounding box center [739, 313] width 10 height 9
click at [649, 194] on label "True" at bounding box center [660, 202] width 96 height 31
click at [629, 199] on input "True" at bounding box center [624, 203] width 10 height 9
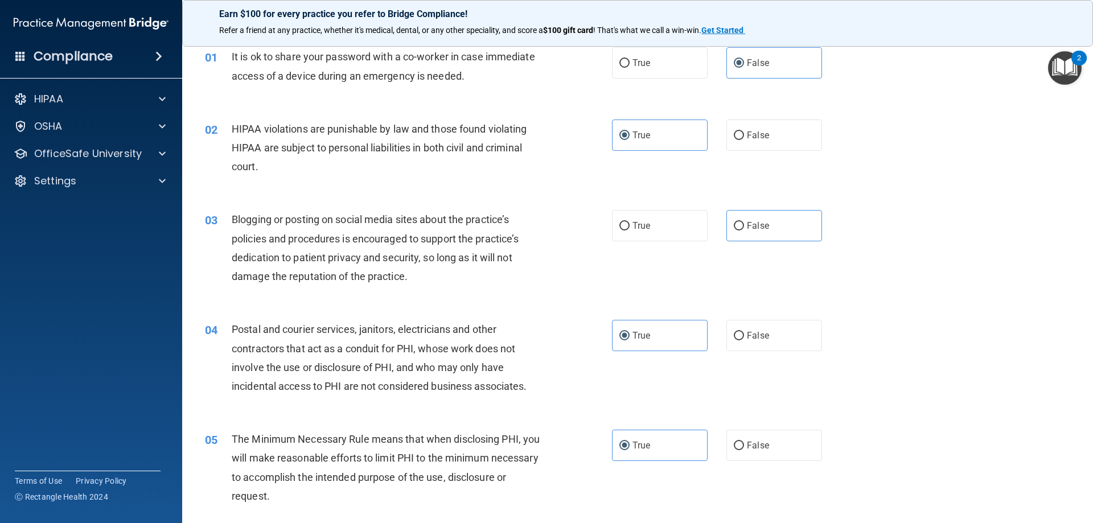
scroll to position [1, 0]
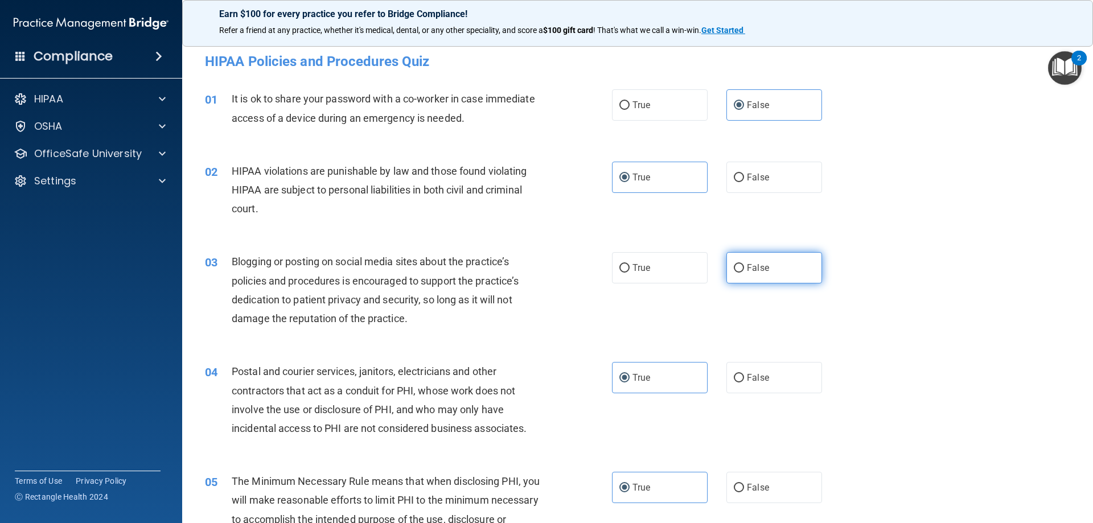
drag, startPoint x: 748, startPoint y: 271, endPoint x: 735, endPoint y: 268, distance: 13.4
click at [747, 270] on span "False" at bounding box center [758, 267] width 22 height 11
click at [744, 270] on input "False" at bounding box center [739, 268] width 10 height 9
radio input "true"
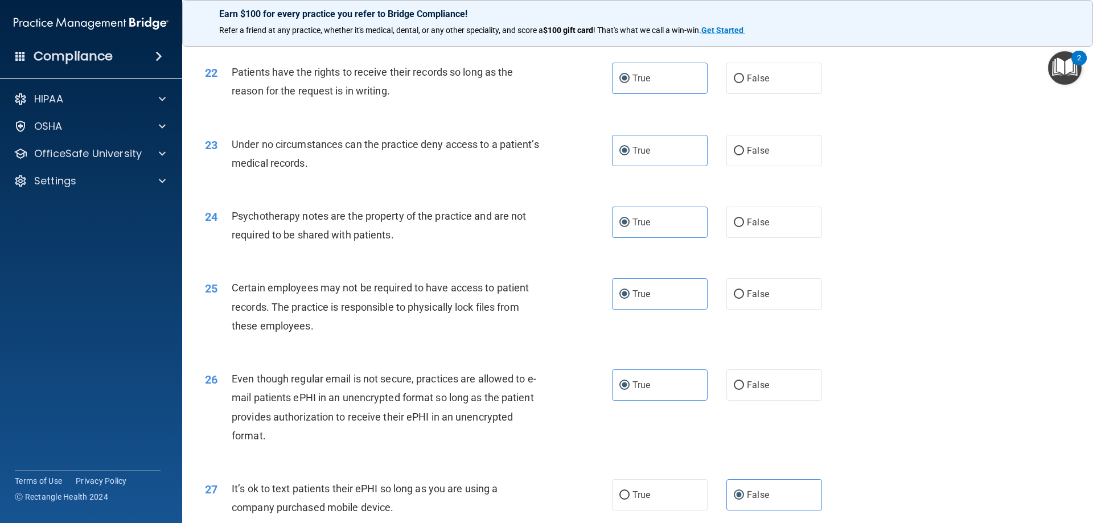
scroll to position [2334, 0]
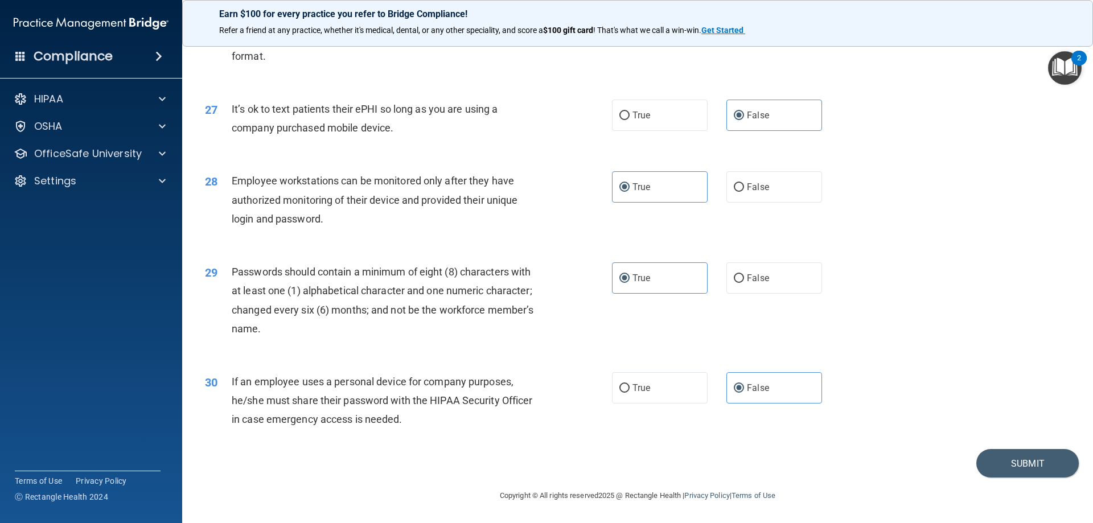
click at [1019, 479] on footer "Copyright © All rights reserved 2025 @ Rectangle Health | Privacy Policy | Term…" at bounding box center [637, 494] width 865 height 34
click at [1016, 457] on button "Submit" at bounding box center [1027, 463] width 102 height 29
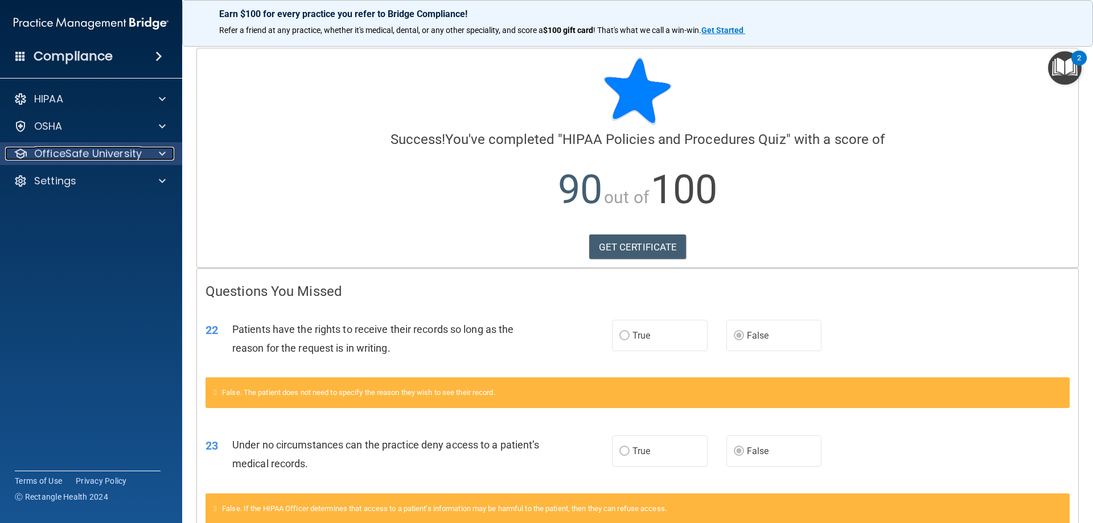
click at [158, 148] on div at bounding box center [160, 154] width 28 height 14
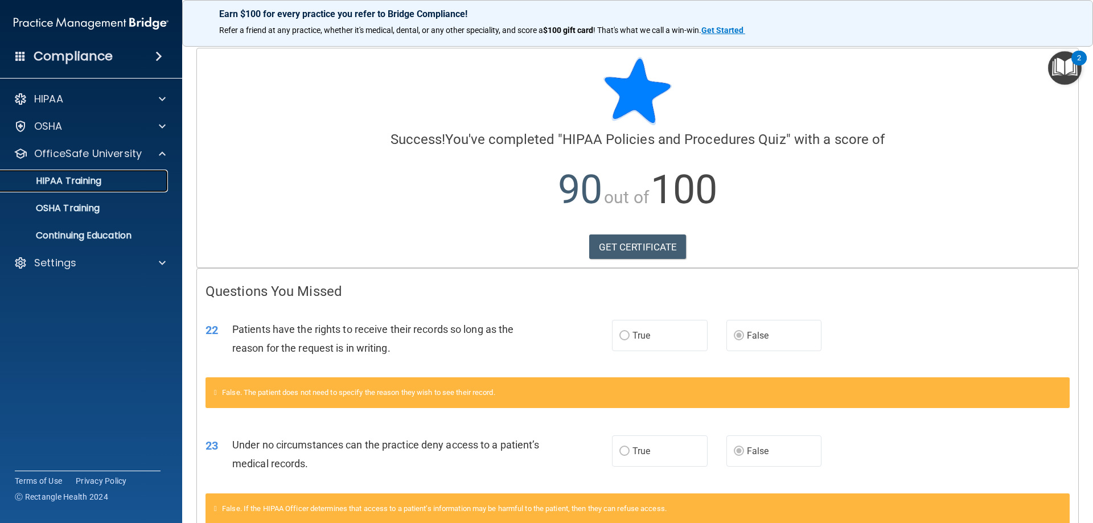
click at [112, 180] on div "HIPAA Training" at bounding box center [84, 180] width 155 height 11
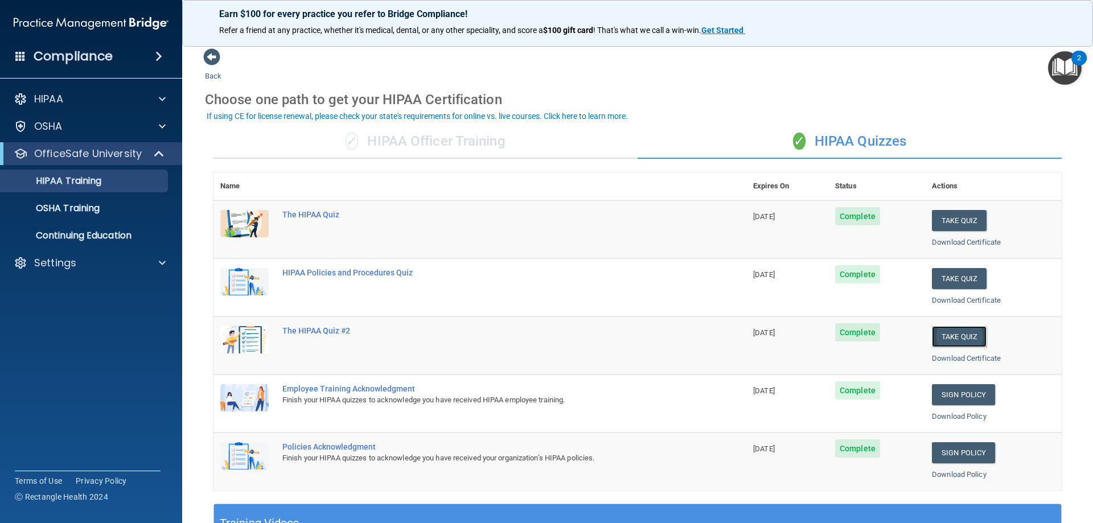
click at [951, 336] on button "Take Quiz" at bounding box center [959, 336] width 55 height 21
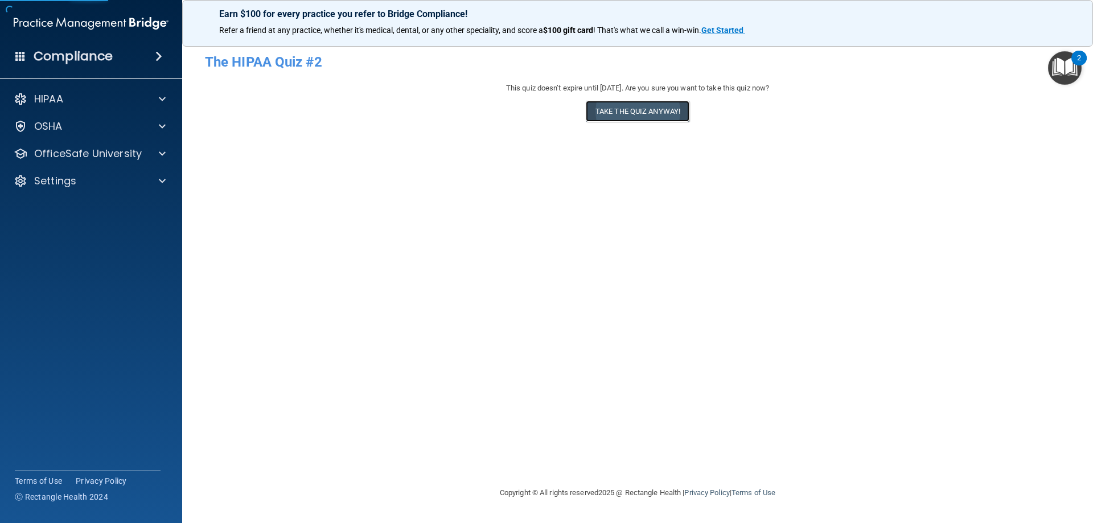
click at [621, 112] on button "Take the quiz anyway!" at bounding box center [638, 111] width 104 height 21
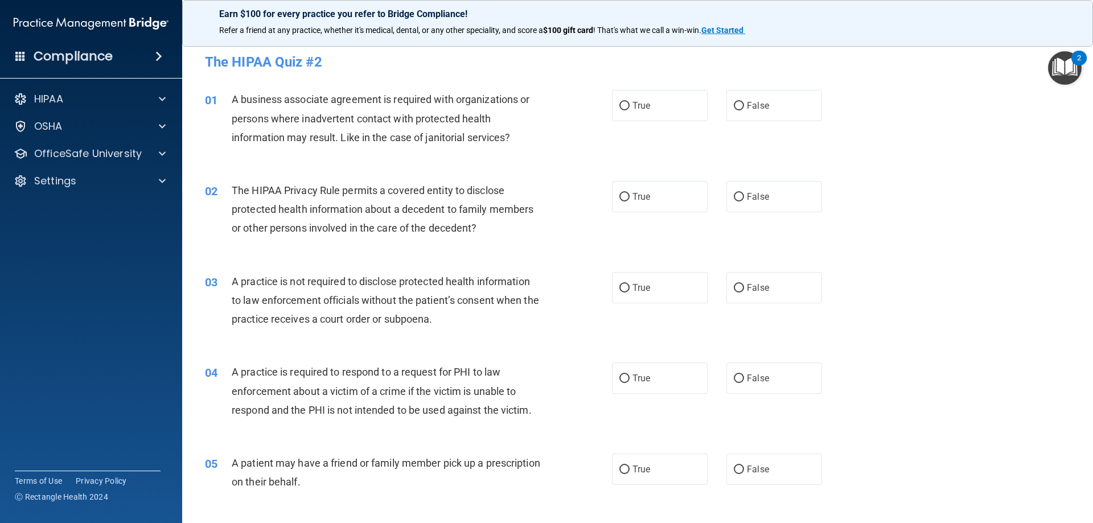
drag, startPoint x: 648, startPoint y: 102, endPoint x: 654, endPoint y: 168, distance: 66.3
click at [649, 103] on label "True" at bounding box center [660, 105] width 96 height 31
click at [629, 103] on input "True" at bounding box center [624, 106] width 10 height 9
radio input "true"
click at [666, 193] on label "True" at bounding box center [660, 196] width 96 height 31
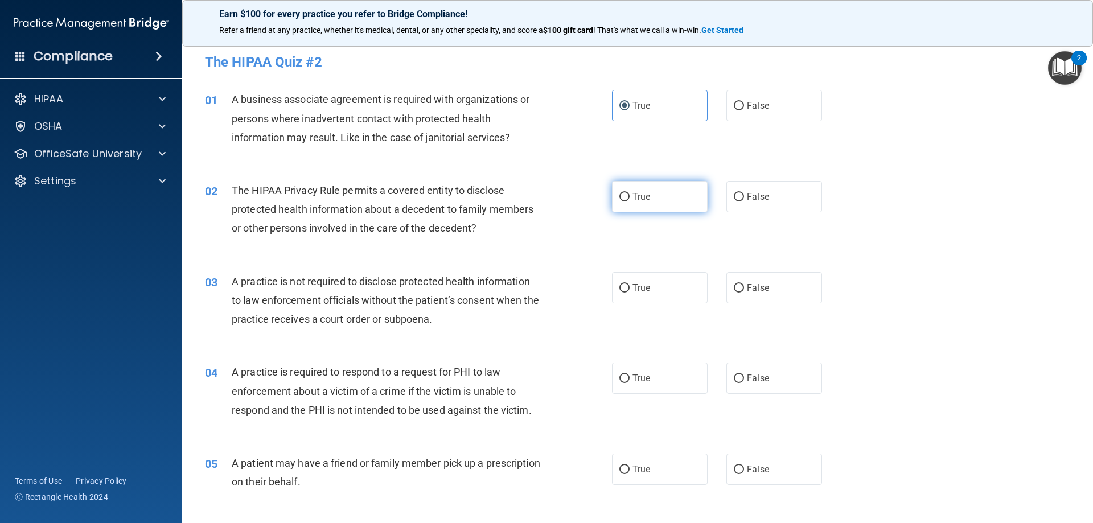
click at [629, 193] on input "True" at bounding box center [624, 197] width 10 height 9
radio input "true"
click at [644, 283] on span "True" at bounding box center [641, 287] width 18 height 11
click at [629, 284] on input "True" at bounding box center [624, 288] width 10 height 9
radio input "true"
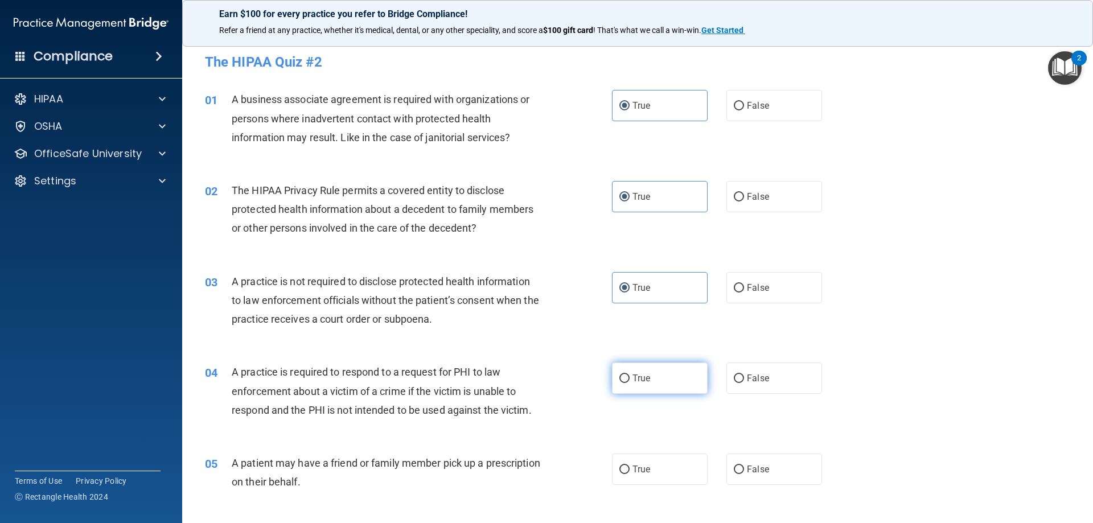
click at [648, 370] on label "True" at bounding box center [660, 378] width 96 height 31
click at [629, 374] on input "True" at bounding box center [624, 378] width 10 height 9
radio input "true"
drag, startPoint x: 640, startPoint y: 451, endPoint x: 637, endPoint y: 470, distance: 19.6
click at [640, 456] on div "05 A patient may have a friend or family member pick up a prescription on their…" at bounding box center [637, 475] width 882 height 72
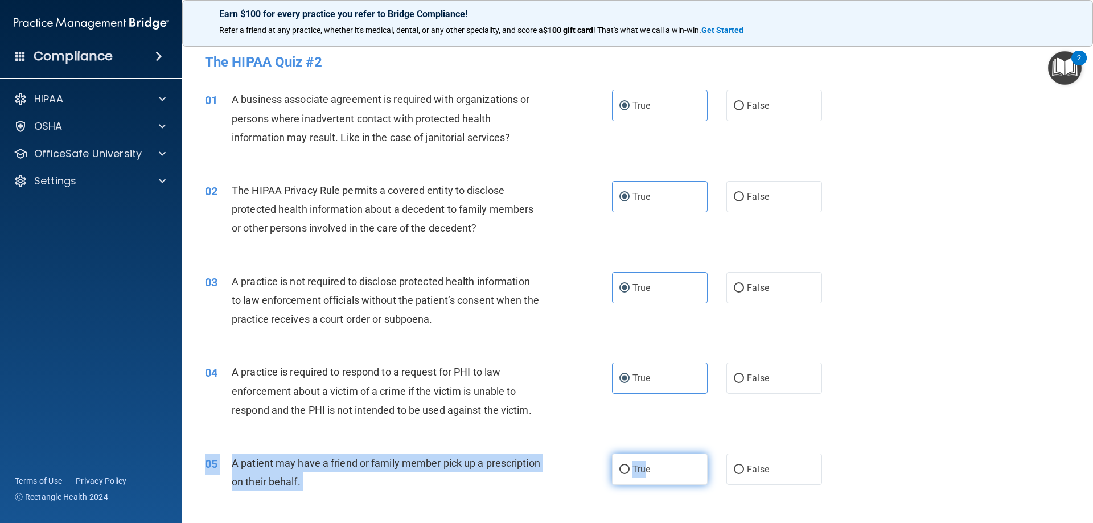
click at [637, 470] on span "True" at bounding box center [641, 469] width 18 height 11
click at [629, 470] on input "True" at bounding box center [624, 470] width 10 height 9
radio input "true"
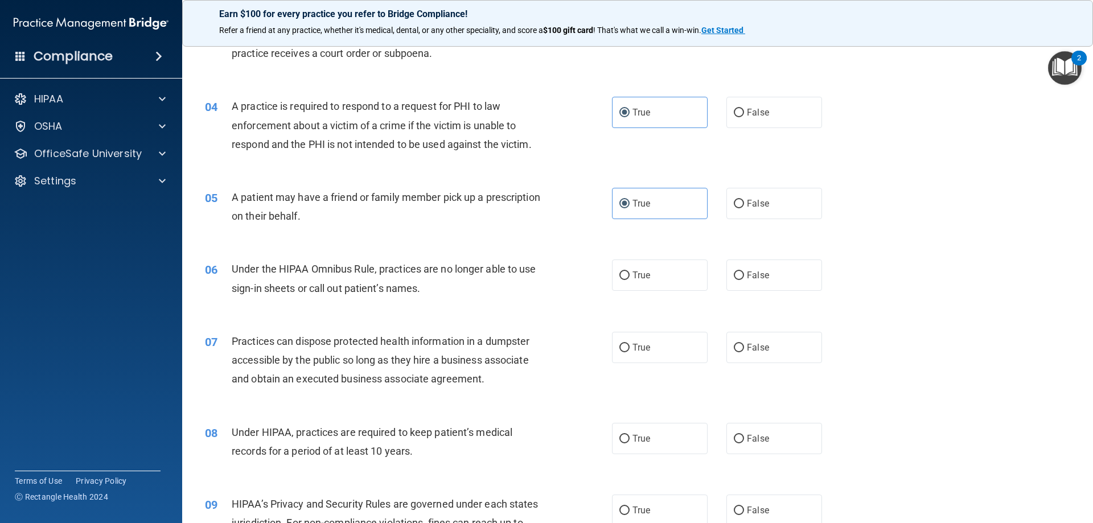
scroll to position [285, 0]
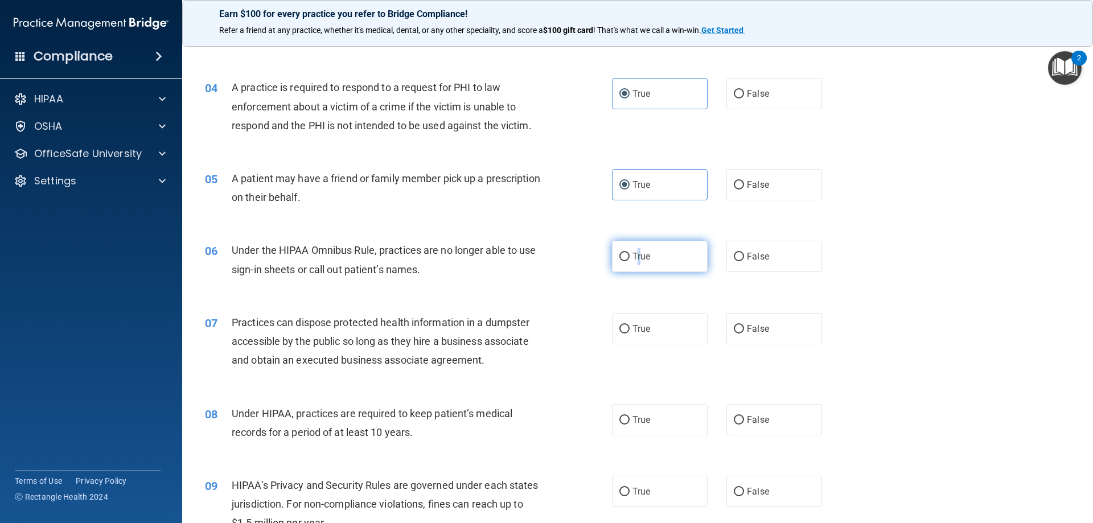
click at [637, 256] on span "True" at bounding box center [641, 256] width 18 height 11
drag, startPoint x: 633, startPoint y: 329, endPoint x: 629, endPoint y: 385, distance: 56.5
click at [633, 329] on span "True" at bounding box center [641, 328] width 18 height 11
click at [629, 329] on input "True" at bounding box center [624, 329] width 10 height 9
radio input "true"
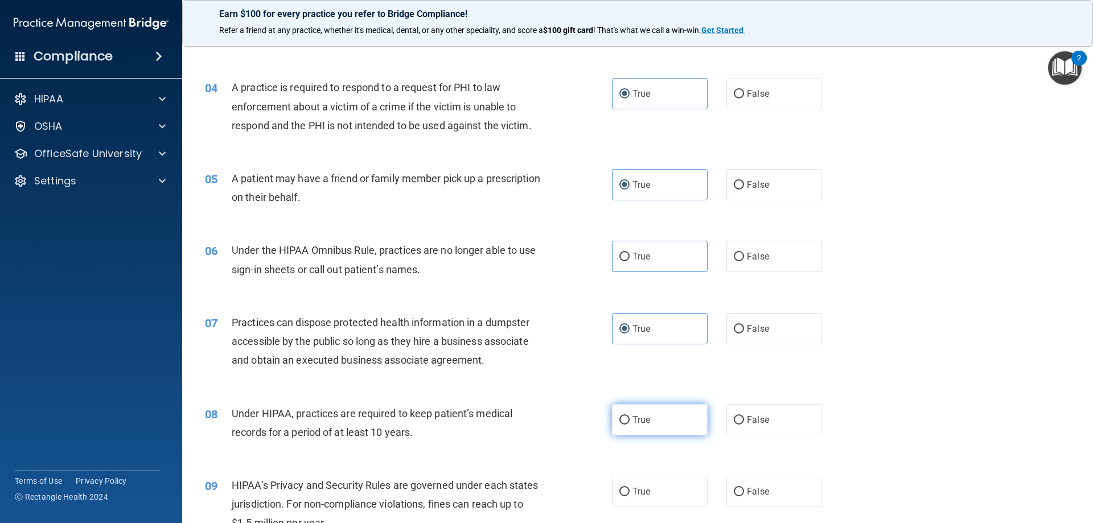
drag, startPoint x: 638, startPoint y: 420, endPoint x: 645, endPoint y: 368, distance: 52.8
click at [637, 418] on span "True" at bounding box center [641, 419] width 18 height 11
click at [629, 418] on input "True" at bounding box center [624, 420] width 10 height 9
radio input "true"
click at [650, 253] on label "True" at bounding box center [660, 256] width 96 height 31
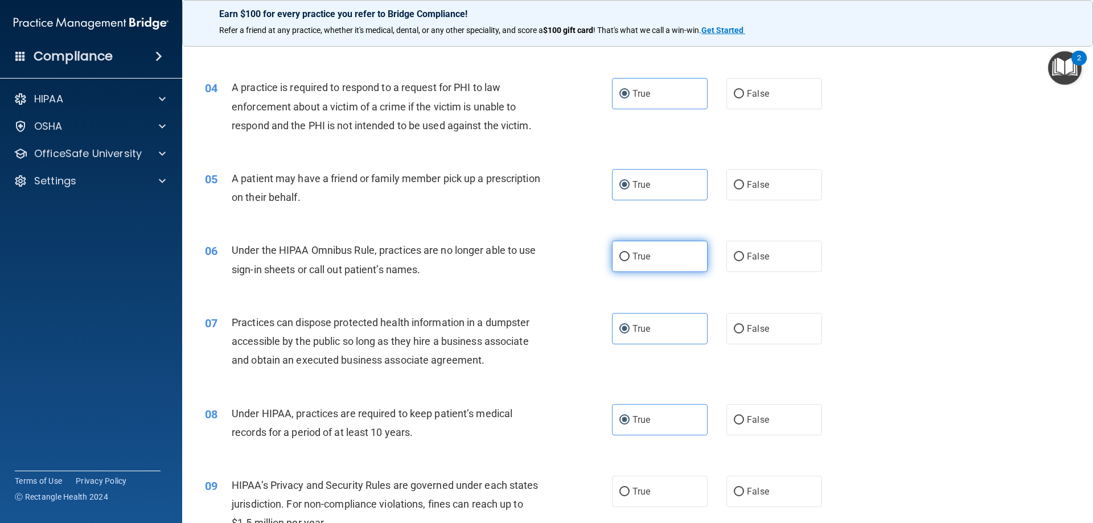
click at [629, 253] on input "True" at bounding box center [624, 257] width 10 height 9
radio input "true"
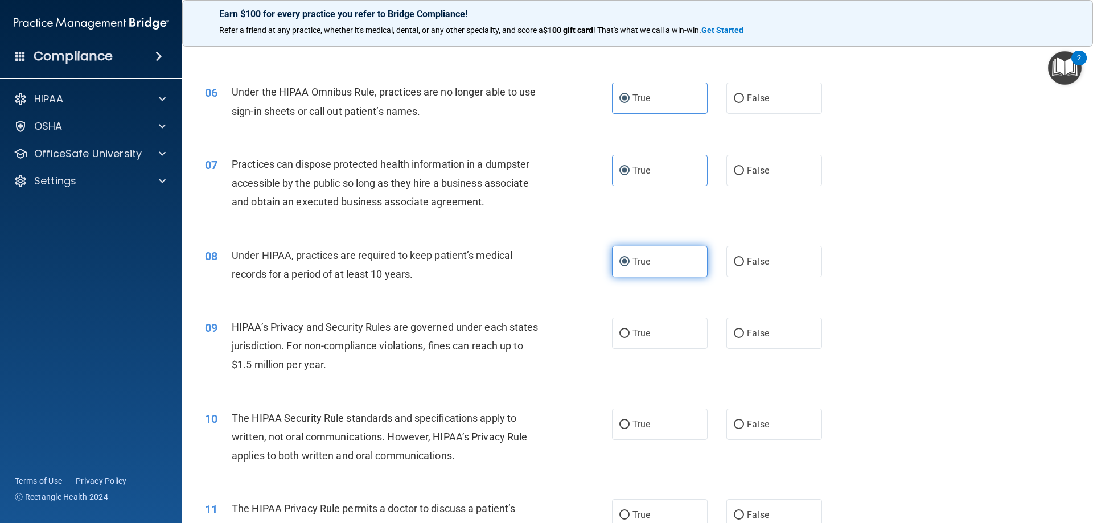
scroll to position [512, 0]
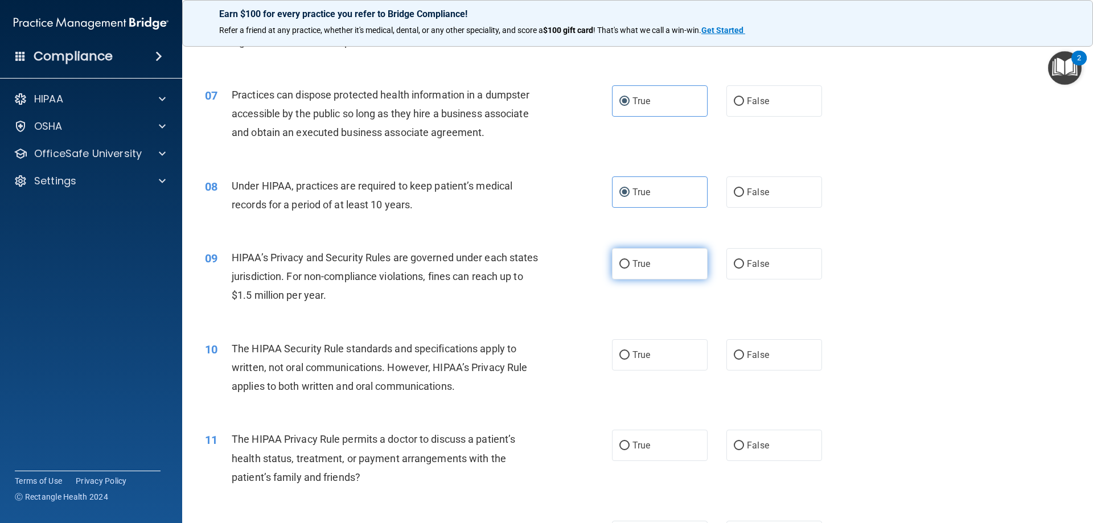
click at [648, 263] on label "True" at bounding box center [660, 263] width 96 height 31
click at [629, 263] on input "True" at bounding box center [624, 264] width 10 height 9
radio input "true"
click at [655, 348] on label "True" at bounding box center [660, 354] width 96 height 31
click at [629, 351] on input "True" at bounding box center [624, 355] width 10 height 9
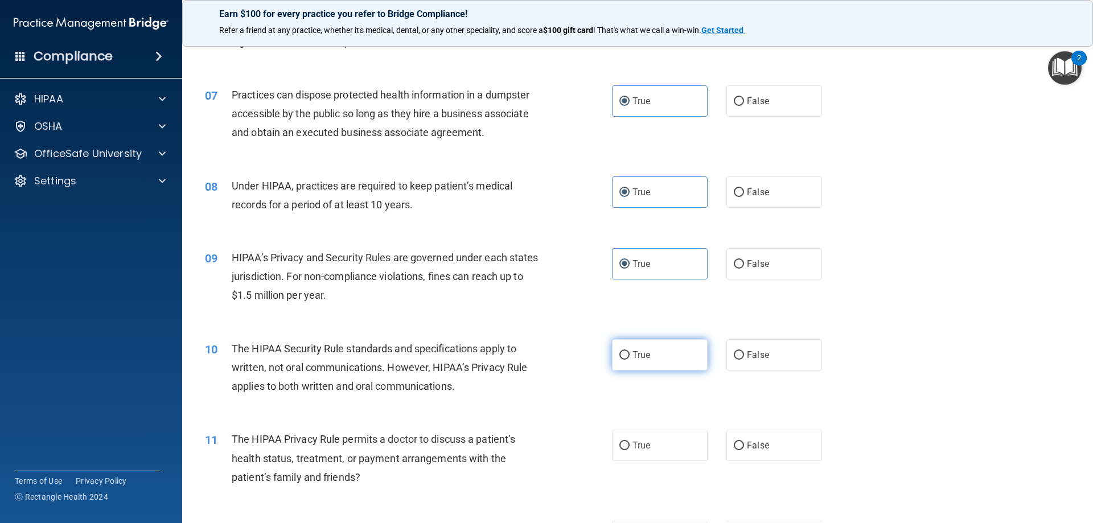
radio input "true"
click at [658, 442] on label "True" at bounding box center [660, 445] width 96 height 31
click at [629, 442] on input "True" at bounding box center [624, 446] width 10 height 9
radio input "true"
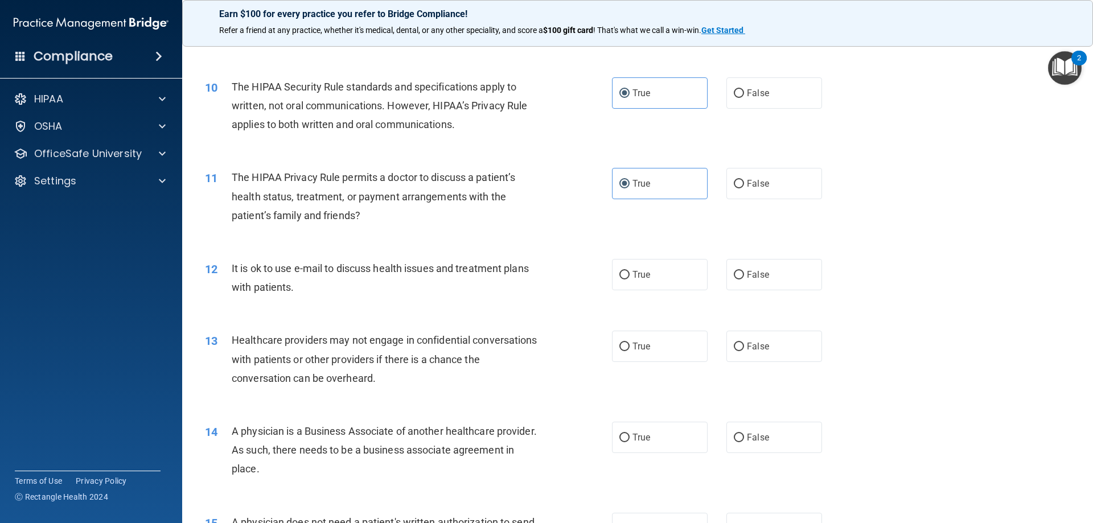
scroll to position [797, 0]
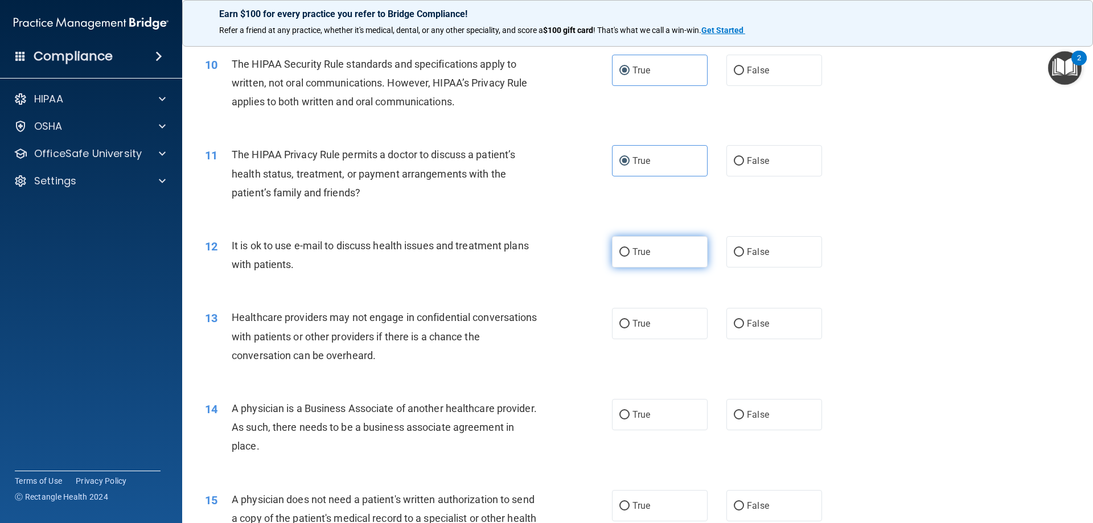
drag, startPoint x: 628, startPoint y: 246, endPoint x: 636, endPoint y: 314, distance: 68.1
click at [632, 247] on span "True" at bounding box center [641, 251] width 18 height 11
click at [628, 248] on input "True" at bounding box center [624, 252] width 10 height 9
radio input "true"
click at [645, 318] on span "True" at bounding box center [641, 323] width 18 height 11
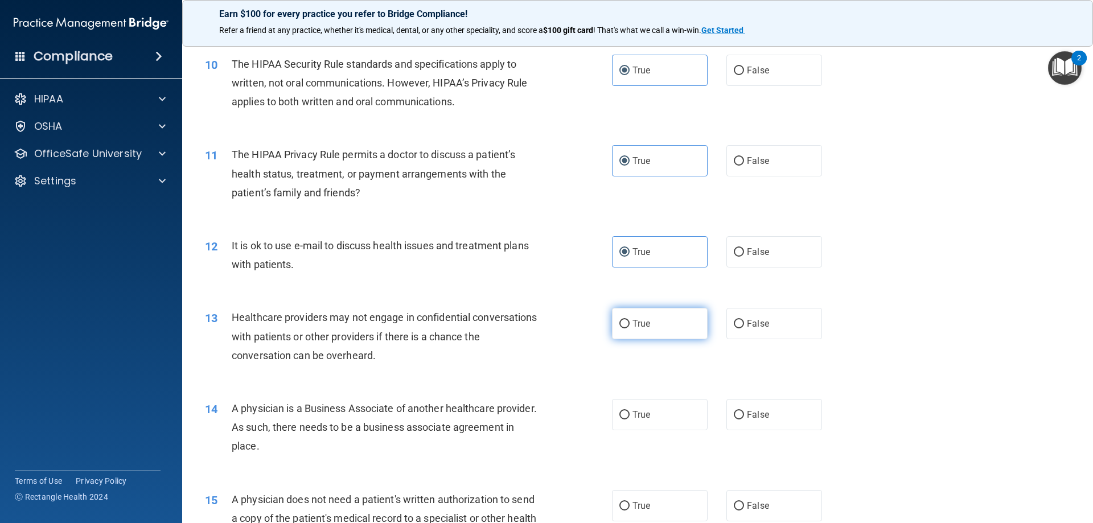
click at [629, 320] on input "True" at bounding box center [624, 324] width 10 height 9
radio input "true"
click at [648, 409] on label "True" at bounding box center [660, 414] width 96 height 31
click at [629, 411] on input "True" at bounding box center [624, 415] width 10 height 9
radio input "true"
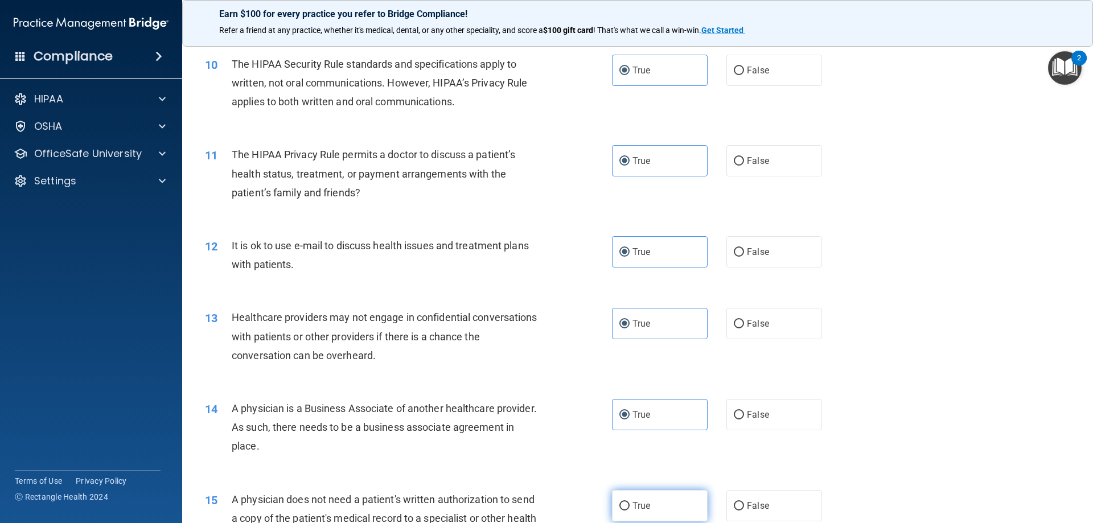
click at [639, 509] on span "True" at bounding box center [641, 505] width 18 height 11
click at [629, 509] on input "True" at bounding box center [624, 506] width 10 height 9
radio input "true"
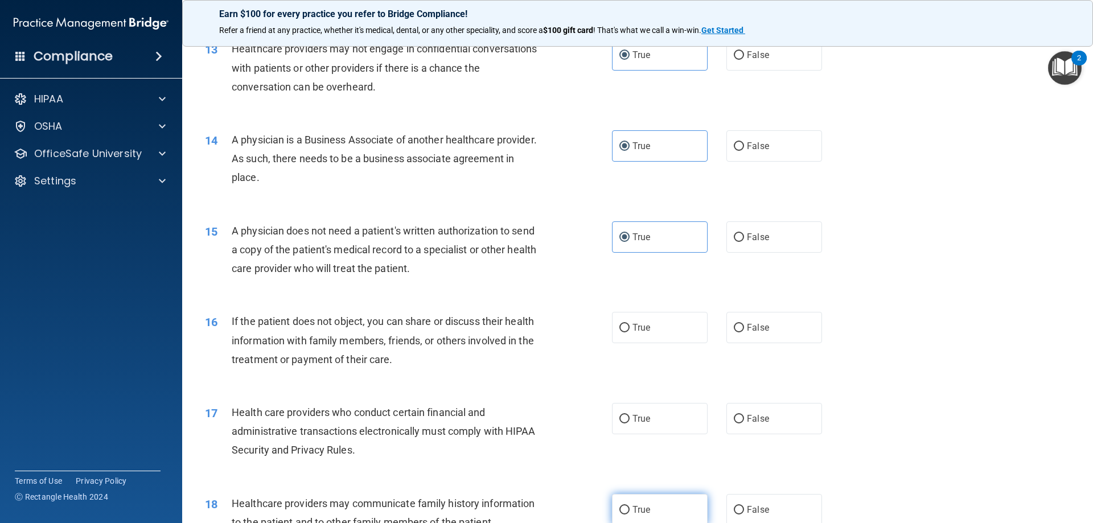
scroll to position [1138, 0]
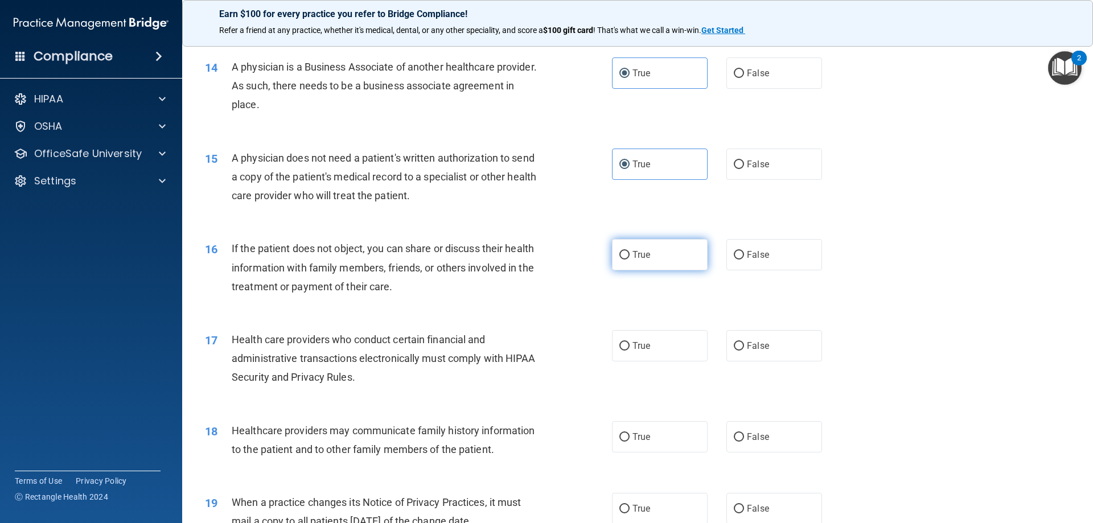
drag, startPoint x: 661, startPoint y: 238, endPoint x: 664, endPoint y: 253, distance: 15.2
click at [662, 241] on div "16 If the patient does not object, you can share or discuss their health inform…" at bounding box center [637, 270] width 882 height 91
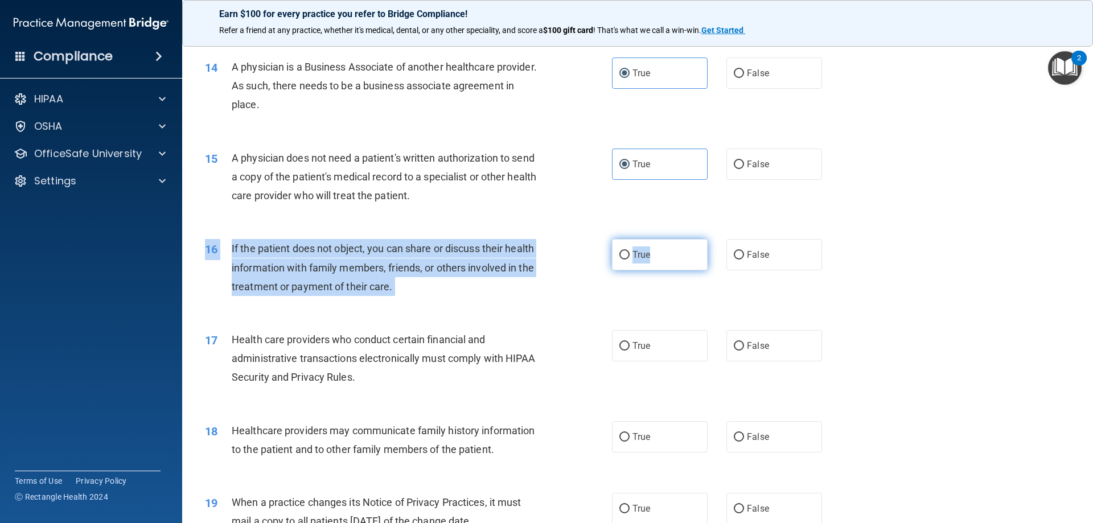
click at [664, 253] on label "True" at bounding box center [660, 254] width 96 height 31
click at [629, 253] on input "True" at bounding box center [624, 255] width 10 height 9
radio input "true"
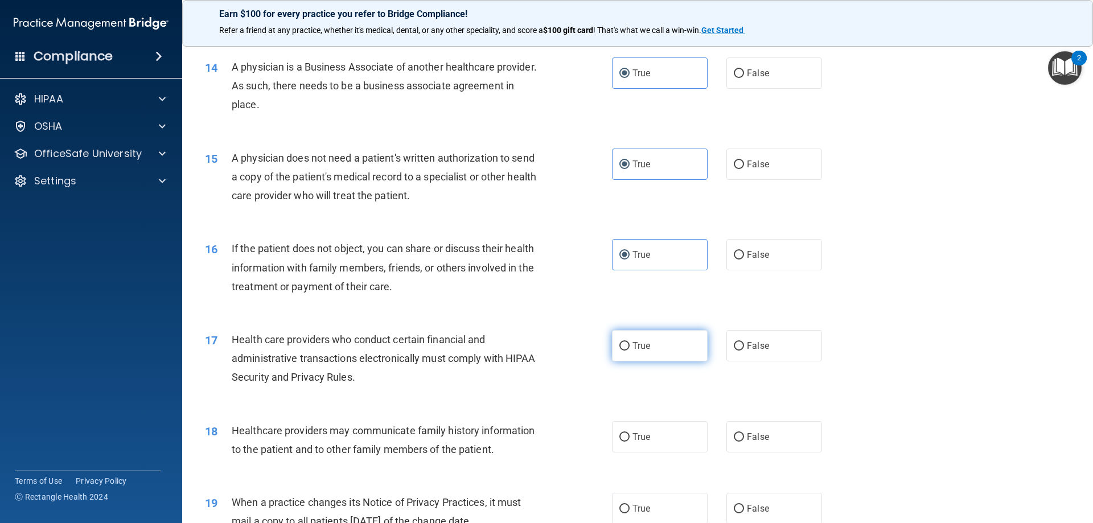
click at [653, 350] on label "True" at bounding box center [660, 345] width 96 height 31
click at [629, 350] on input "True" at bounding box center [624, 346] width 10 height 9
radio input "true"
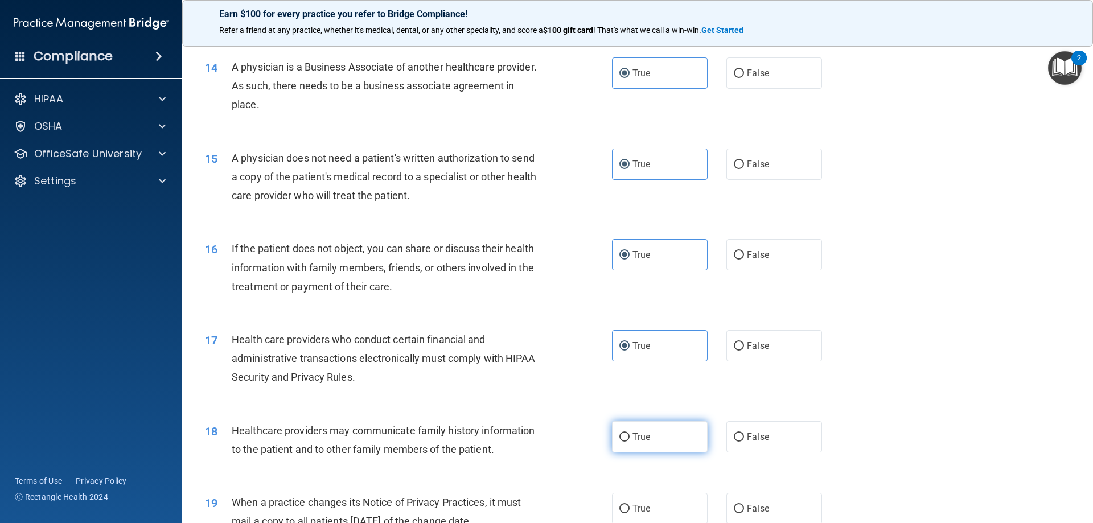
click at [667, 425] on label "True" at bounding box center [660, 436] width 96 height 31
click at [629, 433] on input "True" at bounding box center [624, 437] width 10 height 9
radio input "true"
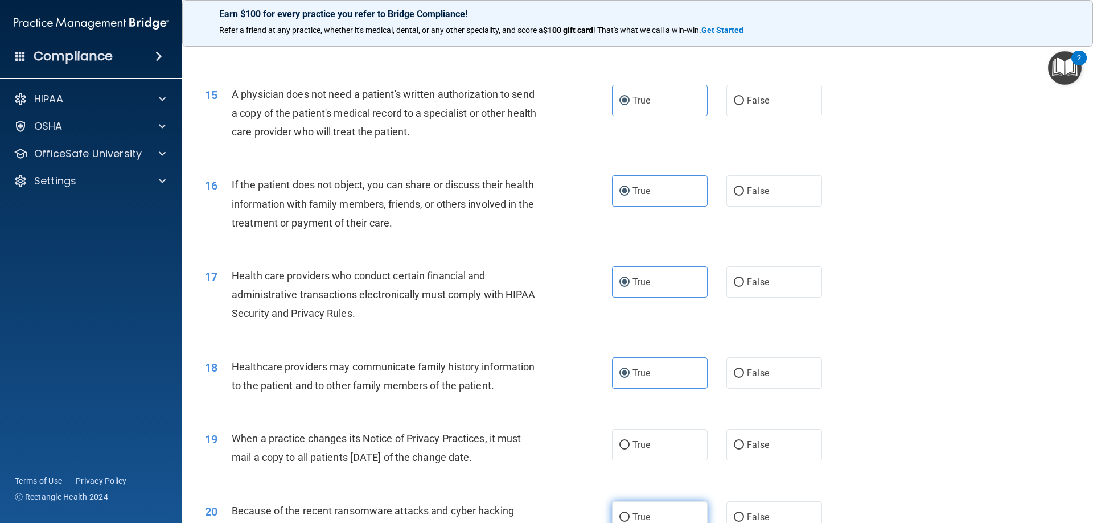
scroll to position [1309, 0]
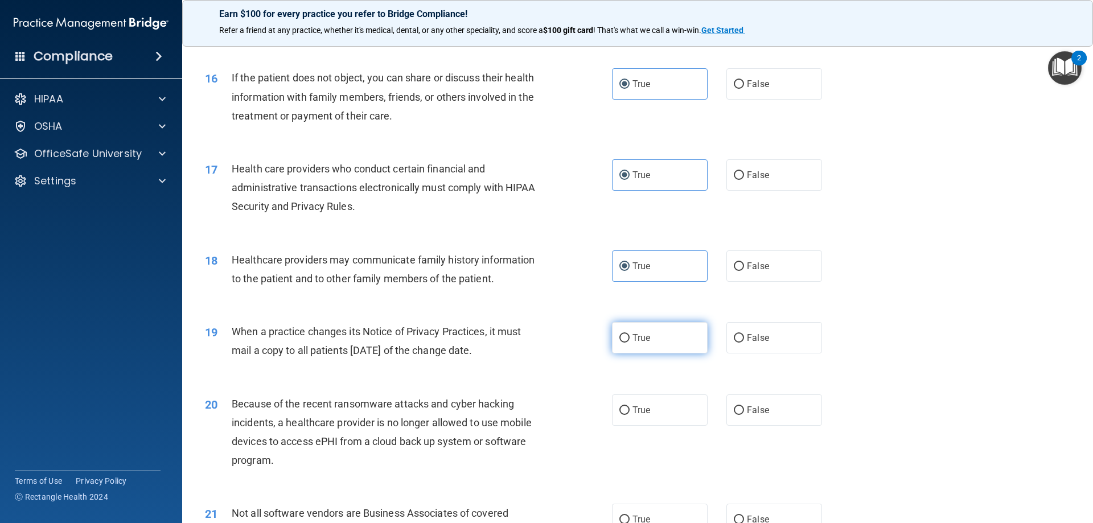
click at [645, 338] on span "True" at bounding box center [641, 337] width 18 height 11
click at [629, 338] on input "True" at bounding box center [624, 338] width 10 height 9
radio input "true"
click at [653, 405] on label "True" at bounding box center [660, 409] width 96 height 31
click at [629, 406] on input "True" at bounding box center [624, 410] width 10 height 9
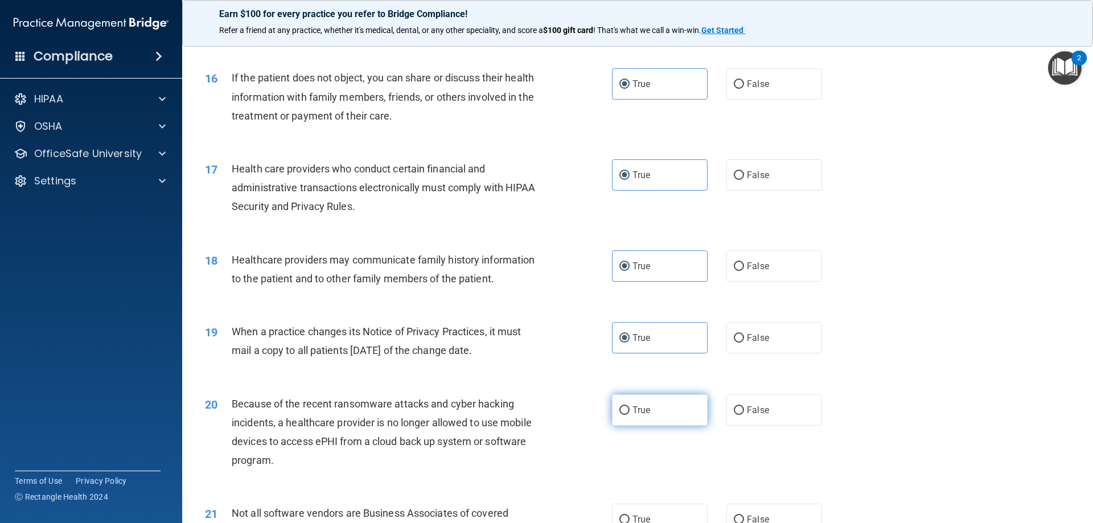
radio input "true"
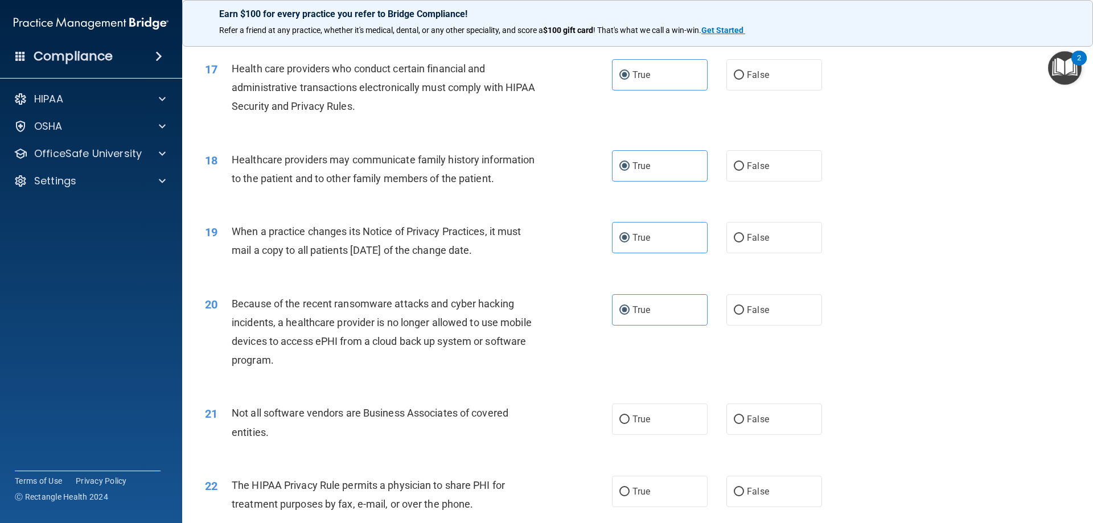
scroll to position [1650, 0]
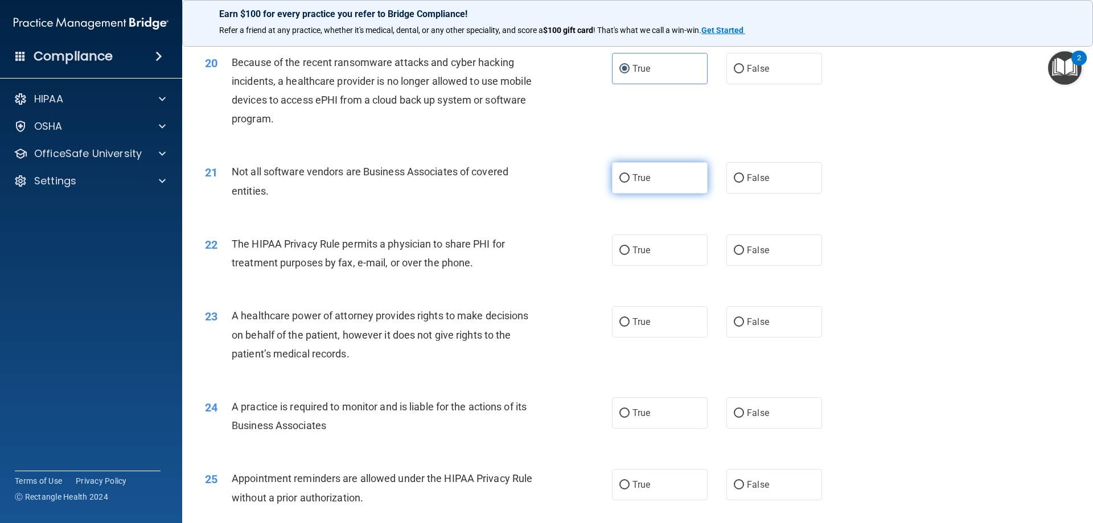
click at [631, 190] on label "True" at bounding box center [660, 177] width 96 height 31
click at [629, 183] on input "True" at bounding box center [624, 178] width 10 height 9
radio input "true"
drag, startPoint x: 641, startPoint y: 248, endPoint x: 645, endPoint y: 280, distance: 32.2
click at [641, 250] on span "True" at bounding box center [641, 250] width 18 height 11
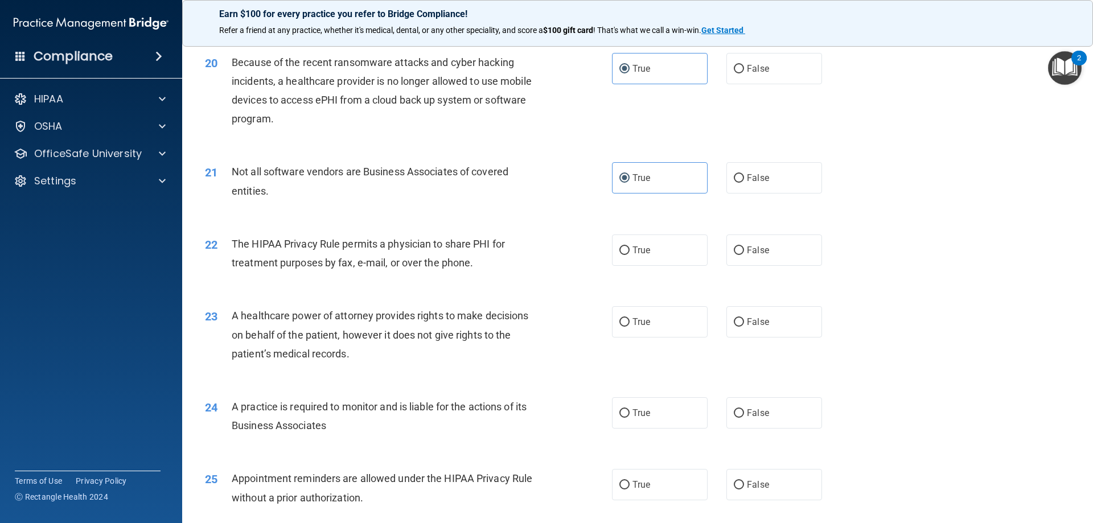
click at [629, 250] on input "True" at bounding box center [624, 250] width 10 height 9
radio input "true"
click at [664, 325] on label "True" at bounding box center [660, 321] width 96 height 31
click at [629, 325] on input "True" at bounding box center [624, 322] width 10 height 9
radio input "true"
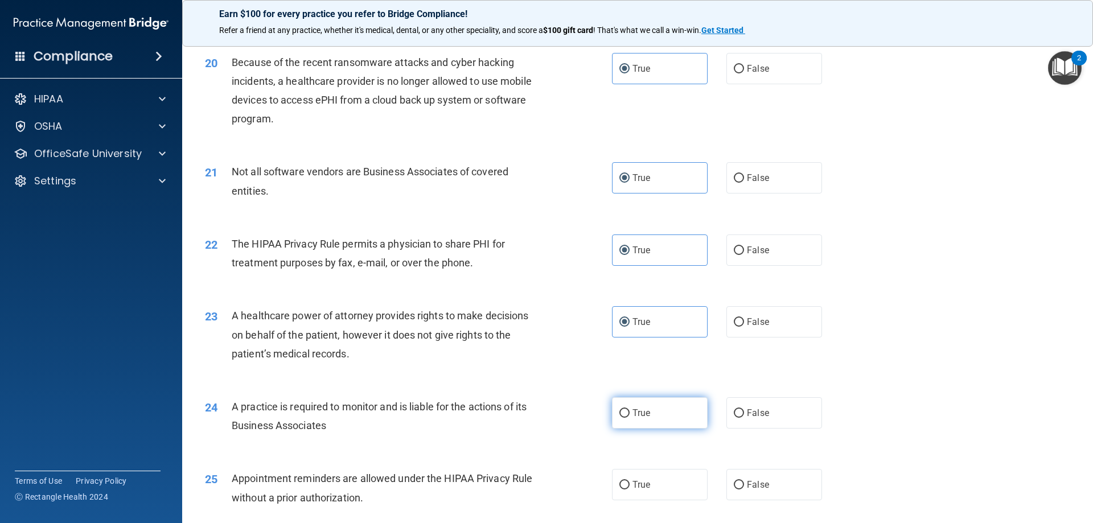
click at [648, 411] on label "True" at bounding box center [660, 412] width 96 height 31
click at [629, 411] on input "True" at bounding box center [624, 413] width 10 height 9
radio input "true"
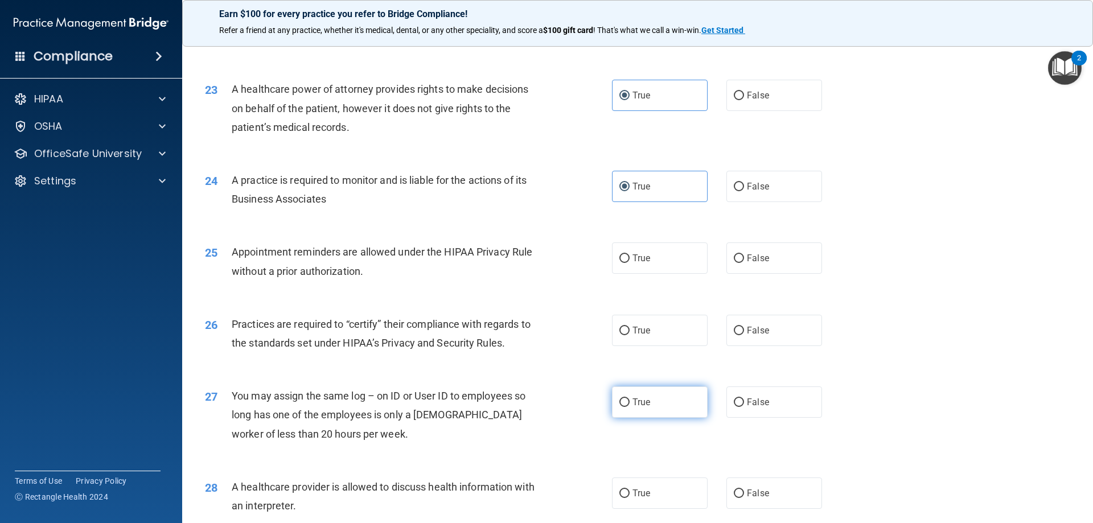
scroll to position [1878, 0]
click at [645, 259] on span "True" at bounding box center [641, 257] width 18 height 11
click at [629, 259] on input "True" at bounding box center [624, 257] width 10 height 9
radio input "true"
click at [664, 333] on label "True" at bounding box center [660, 329] width 96 height 31
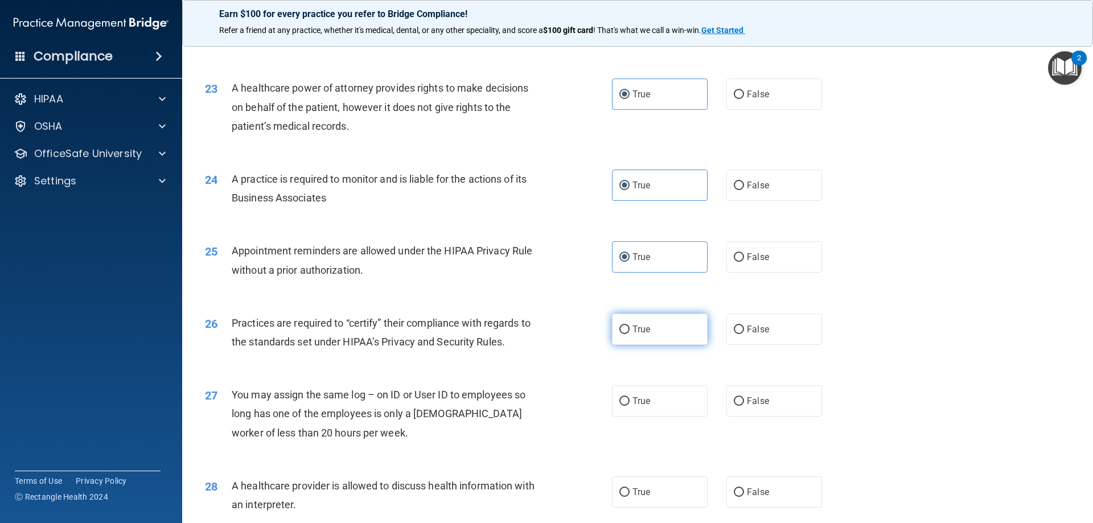
click at [629, 333] on input "True" at bounding box center [624, 330] width 10 height 9
radio input "true"
click at [656, 409] on label "True" at bounding box center [660, 400] width 96 height 31
click at [629, 406] on input "True" at bounding box center [624, 401] width 10 height 9
radio input "true"
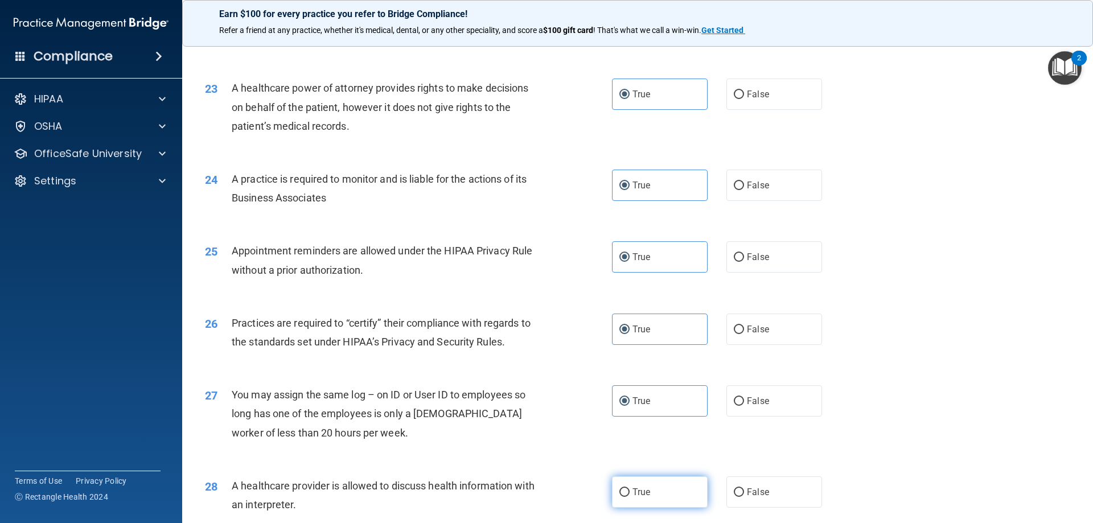
click at [667, 488] on label "True" at bounding box center [660, 491] width 96 height 31
click at [629, 488] on input "True" at bounding box center [624, 492] width 10 height 9
radio input "true"
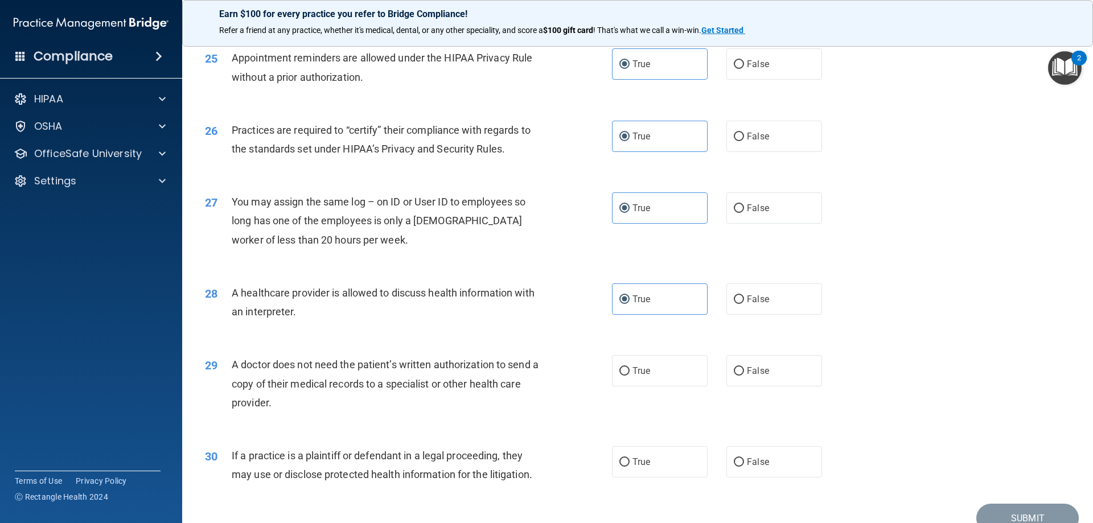
scroll to position [2126, 0]
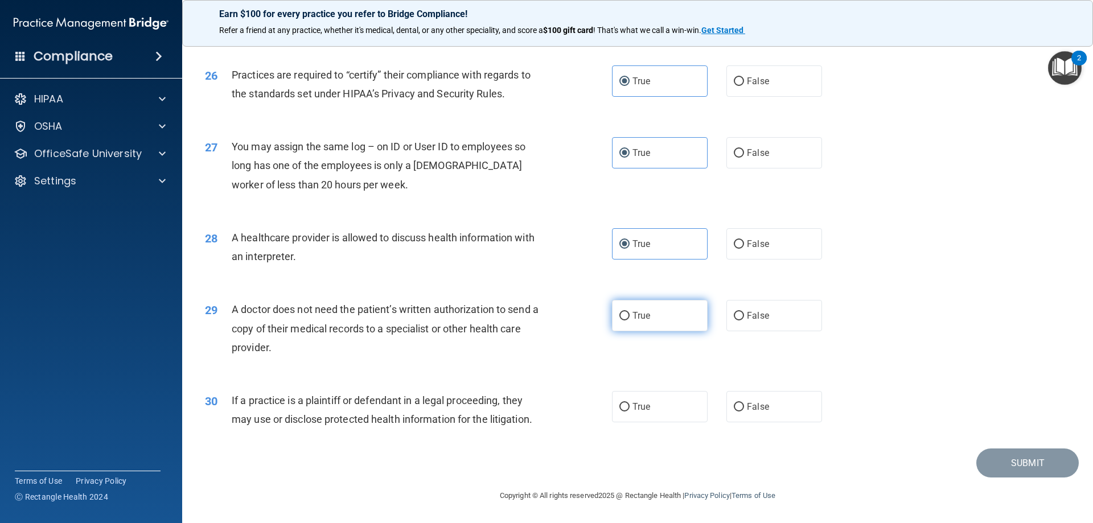
click at [658, 314] on label "True" at bounding box center [660, 315] width 96 height 31
click at [629, 314] on input "True" at bounding box center [624, 316] width 10 height 9
radio input "true"
click at [662, 393] on label "True" at bounding box center [660, 406] width 96 height 31
click at [629, 403] on input "True" at bounding box center [624, 407] width 10 height 9
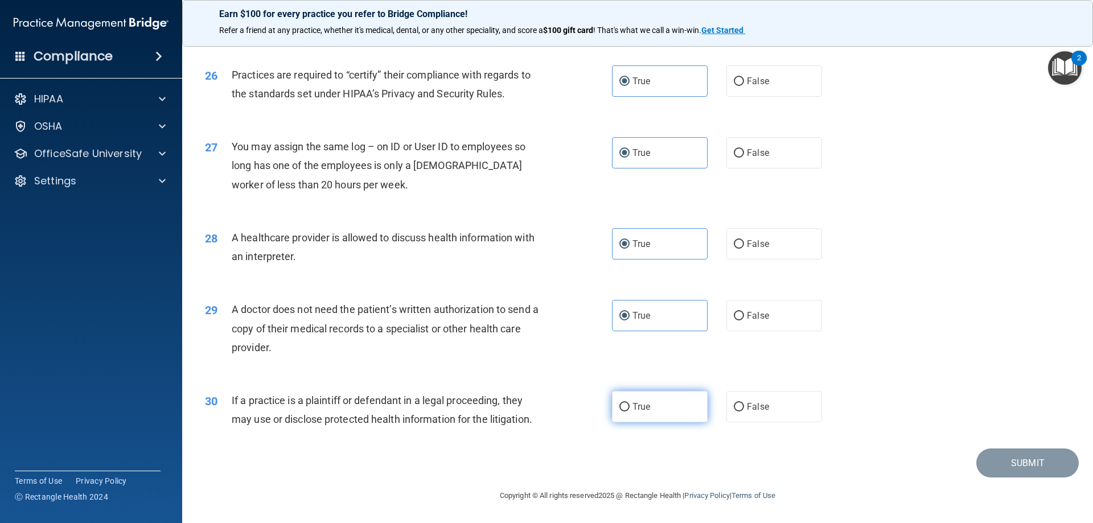
radio input "true"
click at [991, 463] on button "Submit" at bounding box center [1027, 462] width 102 height 29
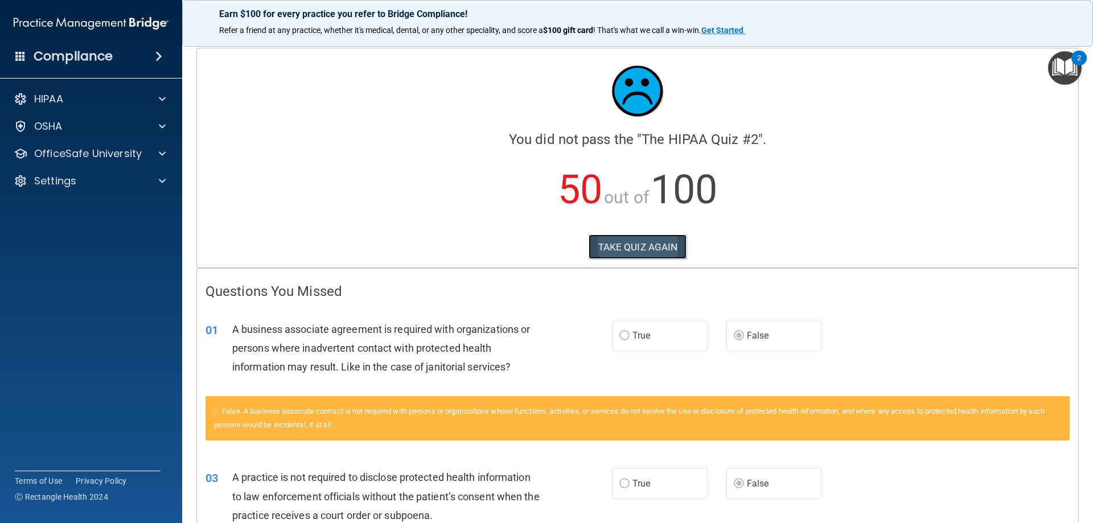
click at [660, 247] on button "TAKE QUIZ AGAIN" at bounding box center [637, 246] width 98 height 25
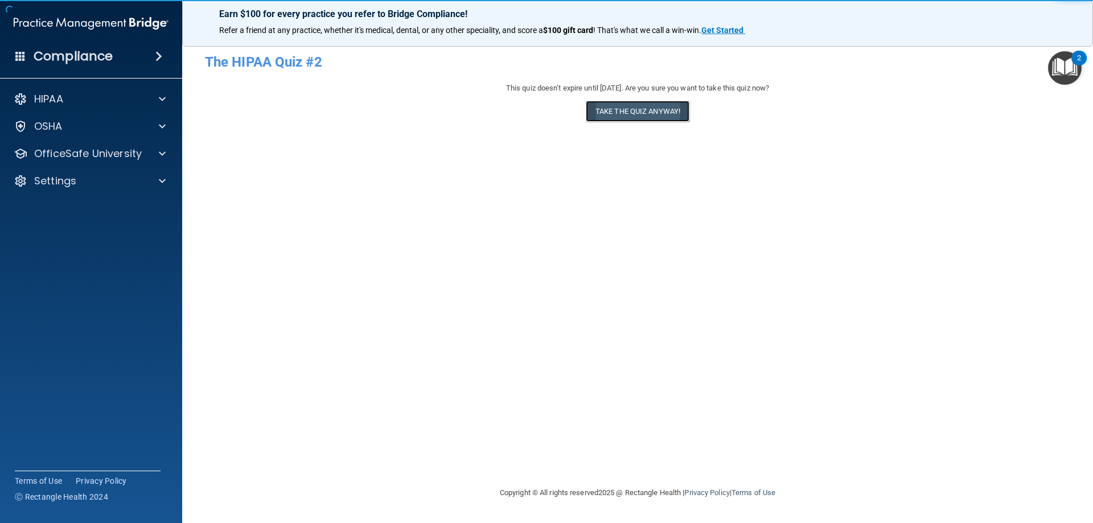
click at [638, 120] on button "Take the quiz anyway!" at bounding box center [638, 111] width 104 height 21
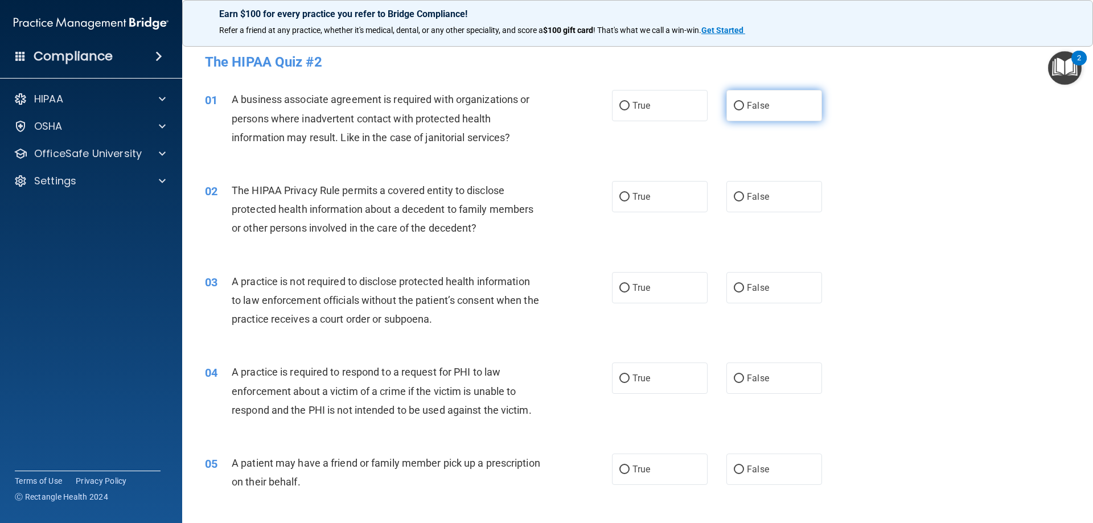
click at [752, 106] on span "False" at bounding box center [758, 105] width 22 height 11
click at [744, 106] on input "False" at bounding box center [739, 106] width 10 height 9
radio input "true"
click at [654, 201] on label "True" at bounding box center [660, 196] width 96 height 31
click at [629, 201] on input "True" at bounding box center [624, 197] width 10 height 9
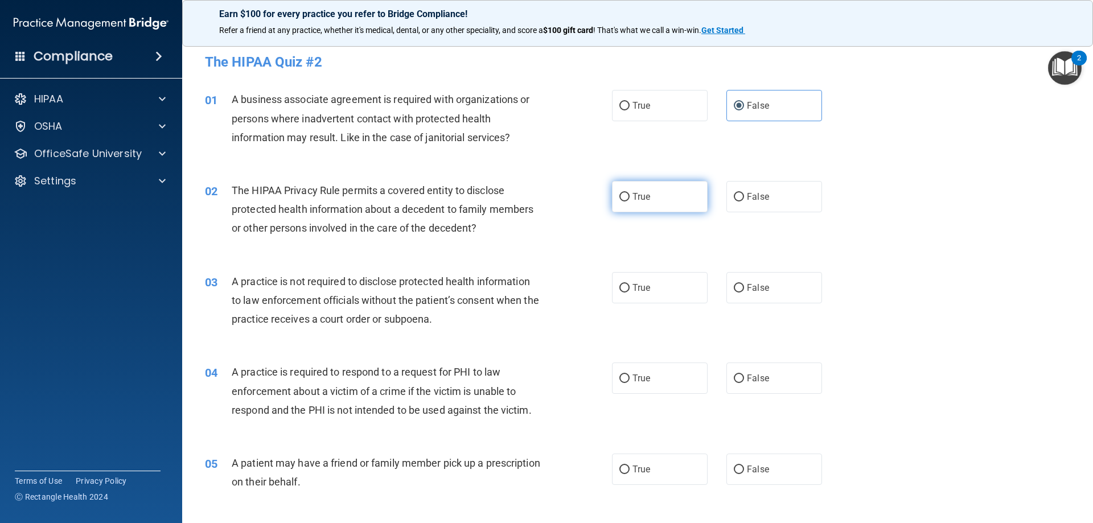
radio input "true"
click at [738, 294] on label "False" at bounding box center [774, 287] width 96 height 31
click at [738, 293] on input "False" at bounding box center [739, 288] width 10 height 9
radio input "true"
click at [675, 372] on label "True" at bounding box center [660, 378] width 96 height 31
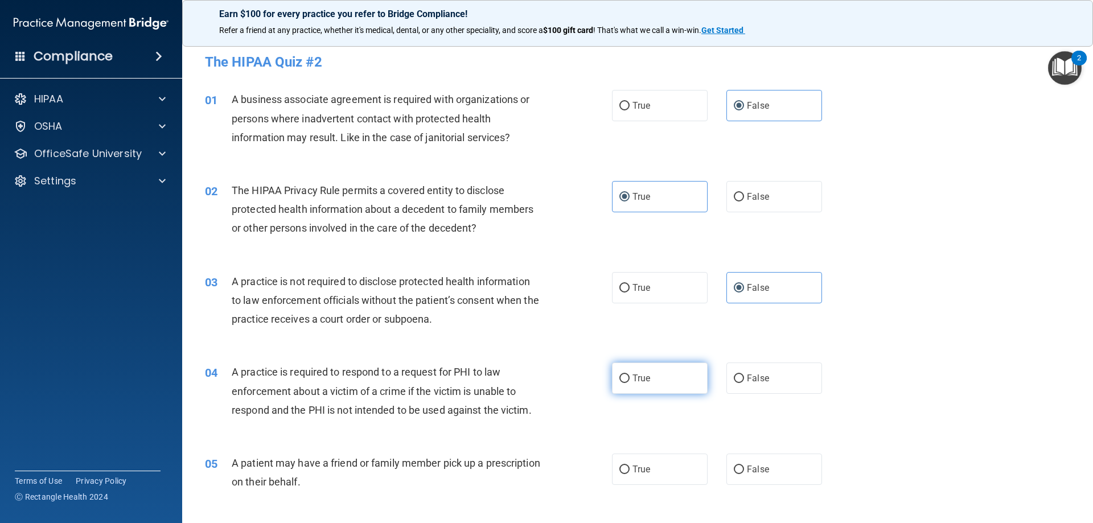
click at [629, 374] on input "True" at bounding box center [624, 378] width 10 height 9
radio input "true"
click at [675, 464] on label "True" at bounding box center [660, 469] width 96 height 31
click at [629, 466] on input "True" at bounding box center [624, 470] width 10 height 9
radio input "true"
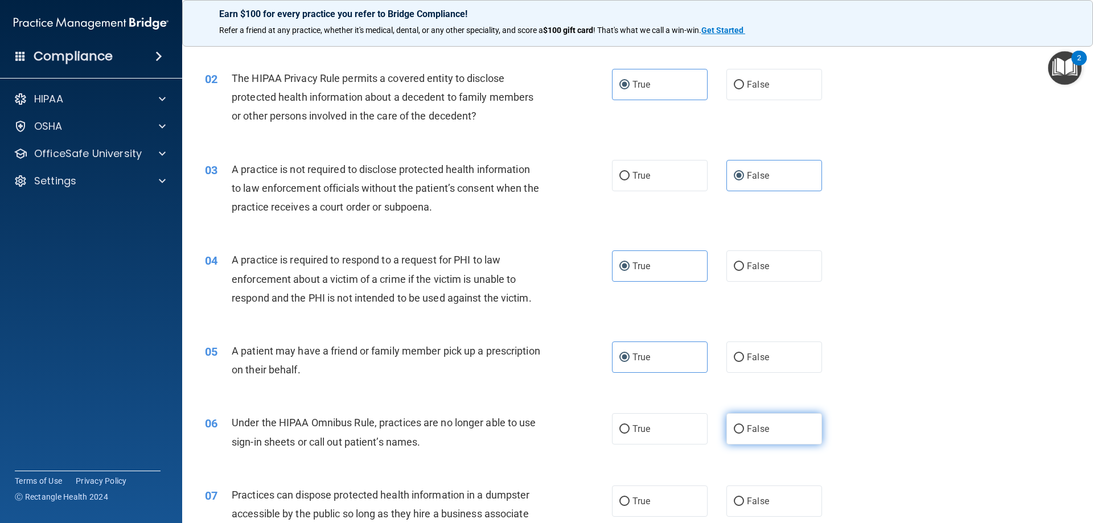
scroll to position [114, 0]
click at [791, 436] on label "False" at bounding box center [774, 426] width 96 height 31
click at [744, 432] on input "False" at bounding box center [739, 427] width 10 height 9
radio input "true"
click at [763, 503] on span "False" at bounding box center [758, 499] width 22 height 11
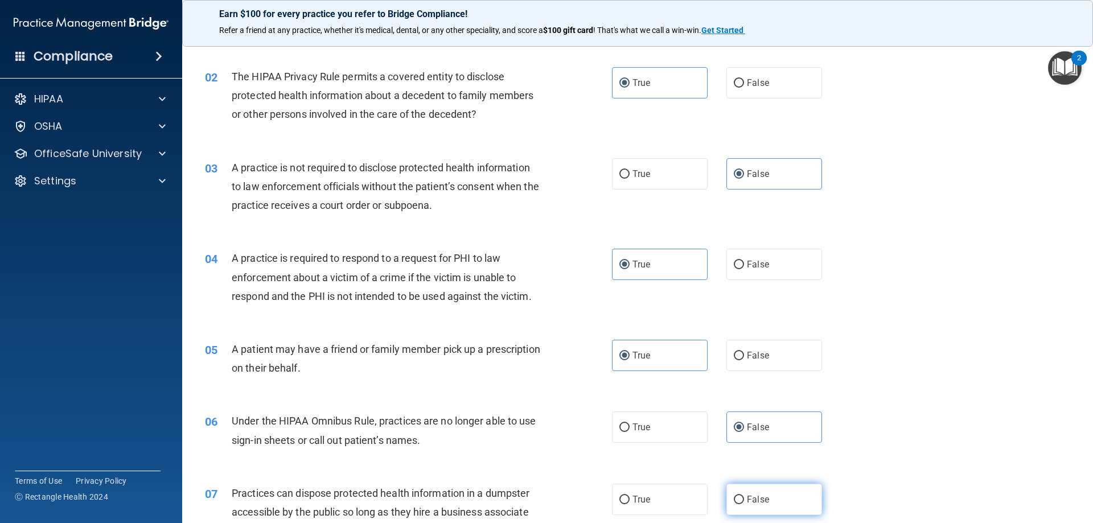
click at [744, 503] on input "False" at bounding box center [739, 500] width 10 height 9
radio input "true"
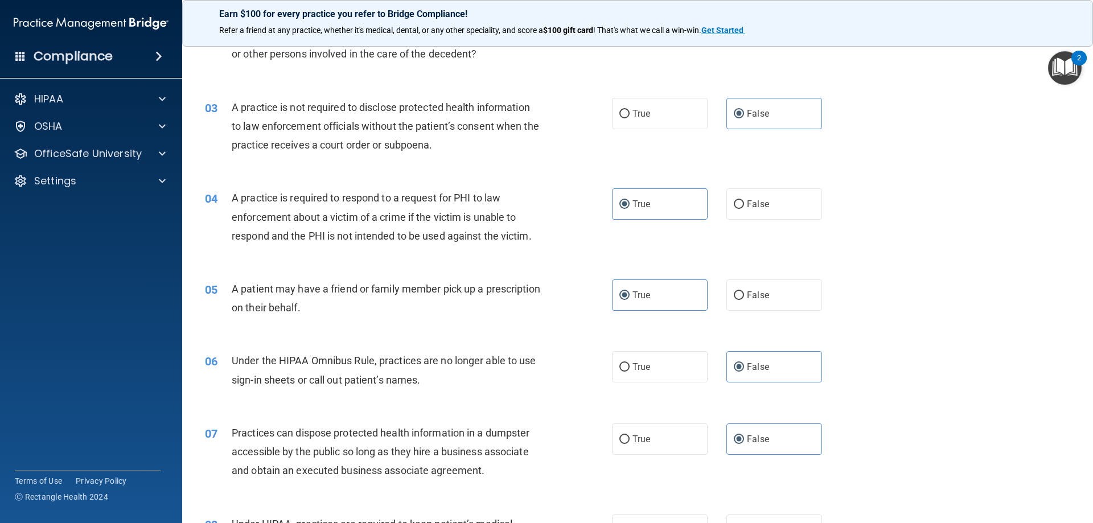
scroll to position [341, 0]
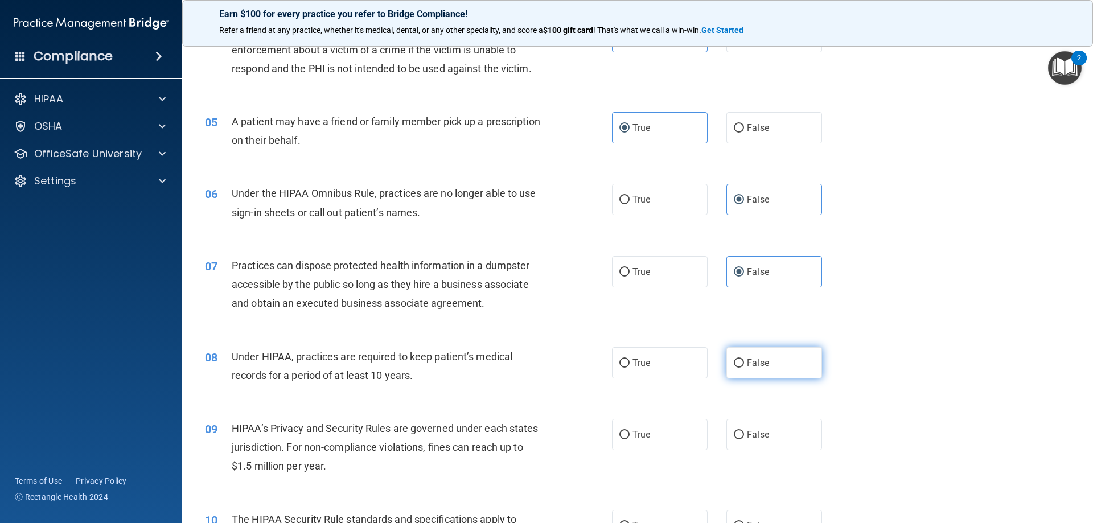
click at [741, 369] on label "False" at bounding box center [774, 362] width 96 height 31
click at [741, 368] on input "False" at bounding box center [739, 363] width 10 height 9
radio input "true"
click at [748, 440] on label "False" at bounding box center [774, 434] width 96 height 31
click at [744, 439] on input "False" at bounding box center [739, 435] width 10 height 9
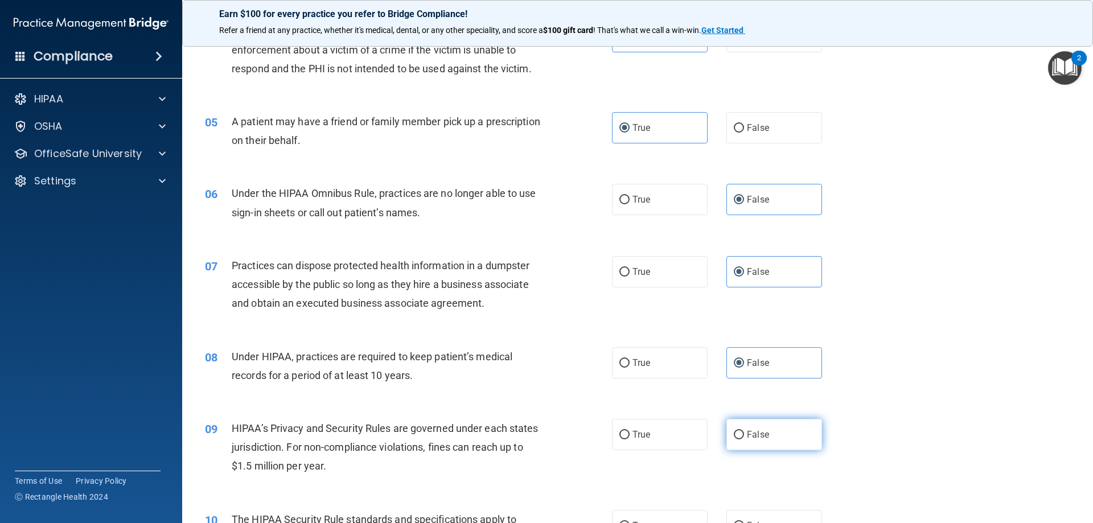
radio input "true"
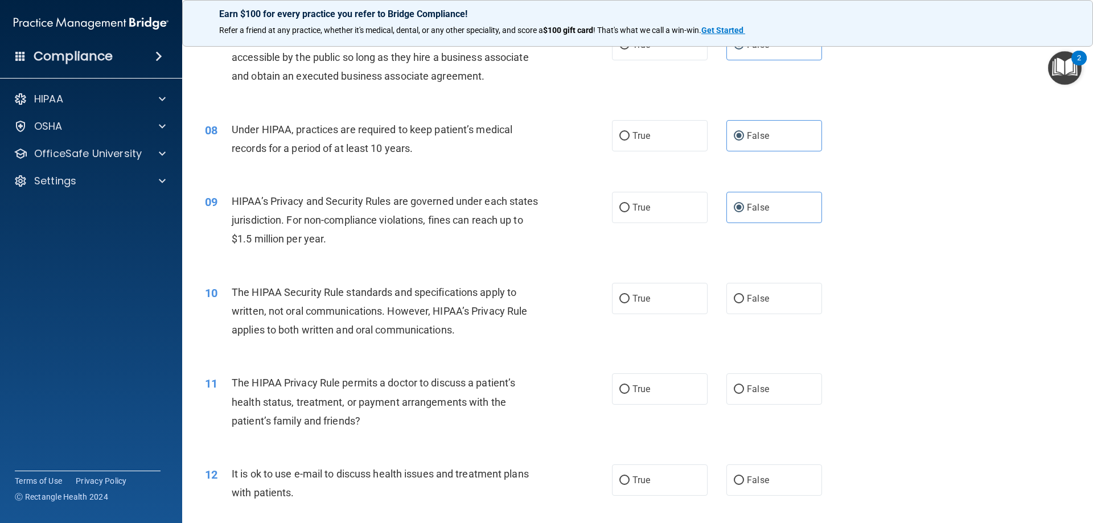
scroll to position [569, 0]
click at [662, 310] on label "True" at bounding box center [660, 297] width 96 height 31
click at [629, 303] on input "True" at bounding box center [624, 298] width 10 height 9
radio input "true"
click at [646, 384] on label "True" at bounding box center [660, 388] width 96 height 31
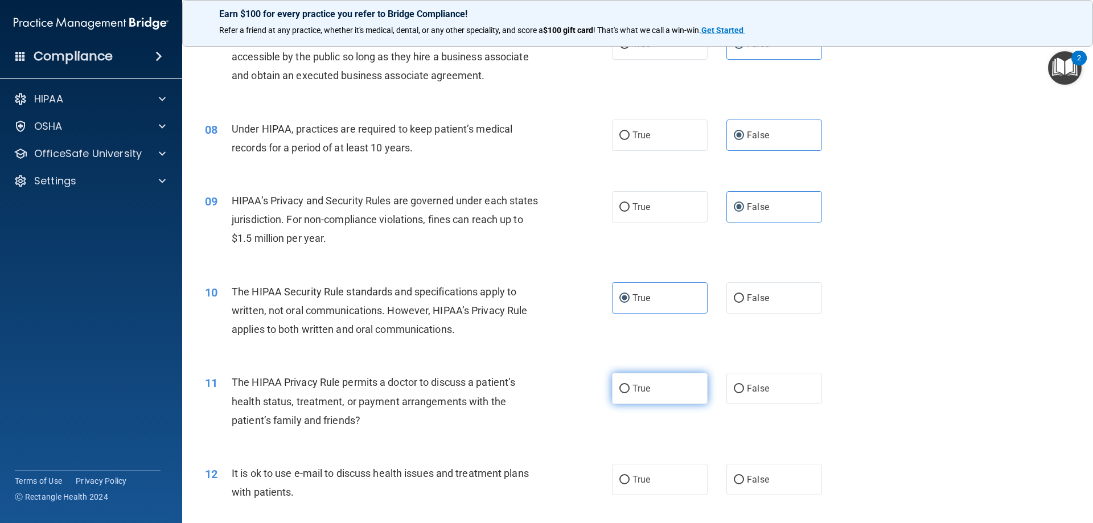
click at [629, 385] on input "True" at bounding box center [624, 389] width 10 height 9
radio input "true"
click at [666, 502] on div "12 It is ok to use e-mail to discuss health issues and treatment plans with pat…" at bounding box center [637, 486] width 882 height 72
click at [664, 480] on label "True" at bounding box center [660, 479] width 96 height 31
click at [629, 480] on input "True" at bounding box center [624, 480] width 10 height 9
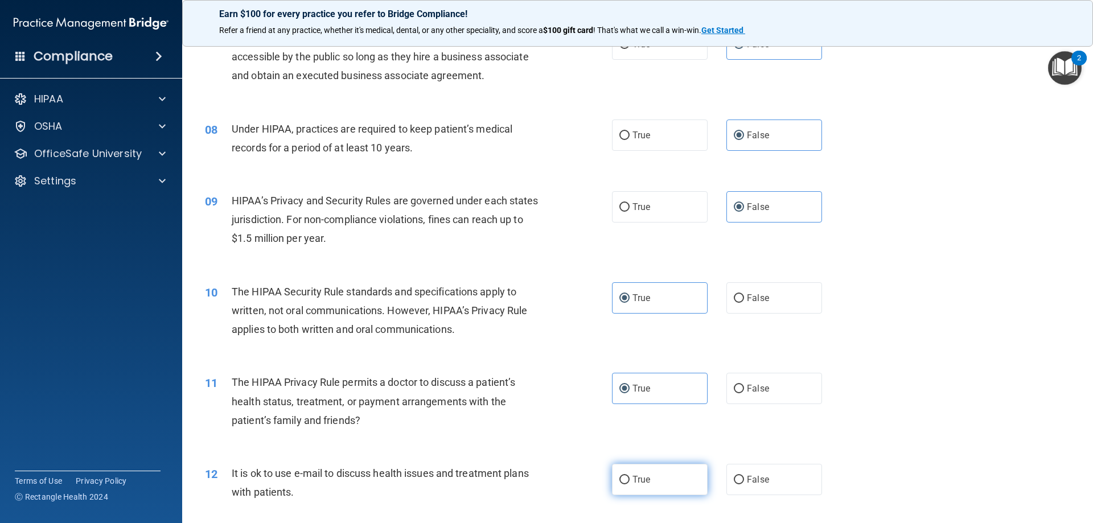
radio input "true"
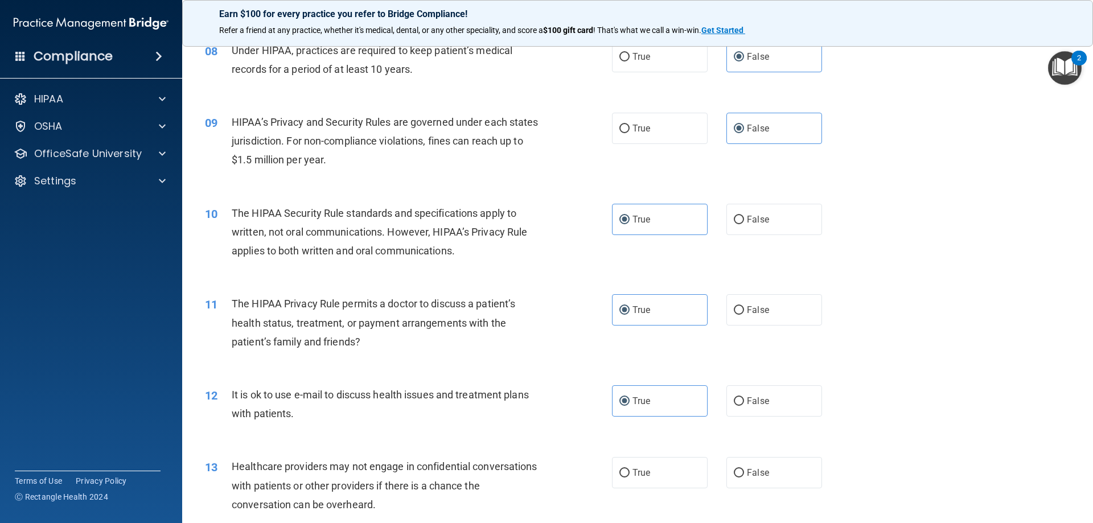
scroll to position [740, 0]
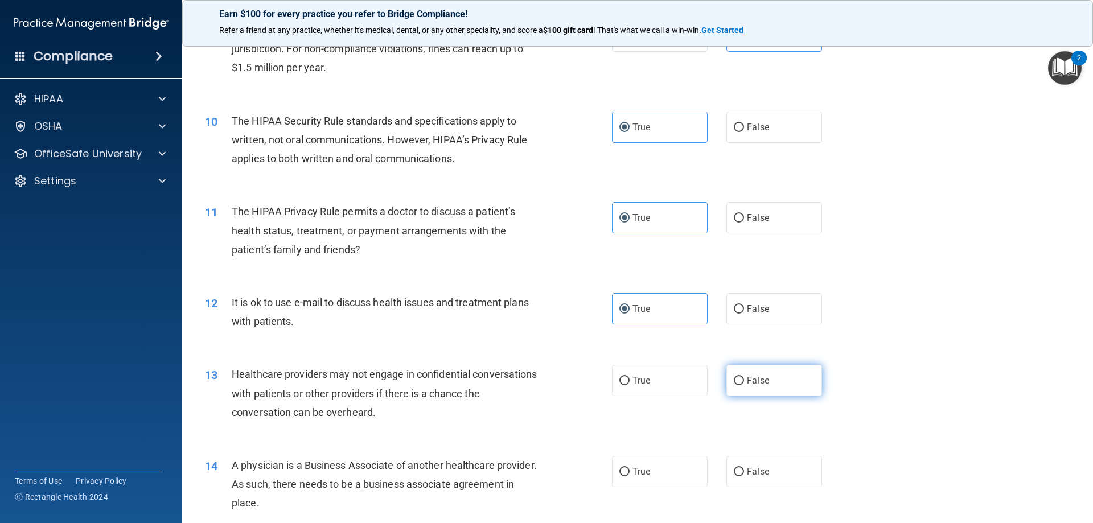
click at [761, 368] on label "False" at bounding box center [774, 380] width 96 height 31
click at [772, 390] on label "False" at bounding box center [774, 380] width 96 height 31
click at [744, 385] on input "False" at bounding box center [739, 381] width 10 height 9
radio input "true"
click at [763, 480] on label "False" at bounding box center [774, 471] width 96 height 31
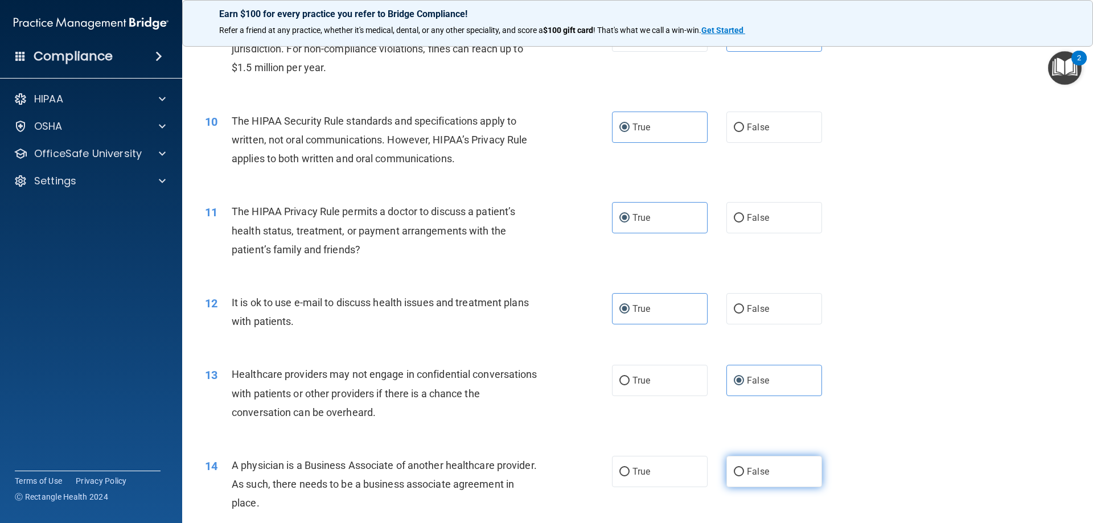
click at [744, 476] on input "False" at bounding box center [739, 472] width 10 height 9
radio input "true"
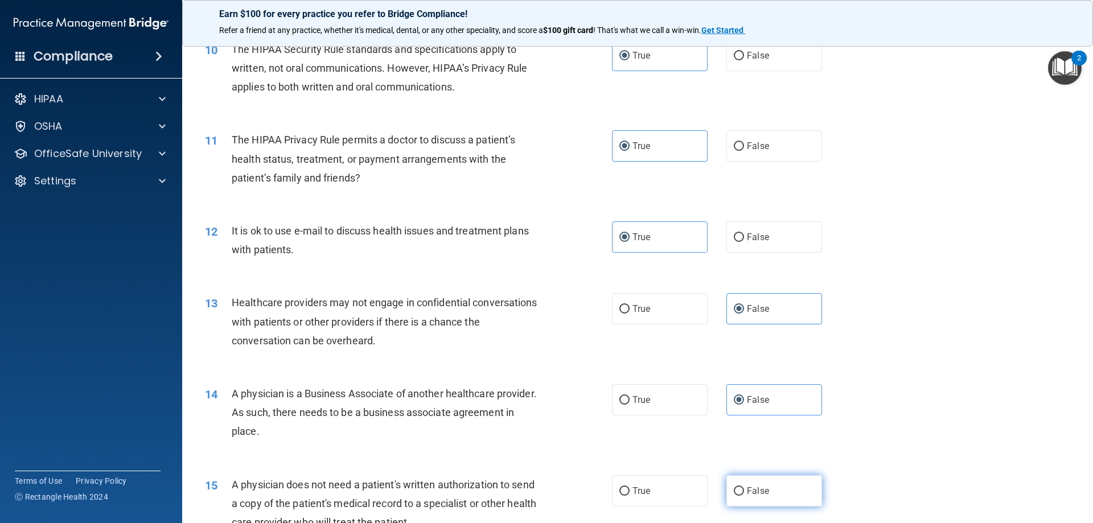
scroll to position [854, 0]
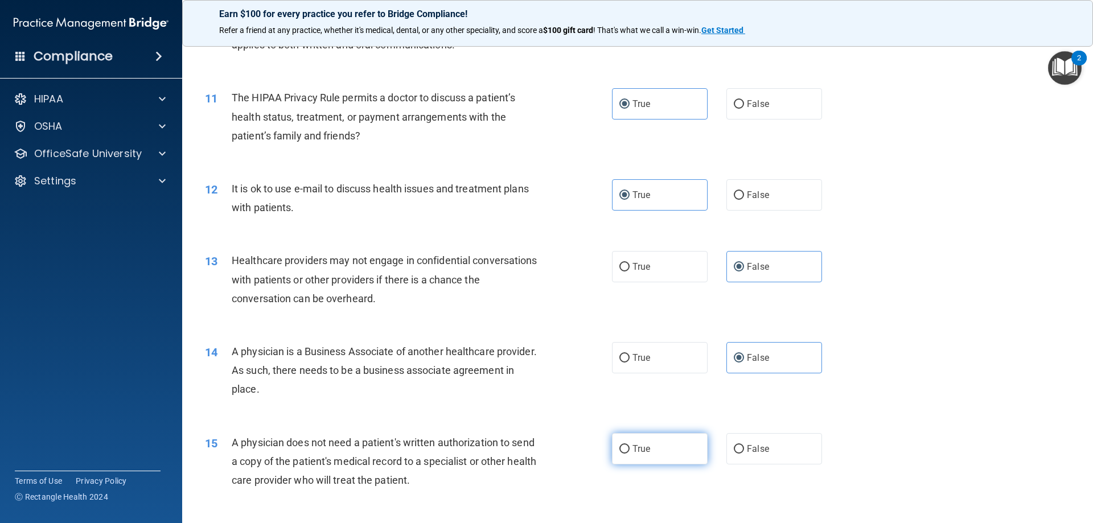
click at [680, 452] on label "True" at bounding box center [660, 448] width 96 height 31
click at [629, 452] on input "True" at bounding box center [624, 449] width 10 height 9
radio input "true"
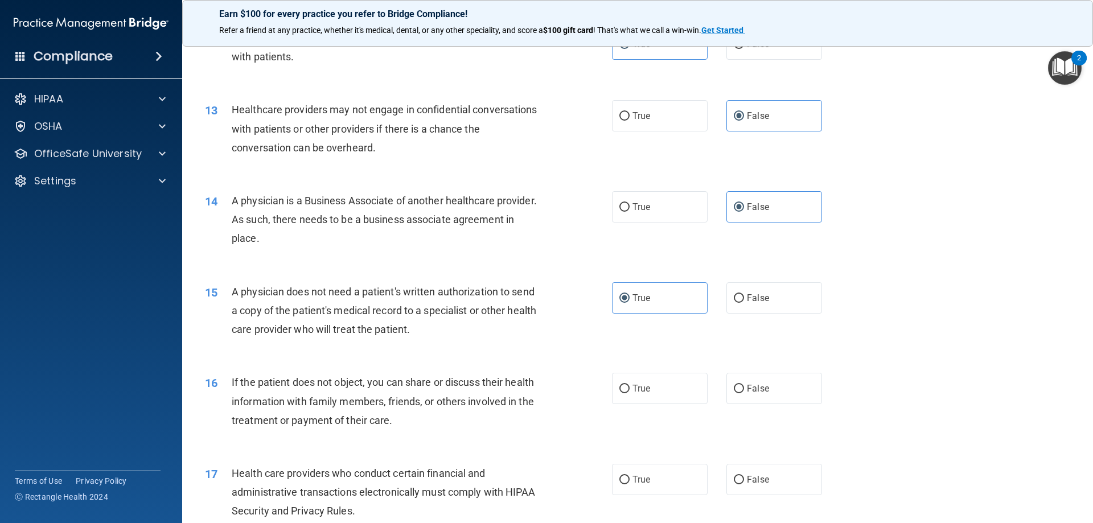
scroll to position [1081, 0]
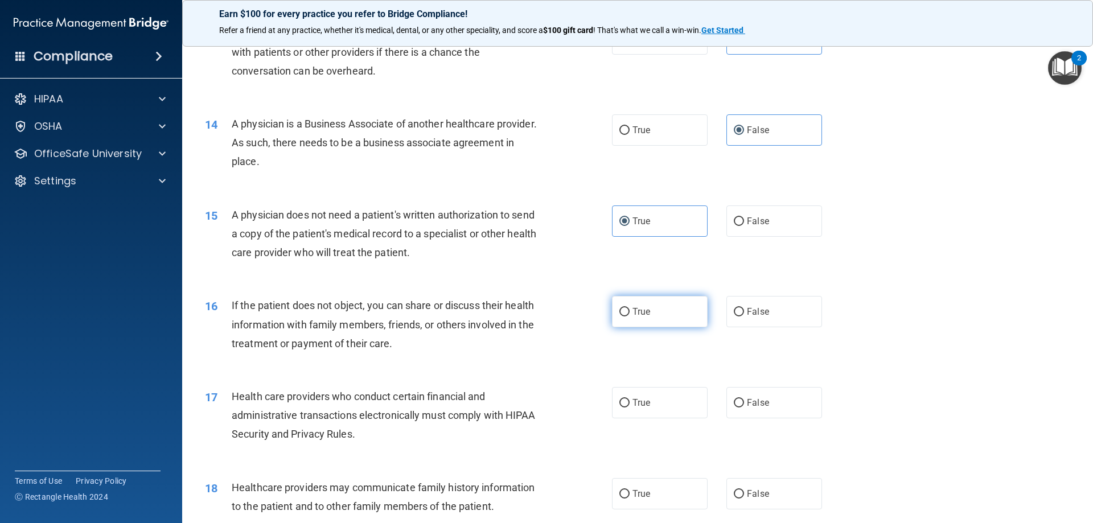
click at [645, 310] on span "True" at bounding box center [641, 311] width 18 height 11
click at [629, 310] on input "True" at bounding box center [624, 312] width 10 height 9
radio input "true"
click at [660, 386] on div "17 Health care providers who conduct certain financial and administrative trans…" at bounding box center [637, 418] width 882 height 91
drag, startPoint x: 667, startPoint y: 403, endPoint x: 687, endPoint y: 422, distance: 27.4
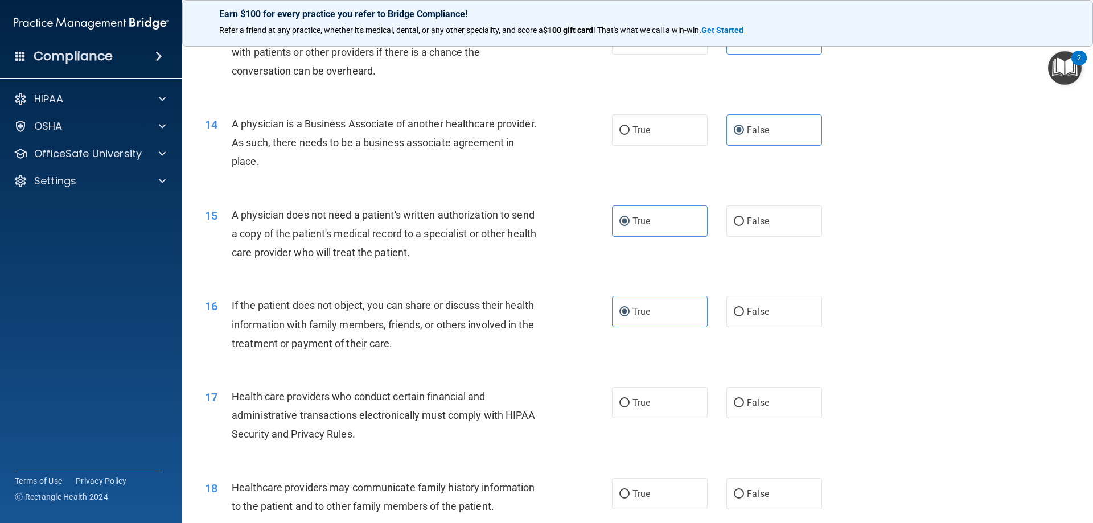
click at [667, 404] on label "True" at bounding box center [660, 402] width 96 height 31
click at [629, 404] on input "True" at bounding box center [624, 403] width 10 height 9
radio input "true"
click at [754, 499] on label "False" at bounding box center [774, 493] width 96 height 31
click at [744, 499] on input "False" at bounding box center [739, 494] width 10 height 9
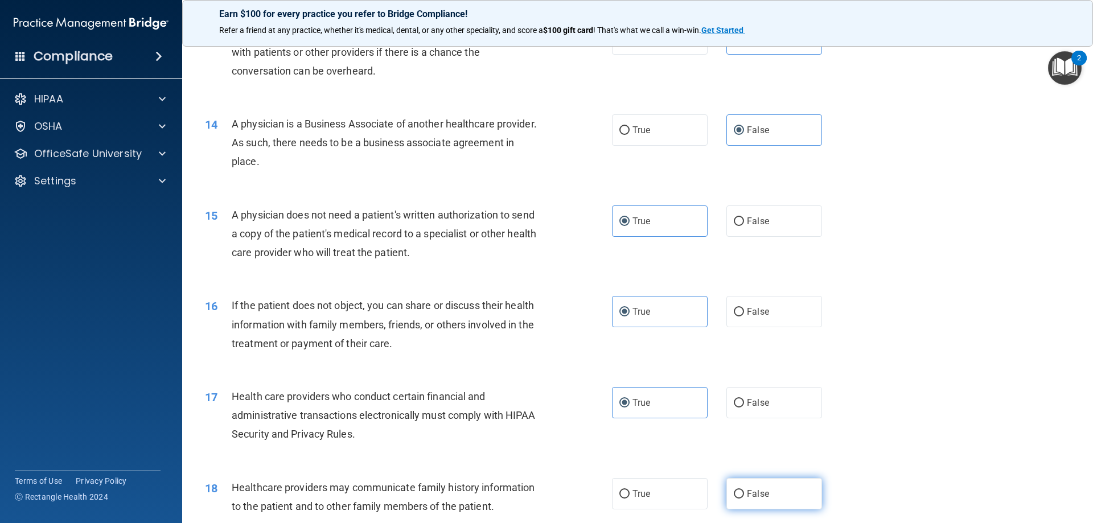
radio input "true"
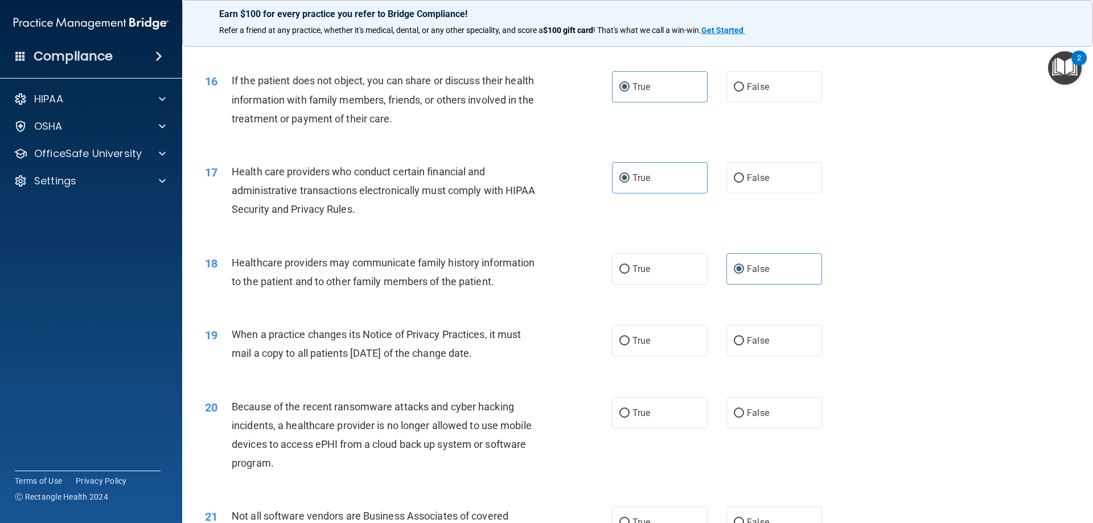
scroll to position [1309, 0]
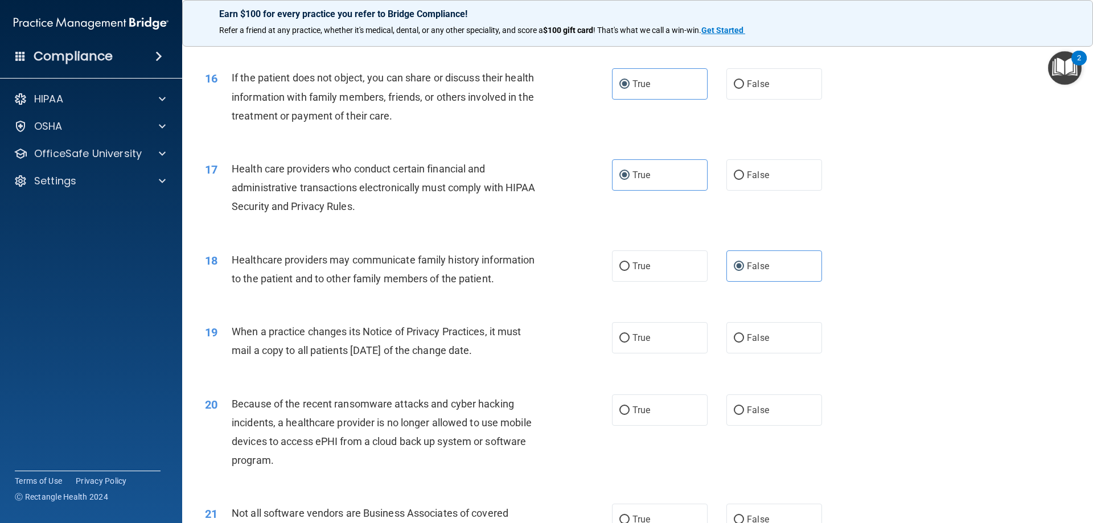
drag, startPoint x: 745, startPoint y: 344, endPoint x: 751, endPoint y: 374, distance: 30.7
click at [747, 345] on label "False" at bounding box center [774, 337] width 96 height 31
click at [744, 343] on input "False" at bounding box center [739, 338] width 10 height 9
radio input "true"
click at [759, 410] on span "False" at bounding box center [758, 410] width 22 height 11
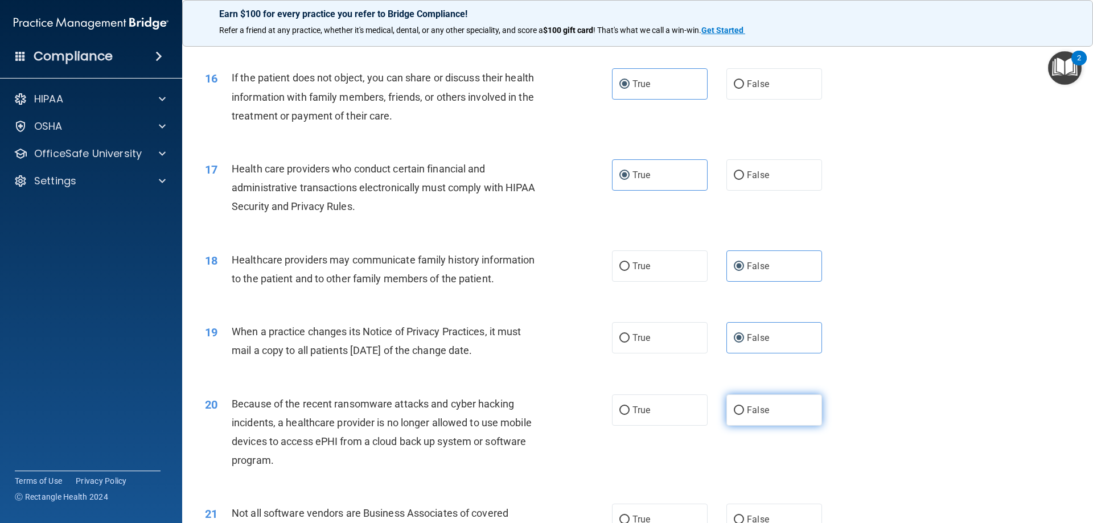
click at [744, 410] on input "False" at bounding box center [739, 410] width 10 height 9
radio input "true"
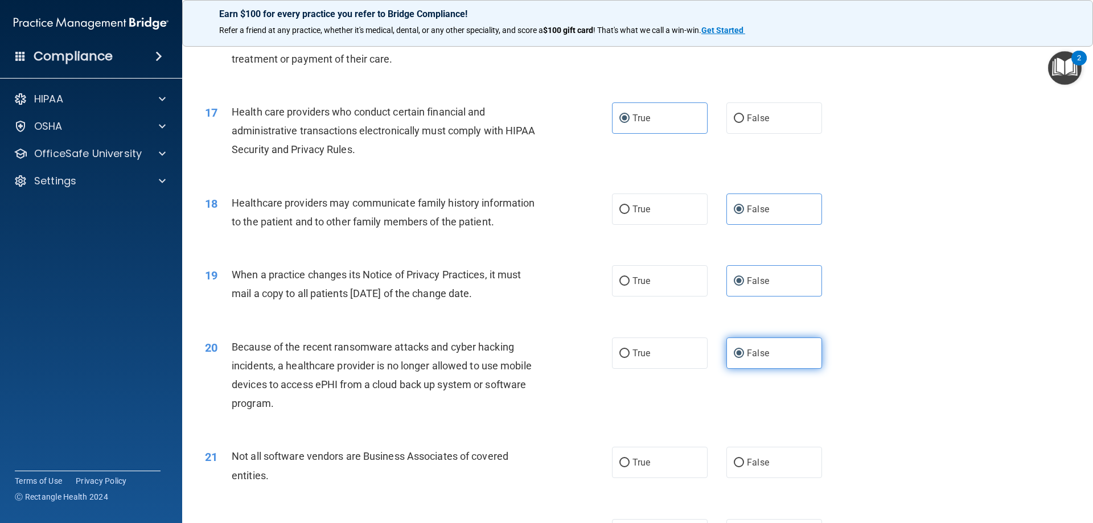
scroll to position [1423, 0]
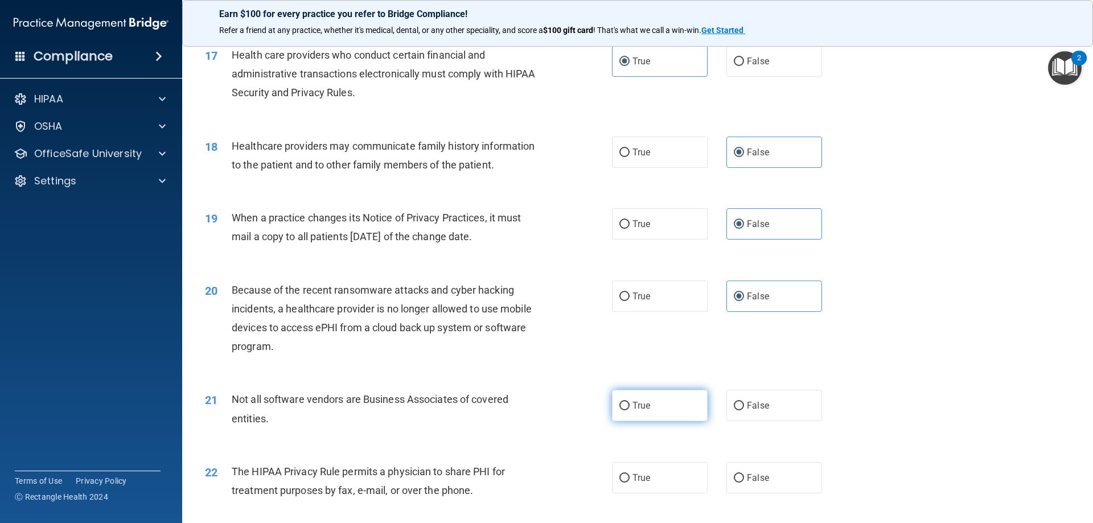
click at [639, 407] on span "True" at bounding box center [641, 405] width 18 height 11
click at [629, 407] on input "True" at bounding box center [624, 406] width 10 height 9
radio input "true"
click at [653, 478] on label "True" at bounding box center [660, 477] width 96 height 31
click at [629, 478] on input "True" at bounding box center [624, 478] width 10 height 9
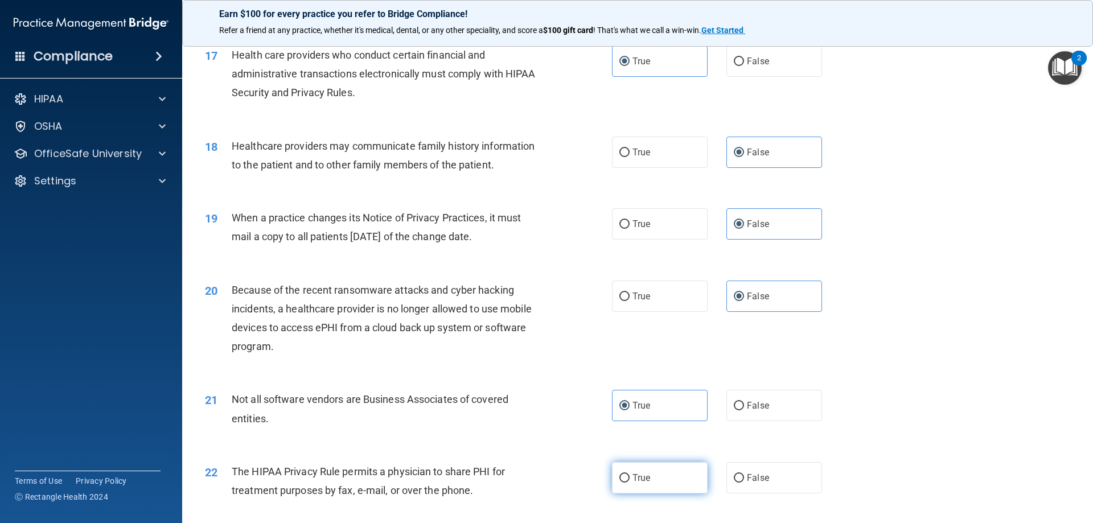
radio input "true"
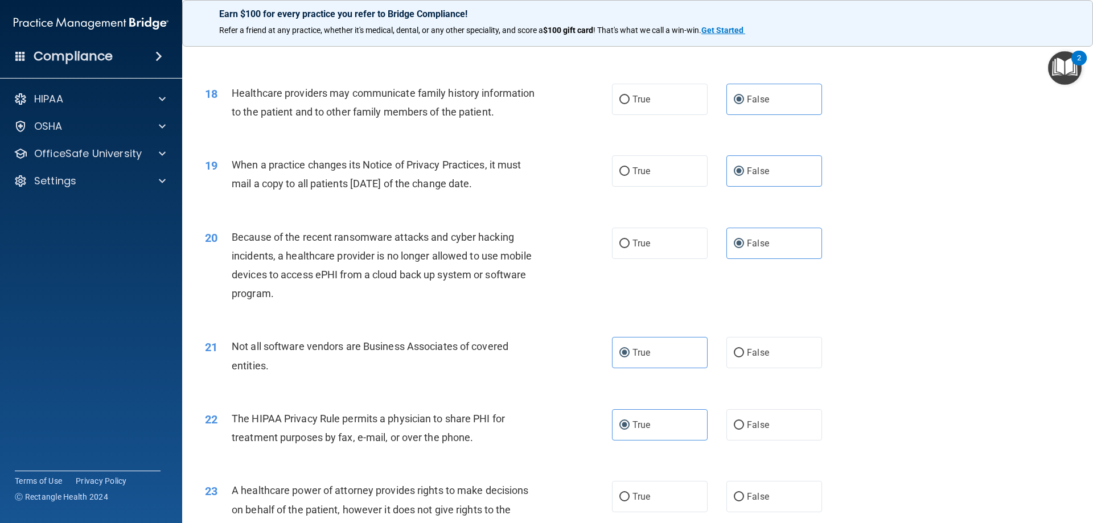
scroll to position [1537, 0]
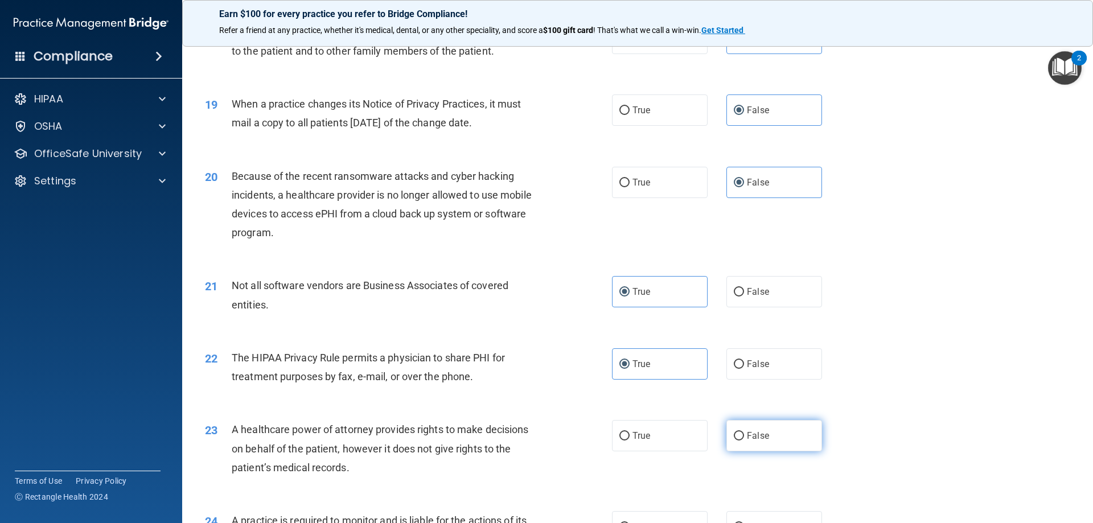
click at [752, 440] on span "False" at bounding box center [758, 435] width 22 height 11
click at [744, 440] on input "False" at bounding box center [739, 436] width 10 height 9
radio input "true"
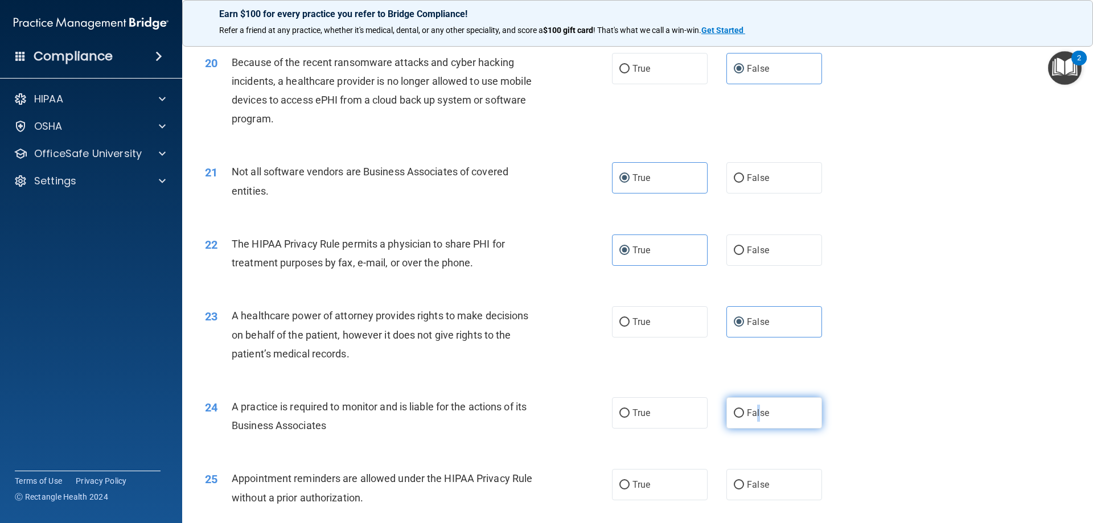
click at [752, 428] on label "False" at bounding box center [774, 412] width 96 height 31
click at [748, 413] on span "False" at bounding box center [758, 412] width 22 height 11
click at [744, 413] on input "False" at bounding box center [739, 413] width 10 height 9
radio input "true"
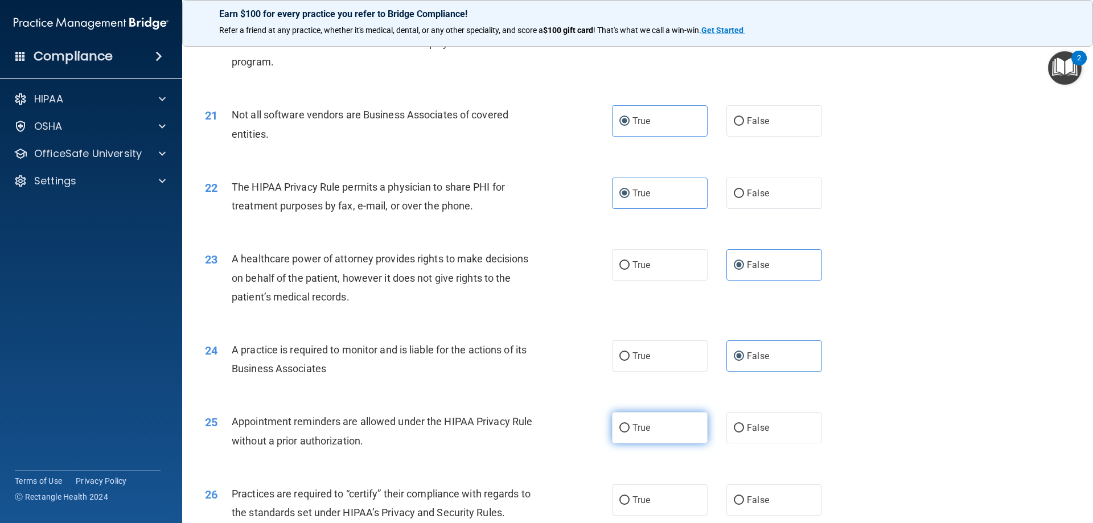
click at [639, 426] on span "True" at bounding box center [641, 427] width 18 height 11
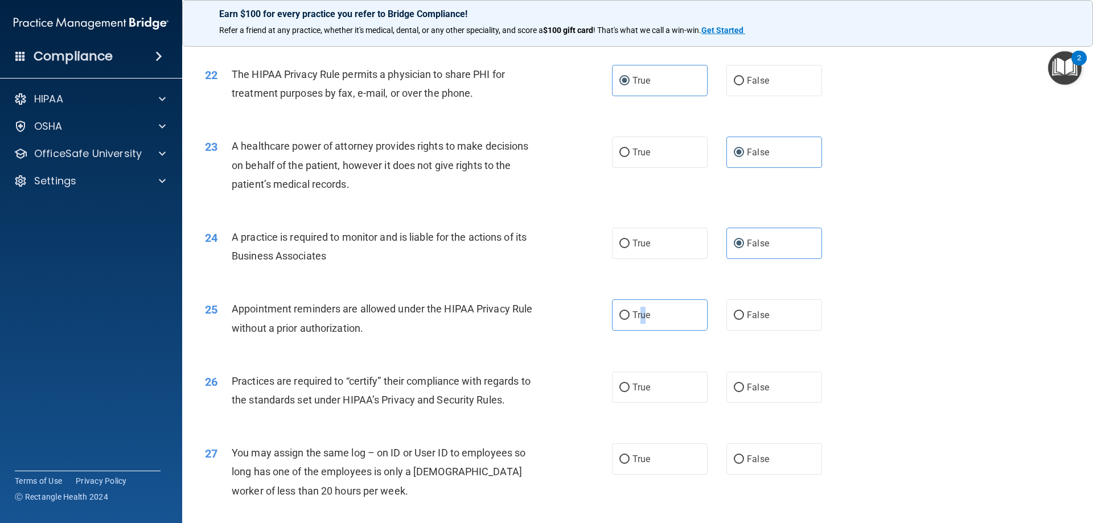
scroll to position [1821, 0]
click at [619, 317] on input "True" at bounding box center [624, 314] width 10 height 9
radio input "true"
click at [765, 390] on label "False" at bounding box center [774, 385] width 96 height 31
click at [744, 390] on input "False" at bounding box center [739, 386] width 10 height 9
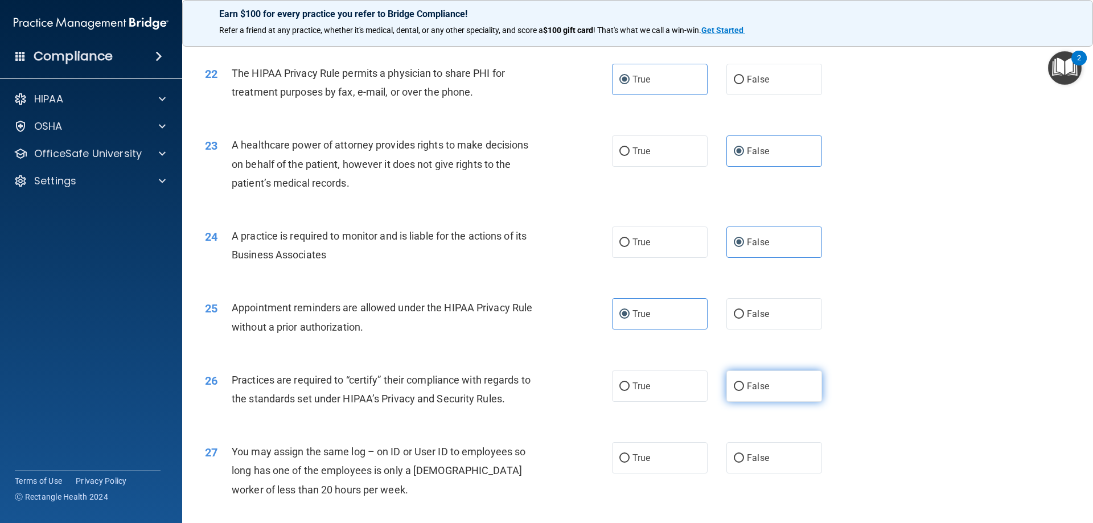
radio input "true"
click at [781, 447] on label "False" at bounding box center [774, 457] width 96 height 31
click at [744, 454] on input "False" at bounding box center [739, 458] width 10 height 9
radio input "true"
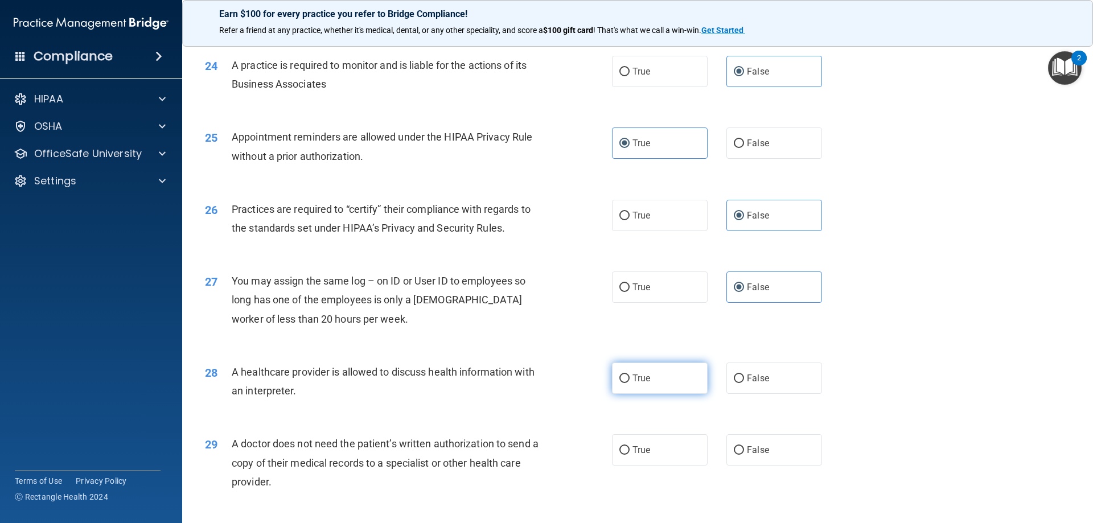
drag, startPoint x: 614, startPoint y: 378, endPoint x: 632, endPoint y: 385, distance: 18.9
click at [615, 378] on label "True" at bounding box center [660, 378] width 96 height 31
drag, startPoint x: 651, startPoint y: 376, endPoint x: 646, endPoint y: 400, distance: 24.3
click at [652, 376] on label "True" at bounding box center [660, 378] width 96 height 31
click at [629, 376] on input "True" at bounding box center [624, 378] width 10 height 9
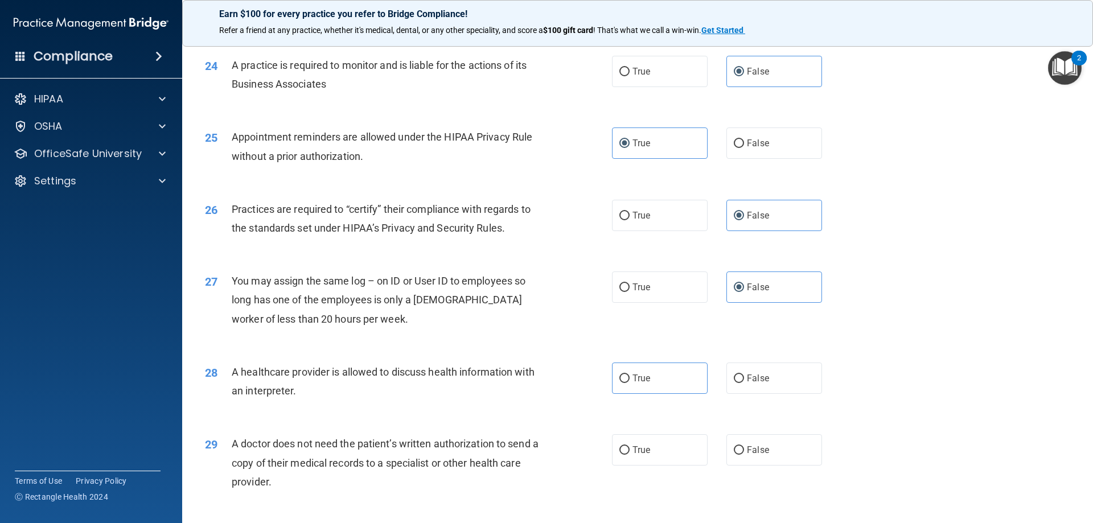
radio input "true"
click at [648, 440] on label "True" at bounding box center [660, 449] width 96 height 31
click at [629, 446] on input "True" at bounding box center [624, 450] width 10 height 9
radio input "true"
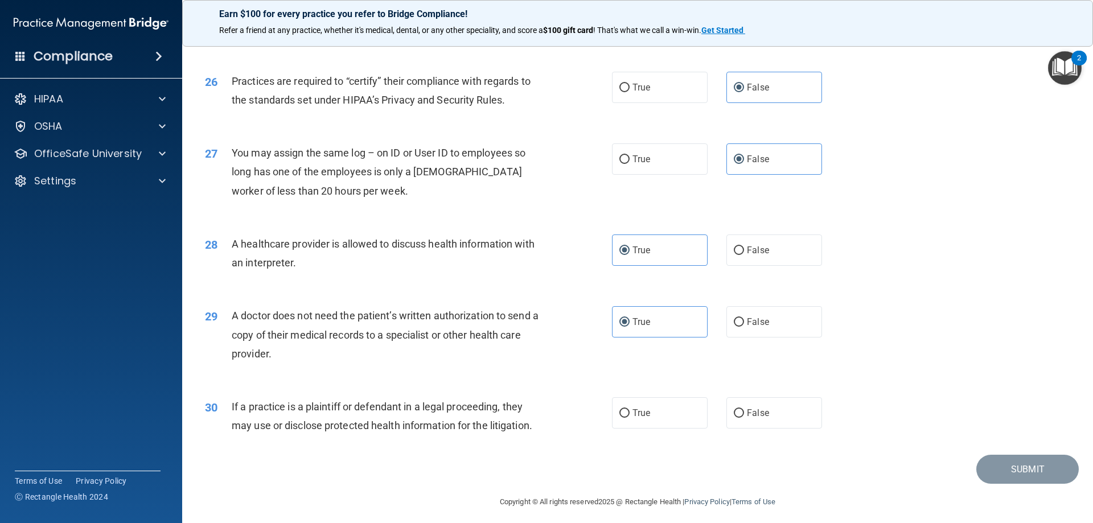
scroll to position [2126, 0]
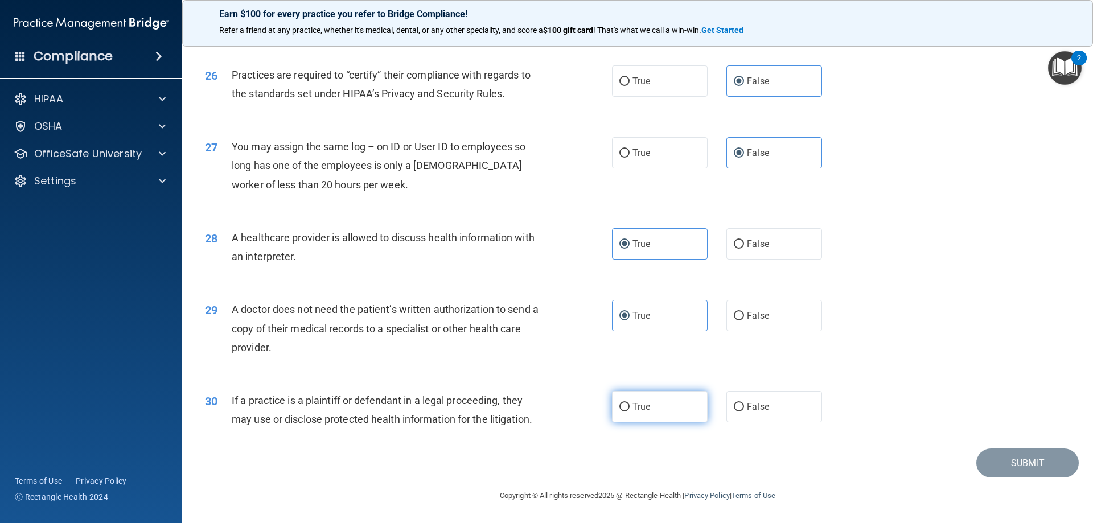
click at [644, 406] on span "True" at bounding box center [641, 406] width 18 height 11
click at [629, 406] on input "True" at bounding box center [624, 407] width 10 height 9
radio input "true"
drag, startPoint x: 990, startPoint y: 466, endPoint x: 996, endPoint y: 468, distance: 6.1
click at [991, 466] on button "Submit" at bounding box center [1027, 462] width 102 height 29
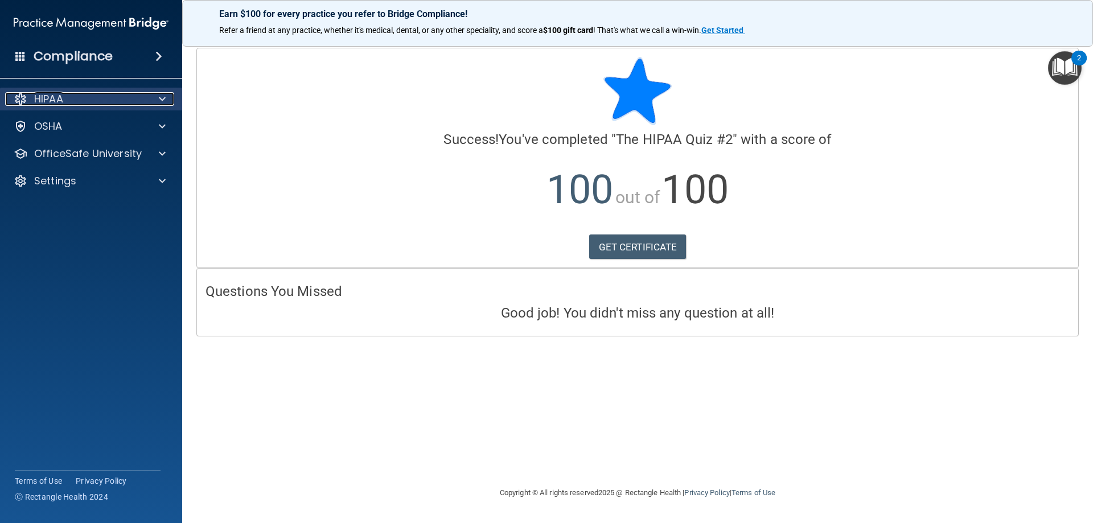
click at [158, 97] on div at bounding box center [160, 99] width 28 height 14
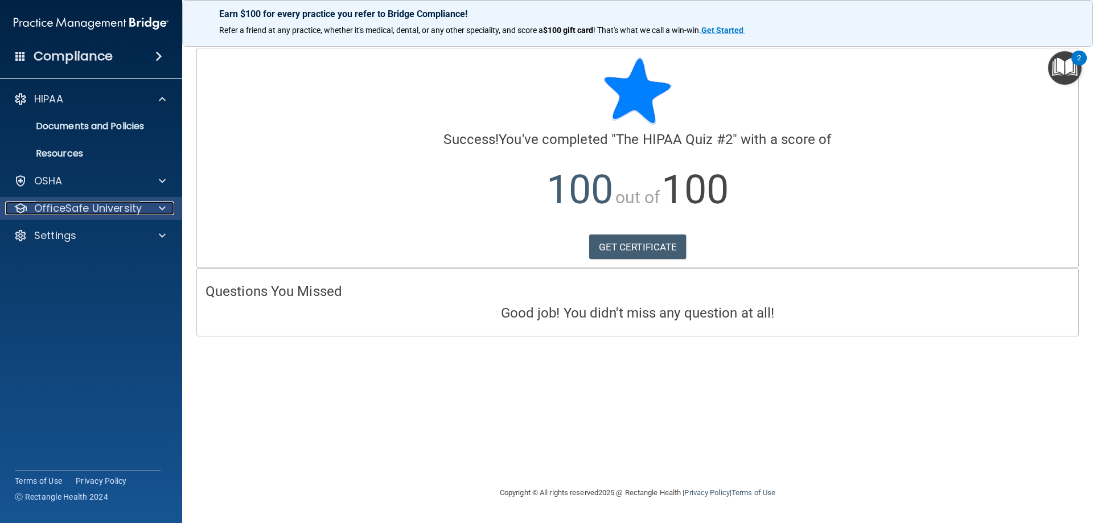
click at [164, 208] on span at bounding box center [162, 208] width 7 height 14
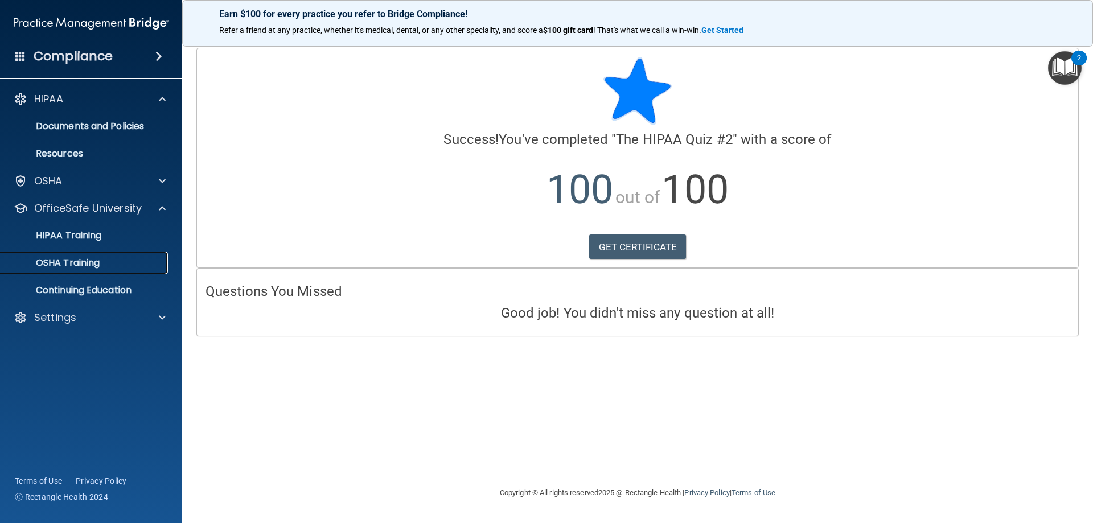
click at [104, 262] on div "OSHA Training" at bounding box center [84, 262] width 155 height 11
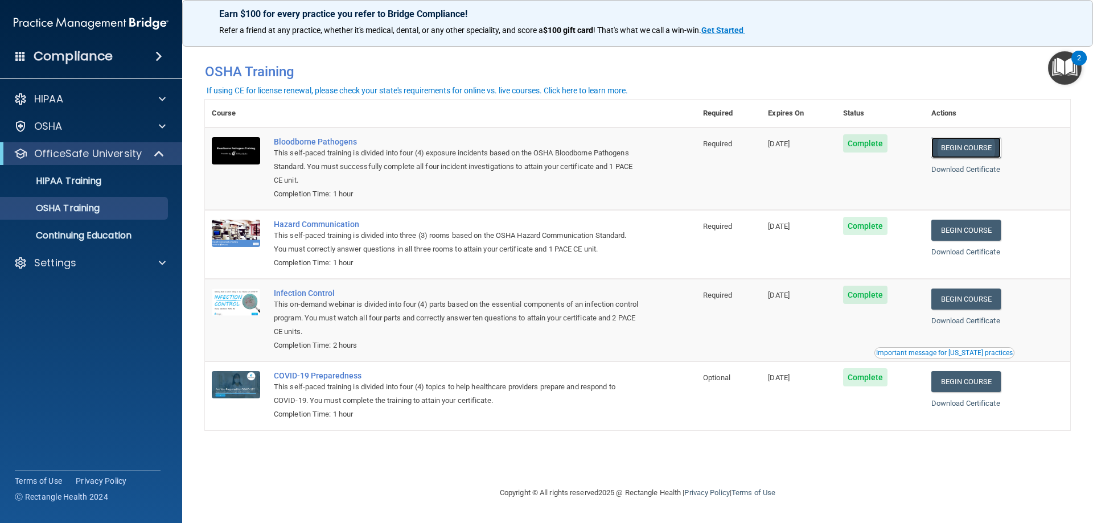
click at [966, 145] on link "Begin Course" at bounding box center [965, 147] width 69 height 21
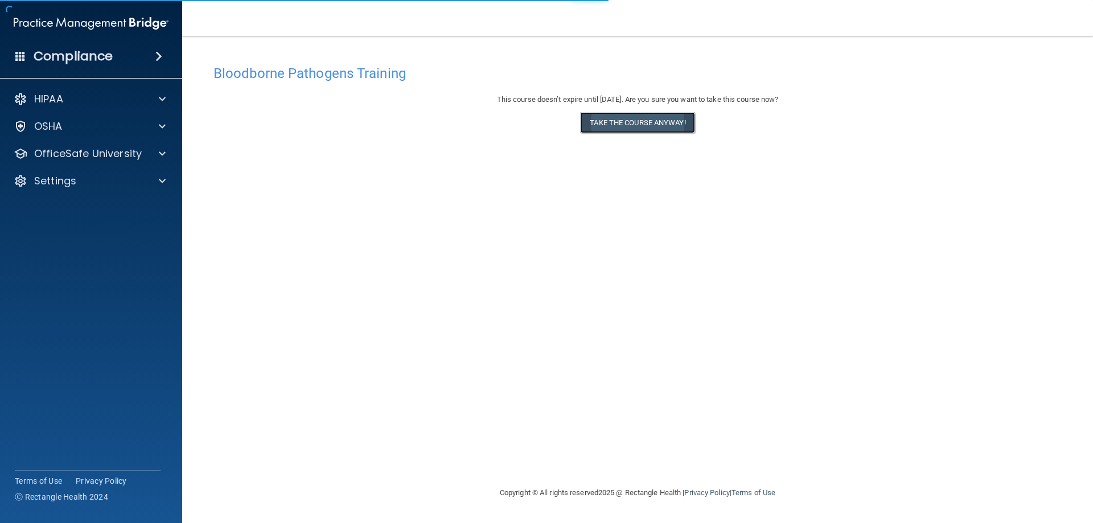
click at [666, 130] on button "Take the course anyway!" at bounding box center [637, 122] width 114 height 21
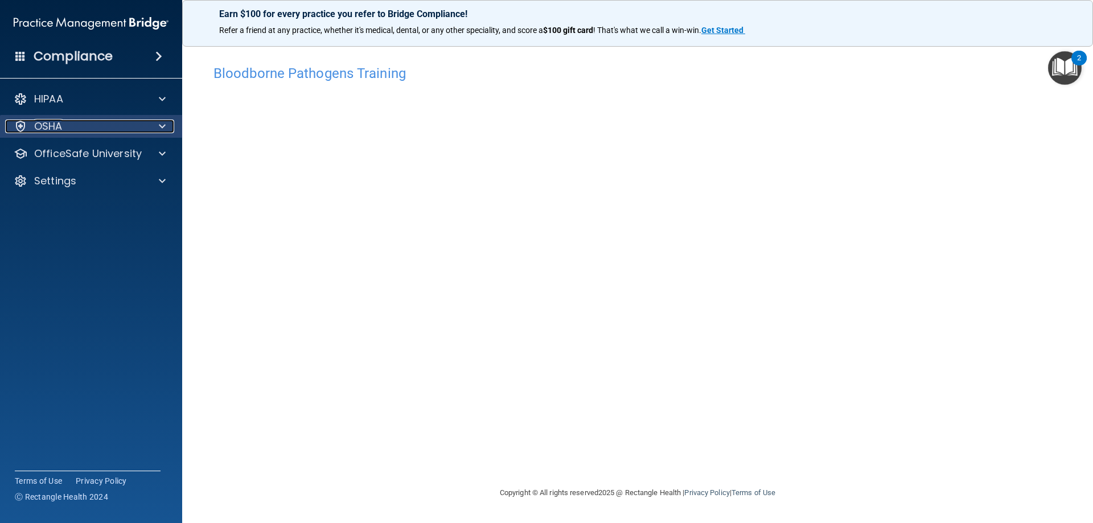
click at [154, 130] on div at bounding box center [160, 127] width 28 height 14
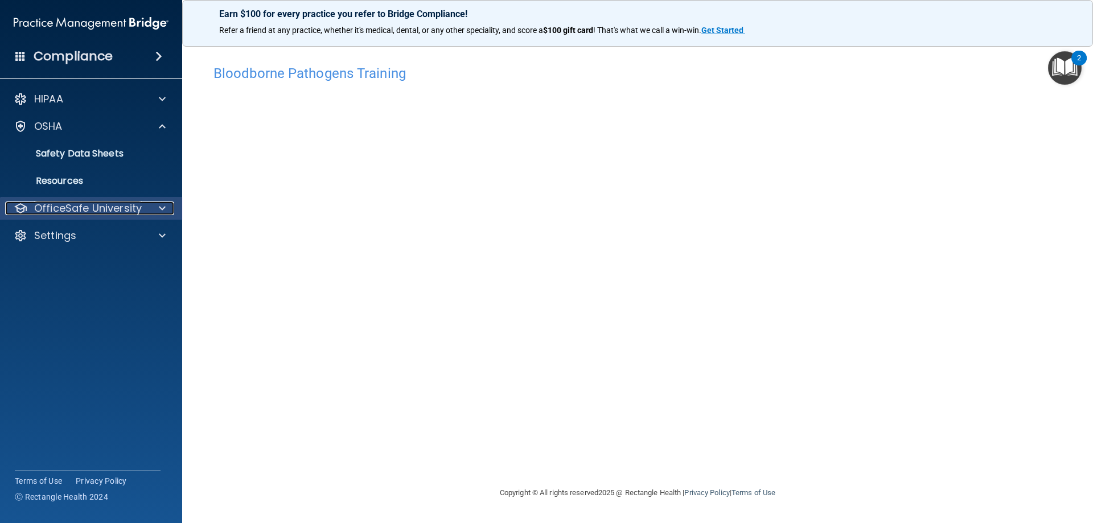
click at [162, 207] on span at bounding box center [162, 208] width 7 height 14
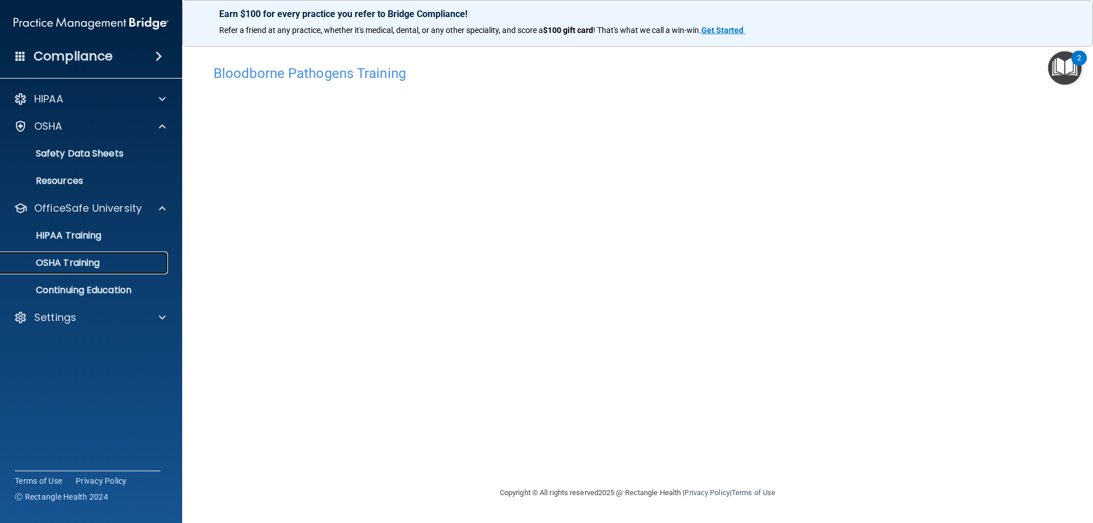
click at [112, 258] on div "OSHA Training" at bounding box center [84, 262] width 155 height 11
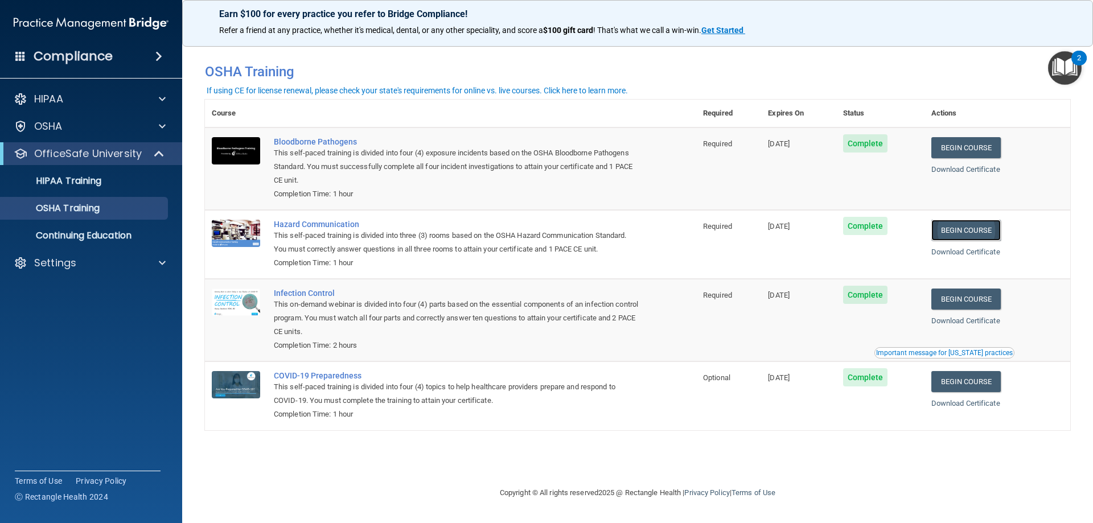
click at [958, 234] on link "Begin Course" at bounding box center [965, 230] width 69 height 21
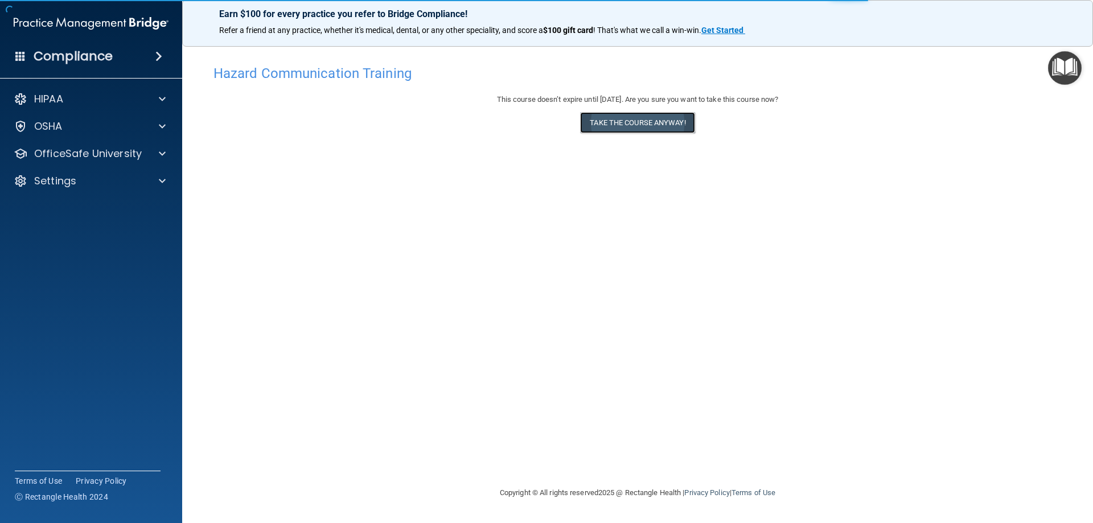
click at [645, 125] on button "Take the course anyway!" at bounding box center [637, 122] width 114 height 21
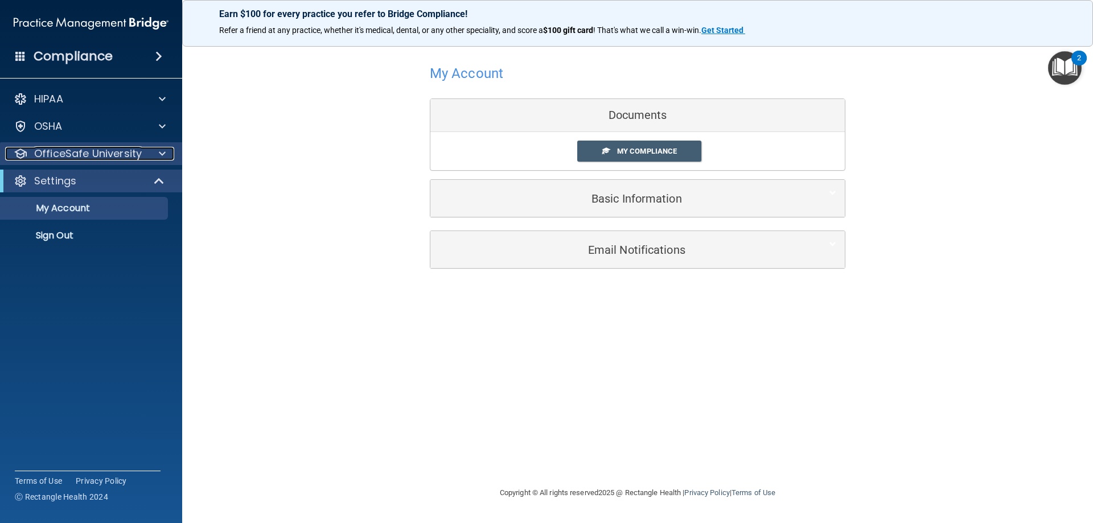
click at [155, 155] on div at bounding box center [160, 154] width 28 height 14
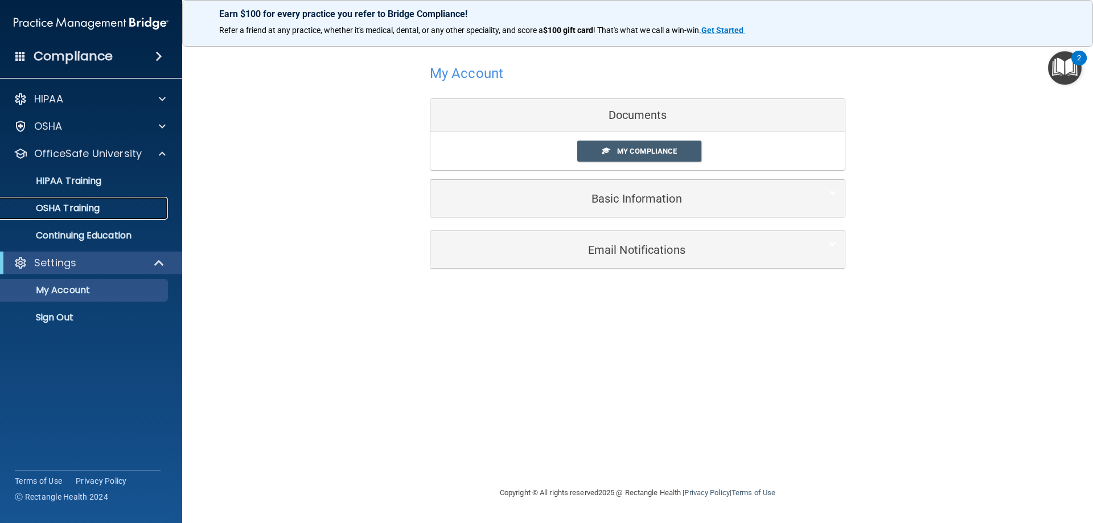
click at [107, 207] on div "OSHA Training" at bounding box center [84, 208] width 155 height 11
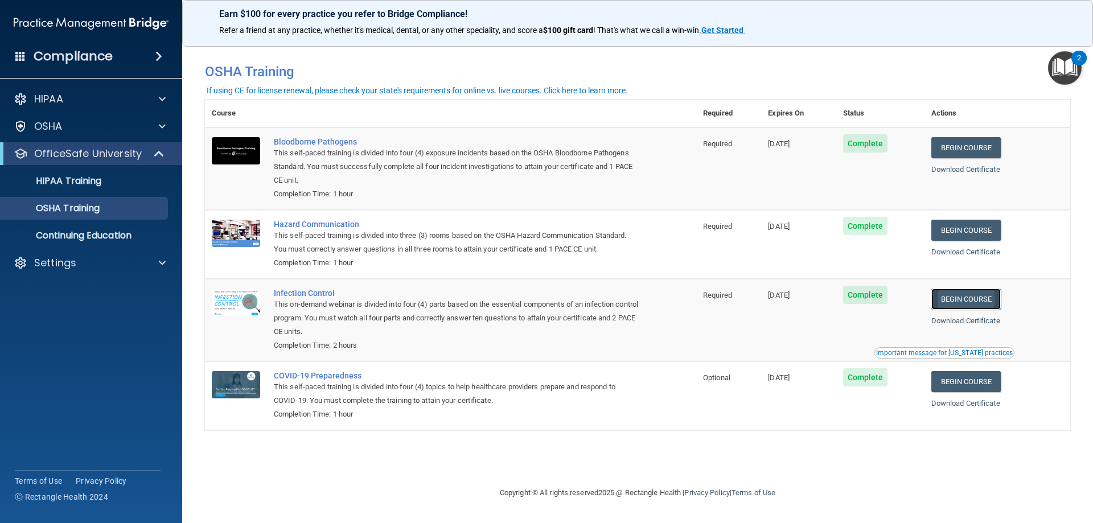
click at [971, 303] on link "Begin Course" at bounding box center [965, 299] width 69 height 21
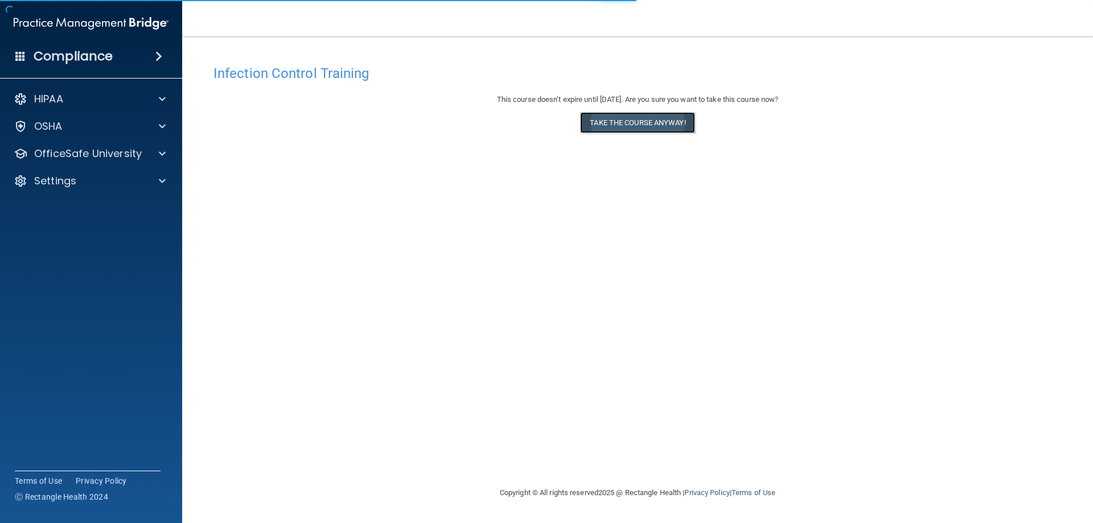
click at [603, 128] on button "Take the course anyway!" at bounding box center [637, 122] width 114 height 21
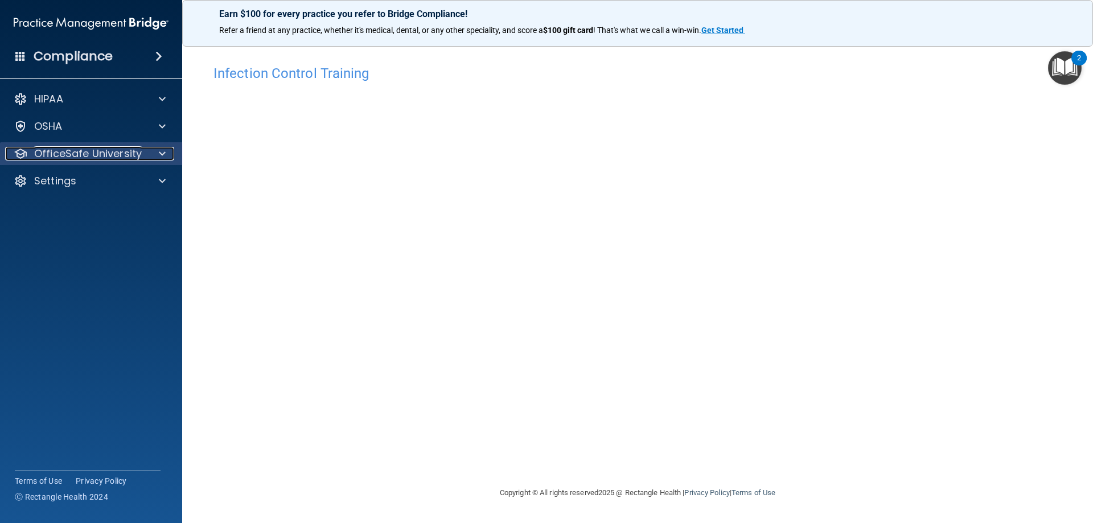
click at [168, 156] on div at bounding box center [160, 154] width 28 height 14
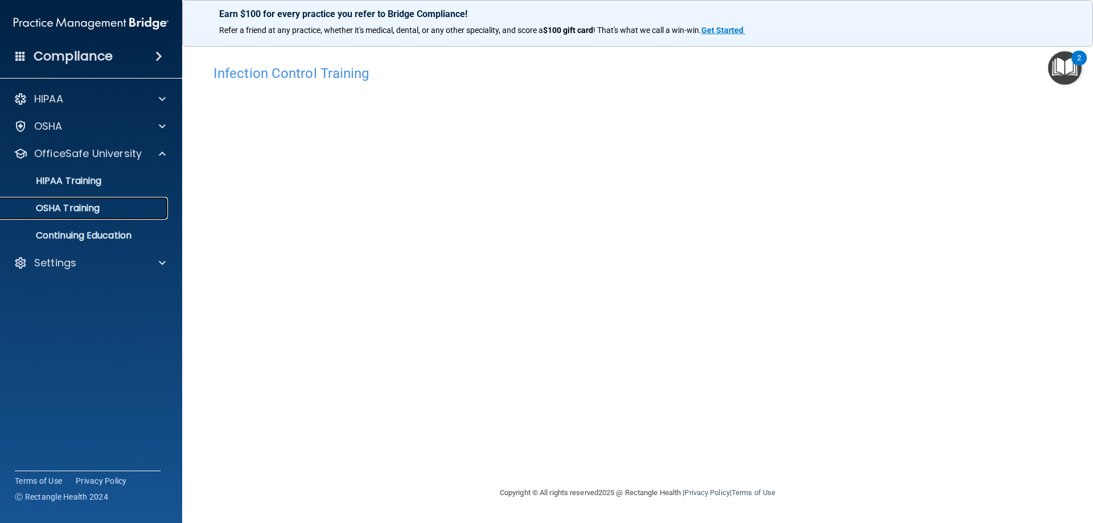
click at [106, 215] on link "OSHA Training" at bounding box center [78, 208] width 179 height 23
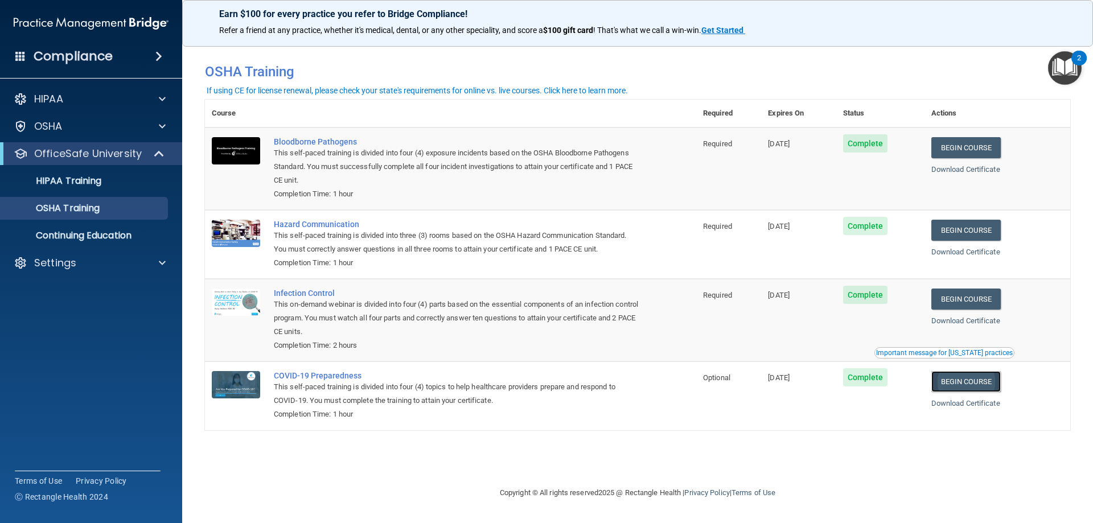
click at [966, 386] on link "Begin Course" at bounding box center [965, 381] width 69 height 21
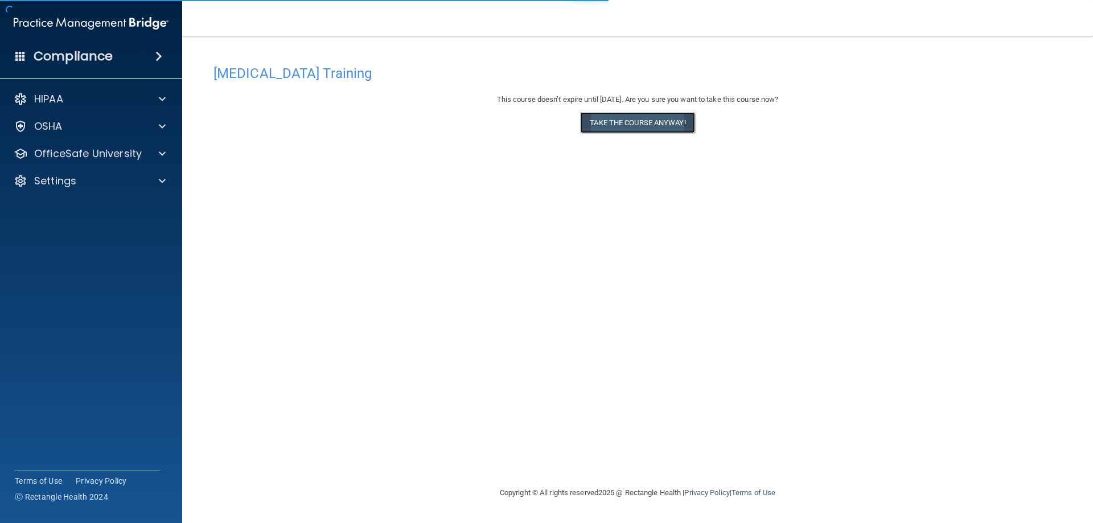
click at [603, 120] on button "Take the course anyway!" at bounding box center [637, 122] width 114 height 21
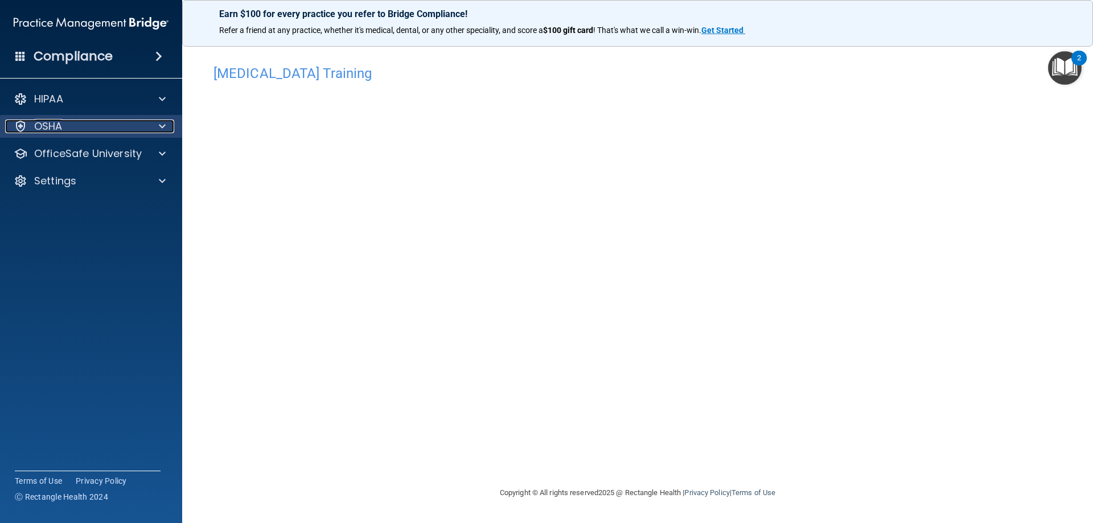
click at [159, 129] on span at bounding box center [162, 127] width 7 height 14
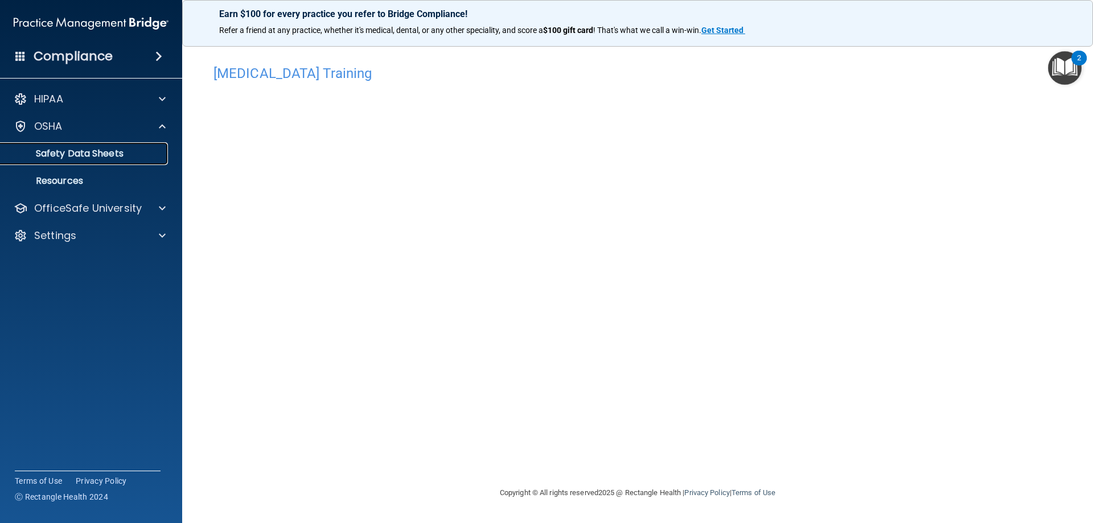
click at [116, 151] on p "Safety Data Sheets" at bounding box center [84, 153] width 155 height 11
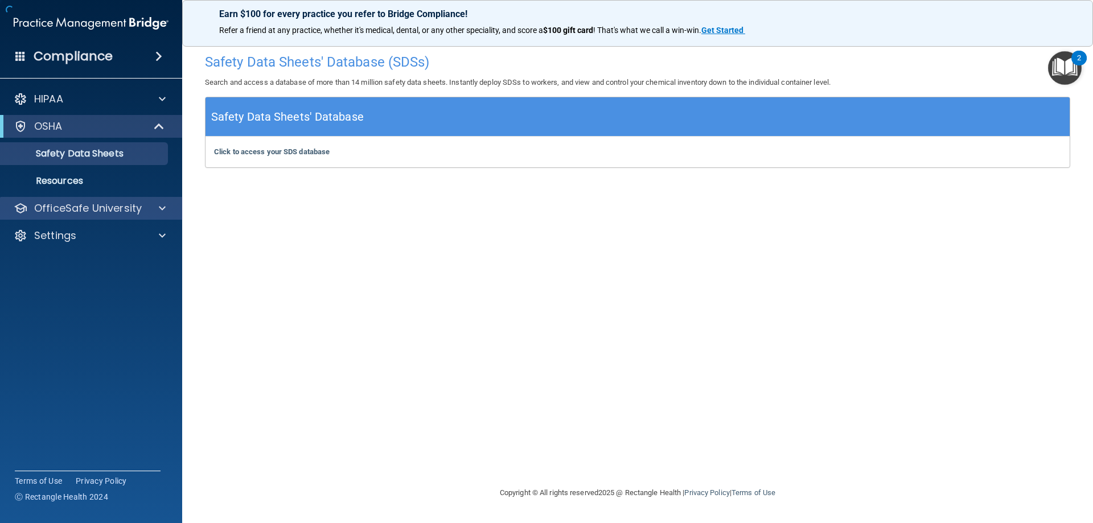
click at [174, 209] on div "OfficeSafe University" at bounding box center [91, 208] width 183 height 23
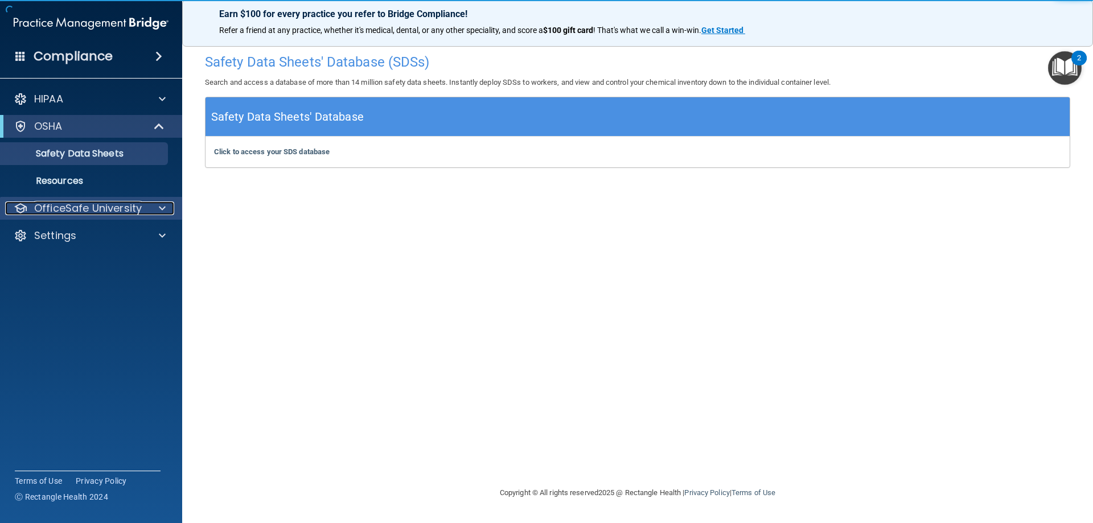
click at [162, 205] on span at bounding box center [162, 208] width 7 height 14
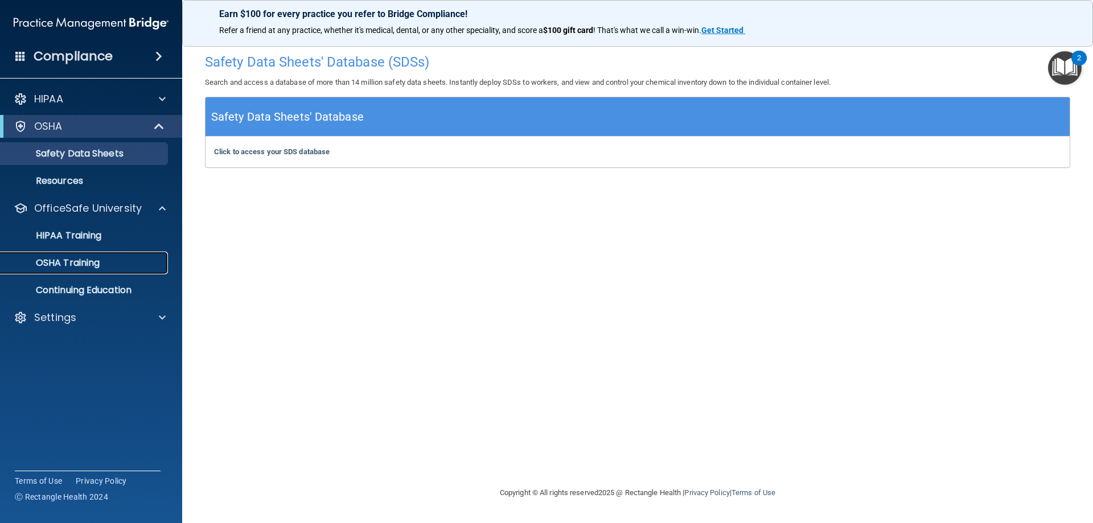
click at [93, 265] on p "OSHA Training" at bounding box center [53, 262] width 92 height 11
